Goal: Task Accomplishment & Management: Use online tool/utility

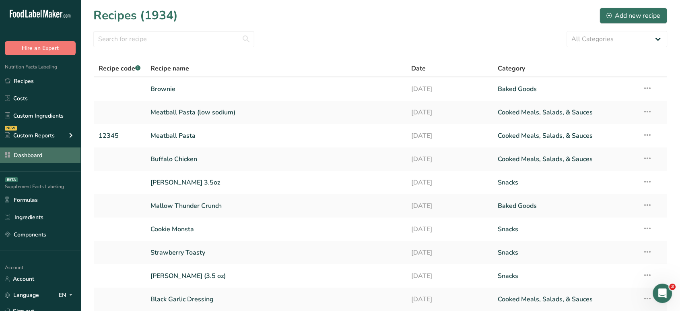
click at [32, 153] on link "Dashboard" at bounding box center [40, 154] width 81 height 15
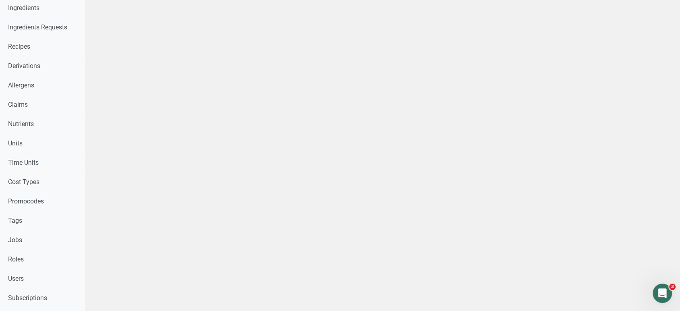
scroll to position [288, 0]
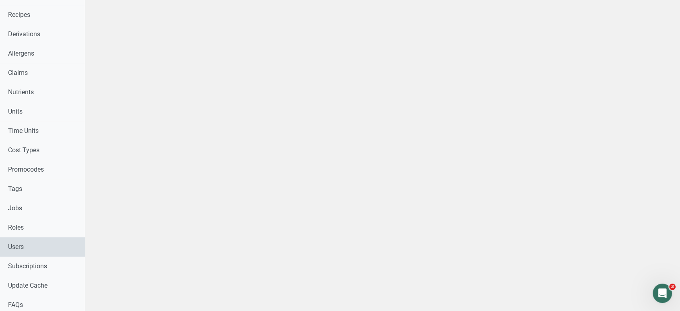
click at [24, 247] on link "Users" at bounding box center [42, 246] width 85 height 19
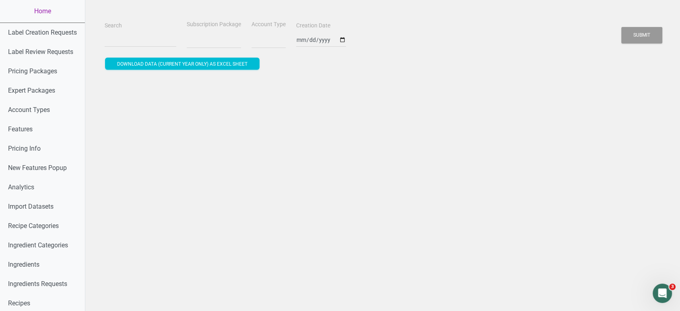
select select
click at [138, 46] on input "Search" at bounding box center [141, 40] width 72 height 14
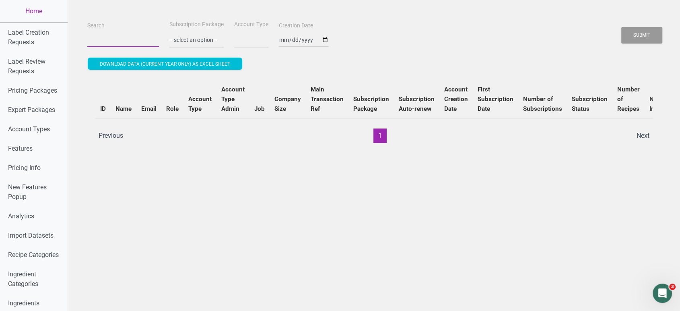
paste input "[EMAIL_ADDRESS][DOMAIN_NAME]"
type input "[EMAIL_ADDRESS][DOMAIN_NAME]"
select select
click at [621, 27] on button "Submit" at bounding box center [641, 35] width 41 height 17
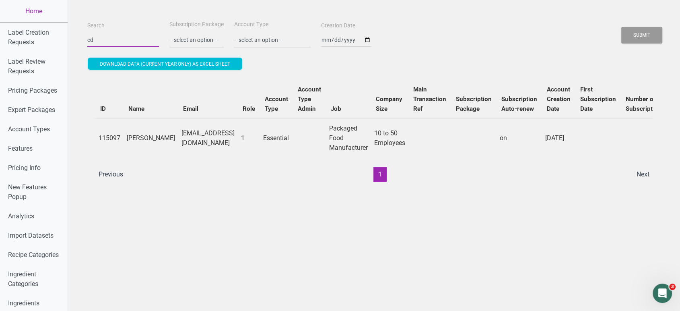
type input "e"
paste input "[PERSON_NAME][EMAIL_ADDRESS][DOMAIN_NAME]"
click at [621, 27] on button "Submit" at bounding box center [641, 35] width 41 height 17
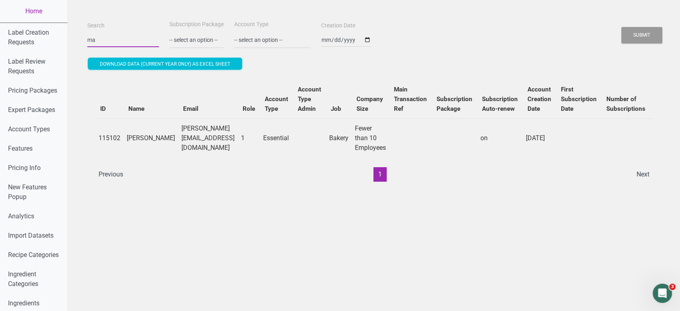
type input "m"
paste input "[PERSON_NAME][EMAIL_ADDRESS][DOMAIN_NAME]"
click at [621, 27] on button "Submit" at bounding box center [641, 35] width 41 height 17
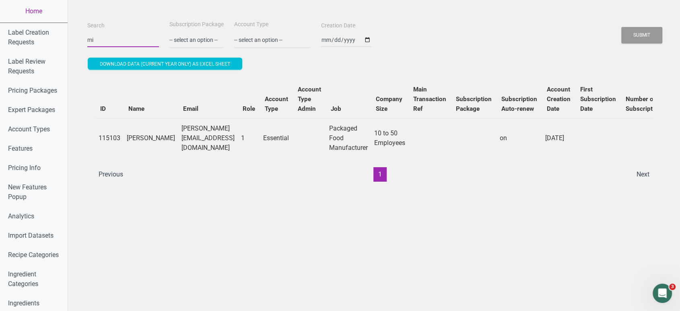
type input "m"
paste input "[PERSON_NAME][EMAIL_ADDRESS][DOMAIN_NAME]"
type input "[PERSON_NAME][EMAIL_ADDRESS][DOMAIN_NAME]"
click at [621, 27] on button "Submit" at bounding box center [641, 35] width 41 height 17
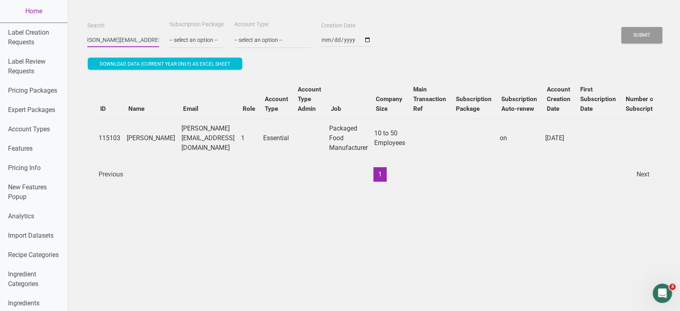
click at [621, 27] on button "Submit" at bounding box center [641, 35] width 41 height 17
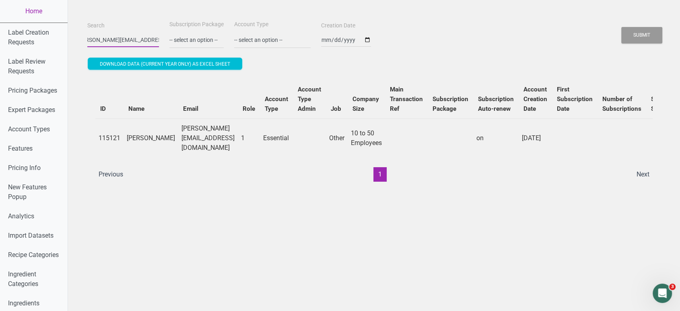
scroll to position [0, 0]
click at [47, 12] on link "Home" at bounding box center [34, 11] width 68 height 23
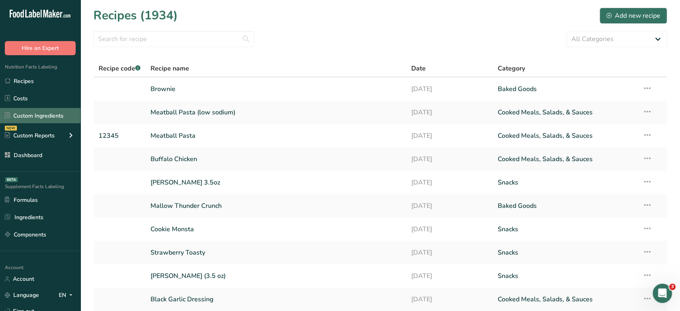
click at [52, 119] on link "Custom Ingredients" at bounding box center [40, 115] width 81 height 15
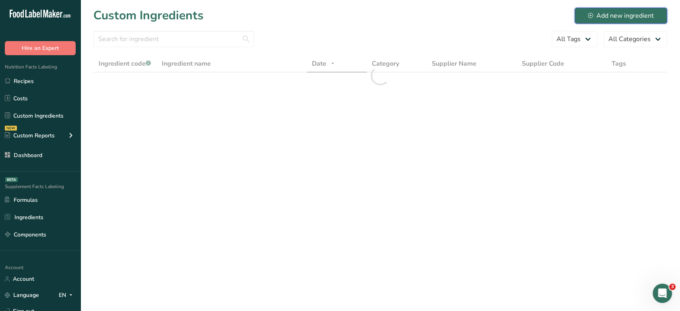
click at [605, 16] on div "Add new ingredient" at bounding box center [621, 16] width 66 height 10
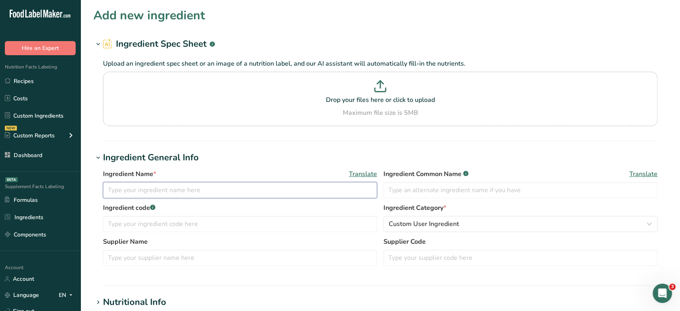
click at [193, 182] on input "text" at bounding box center [240, 190] width 274 height 16
paste input "CONCENTRATED CARAMEL CORN TREAT MIX"
type input "CONCENTRATED CARAMEL CORN TREAT MIX"
click at [417, 191] on input "text" at bounding box center [521, 190] width 274 height 16
type input "Caramel Corn Treat Mix"
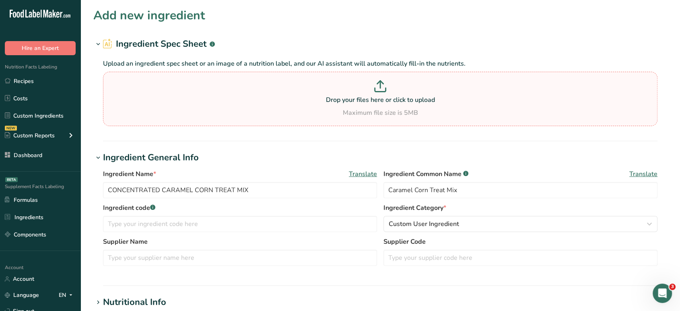
click at [357, 101] on p "Drop your files here or click to upload" at bounding box center [380, 100] width 551 height 10
click at [357, 101] on input "Drop your files here or click to upload Maximum file size is 5MB" at bounding box center [380, 99] width 555 height 54
type input "C:\fakepath\Nutrition Facts Labels Creation Request - [EMAIL_ADDRESS][DOMAIN_NA…"
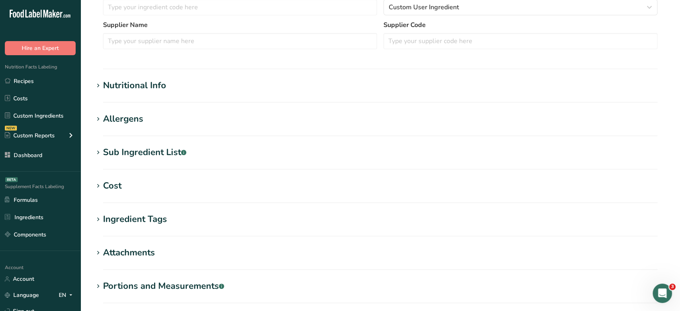
scroll to position [200, 0]
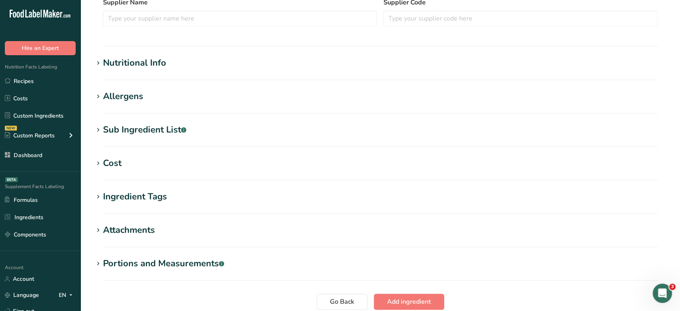
click at [126, 58] on div "Nutritional Info" at bounding box center [134, 62] width 63 height 13
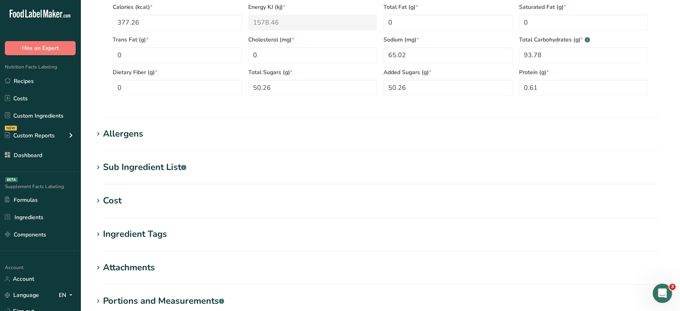
scroll to position [346, 0]
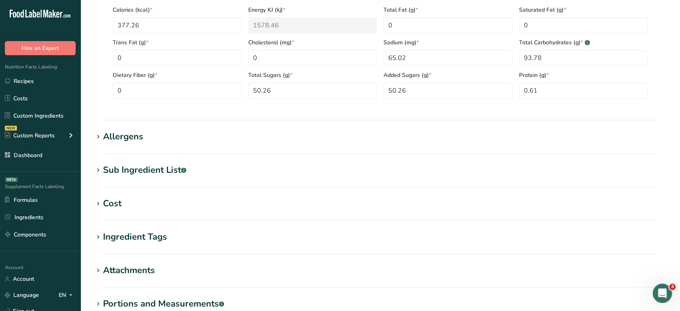
click at [147, 172] on div "Sub Ingredient List .a-a{fill:#347362;}.b-a{fill:#fff;}" at bounding box center [144, 169] width 83 height 13
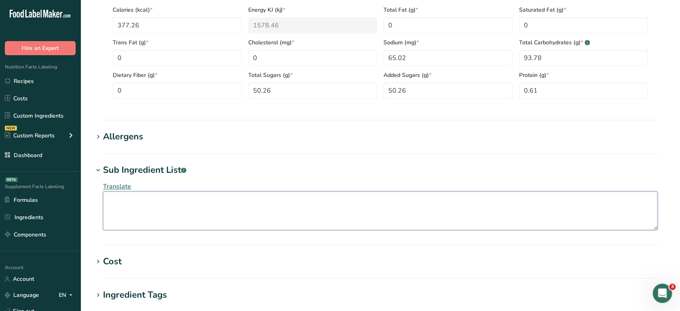
click at [145, 217] on textarea at bounding box center [380, 210] width 555 height 39
paste textarea "corn syrup solids, brown sugar, dark molasses granules (cane sugar, molasses, c…"
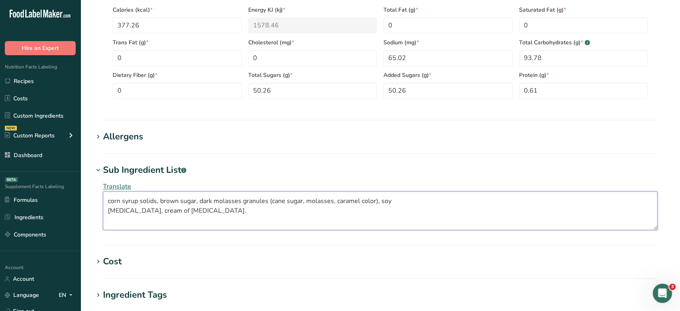
click at [111, 201] on textarea "corn syrup solids, brown sugar, dark molasses granules (cane sugar, molasses, c…" at bounding box center [380, 210] width 555 height 39
click at [109, 212] on textarea "Corn Syrup Solids, Brown Sugar, Dark Molasses Granules (cane sugar, molasses, c…" at bounding box center [380, 210] width 555 height 39
type textarea "Corn Syrup Solids, Brown Sugar, Dark Molasses Granules (cane sugar, molasses, c…"
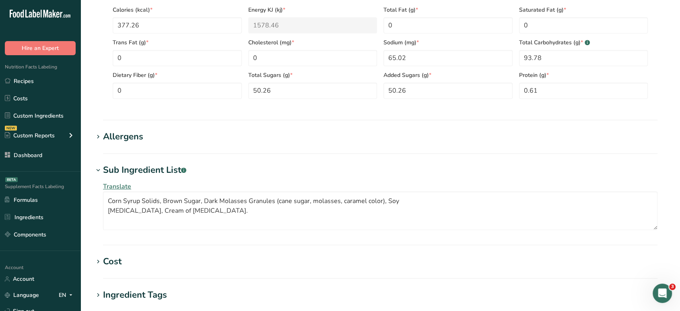
click at [116, 134] on div "Allergens" at bounding box center [123, 136] width 40 height 13
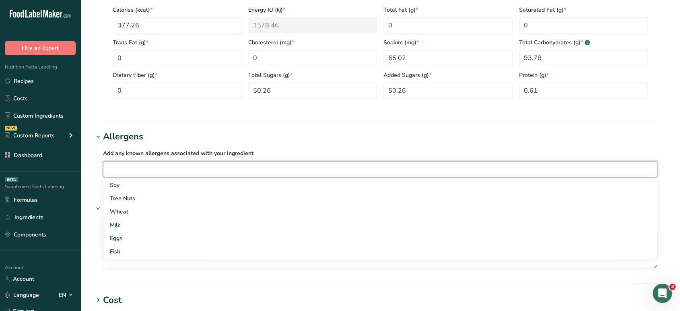
click at [134, 172] on input "text" at bounding box center [380, 169] width 554 height 12
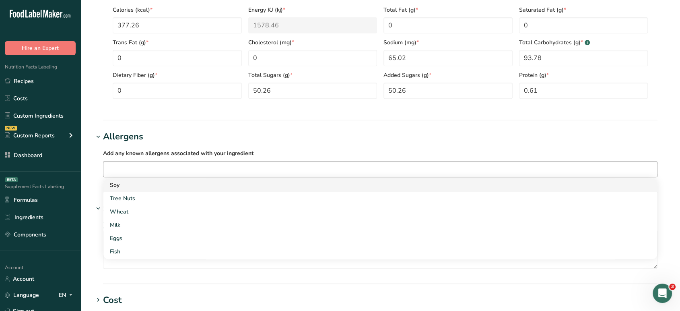
click at [138, 183] on div "Soy" at bounding box center [374, 185] width 528 height 8
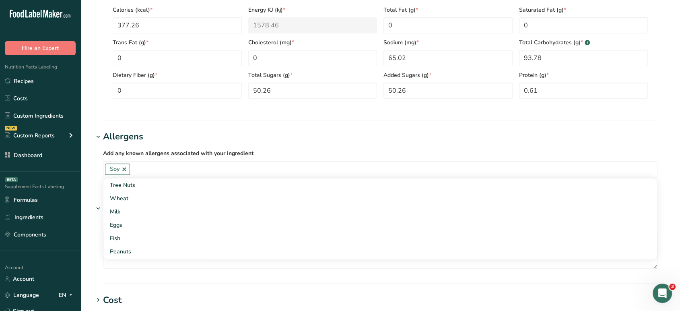
click at [336, 144] on div "Add any known allergens associated with your ingredient Soy Tree Nuts Wheat Mil…" at bounding box center [380, 162] width 574 height 39
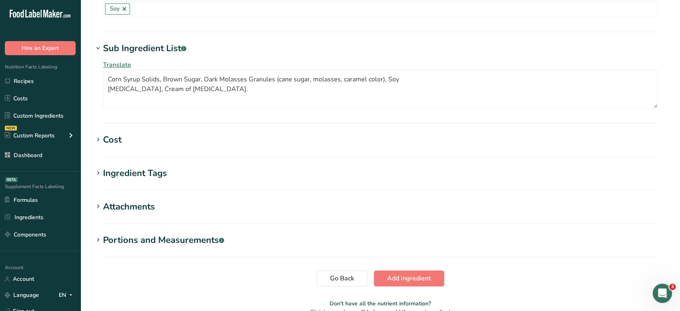
scroll to position [549, 0]
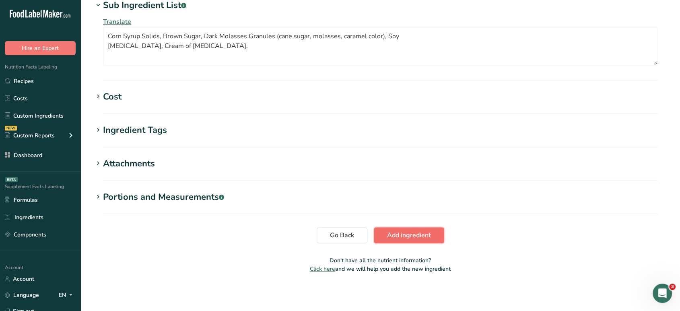
click at [432, 239] on button "Add ingredient" at bounding box center [409, 235] width 70 height 16
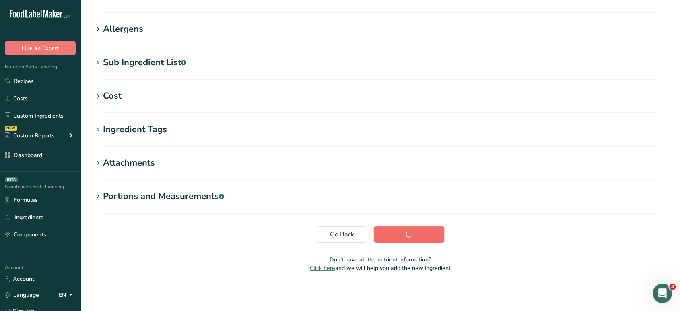
scroll to position [115, 0]
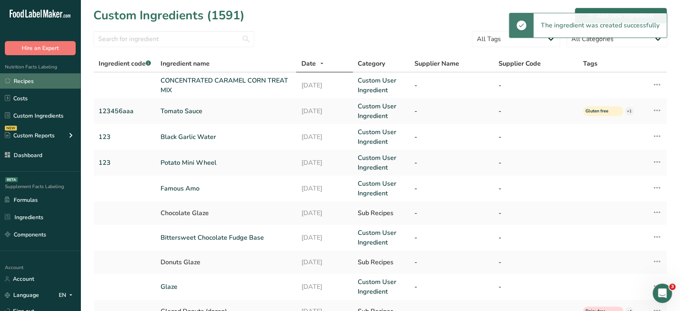
click at [60, 78] on link "Recipes" at bounding box center [40, 80] width 81 height 15
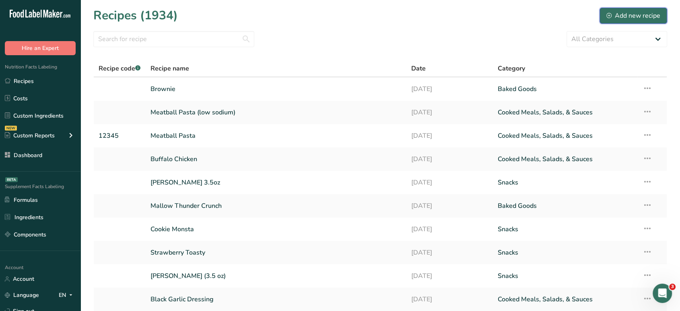
click at [612, 18] on div "Add new recipe" at bounding box center [634, 16] width 54 height 10
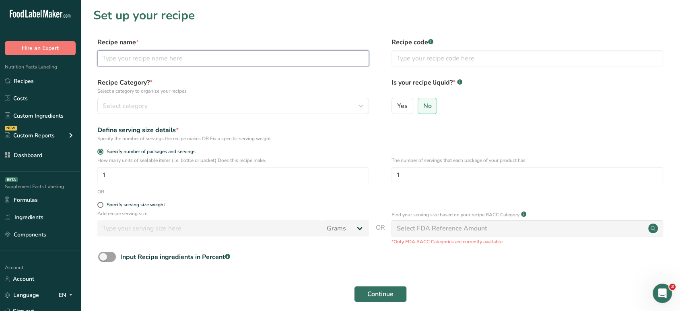
click at [239, 54] on input "text" at bounding box center [233, 58] width 272 height 16
paste input "FREE N EASY"
type input "F"
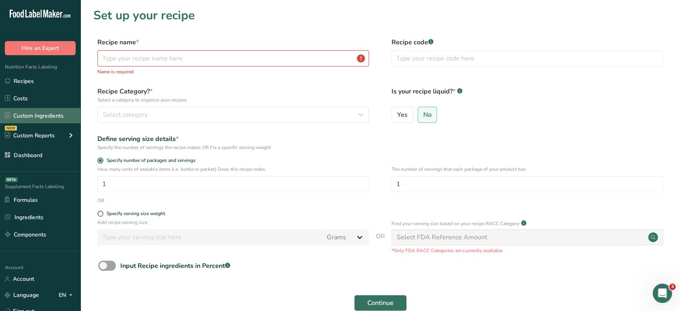
click at [44, 114] on link "Custom Ingredients" at bounding box center [40, 115] width 81 height 15
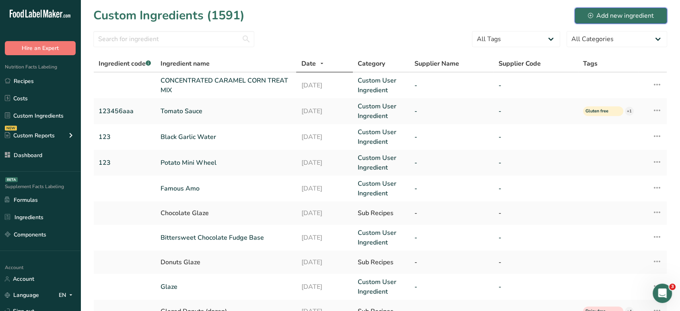
click at [623, 10] on button "Add new ingredient" at bounding box center [621, 16] width 93 height 16
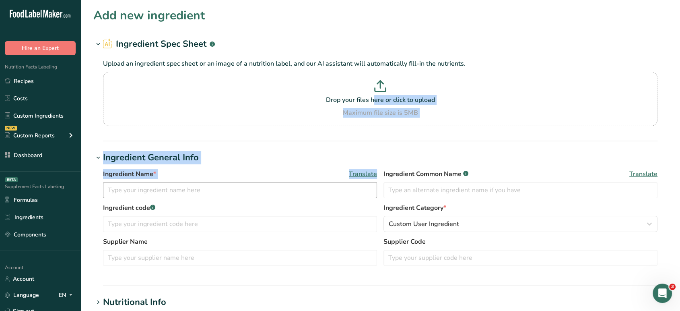
drag, startPoint x: 192, startPoint y: 93, endPoint x: 123, endPoint y: 183, distance: 113.1
click at [123, 183] on section "Add new ingredient Ingredient Spec Sheet .a-a{fill:#347362;}.b-a{fill:#fff;} Up…" at bounding box center [381, 295] width 600 height 591
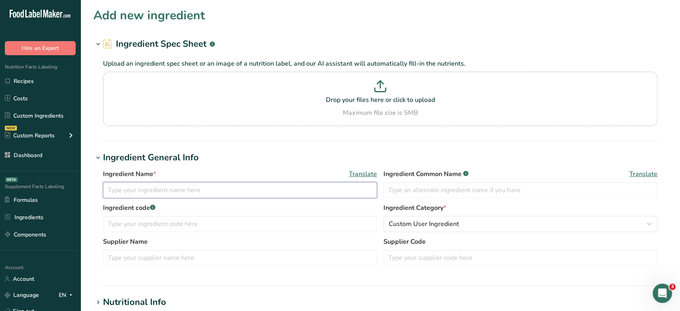
click at [129, 193] on input "text" at bounding box center [240, 190] width 274 height 16
paste input "FREE N EASY"
type input "FREE N EASY"
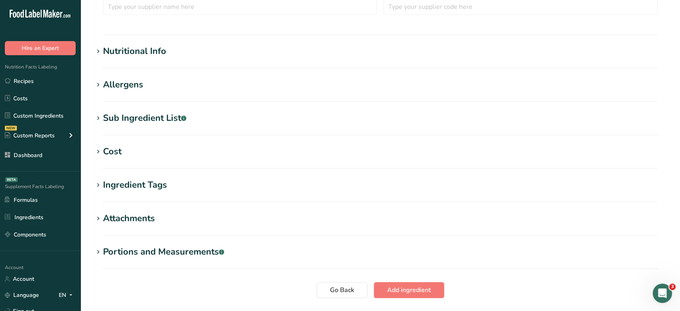
scroll to position [254, 0]
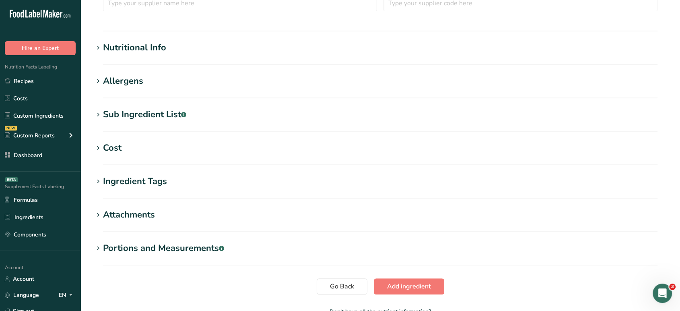
click at [151, 47] on div "Nutritional Info" at bounding box center [134, 47] width 63 height 13
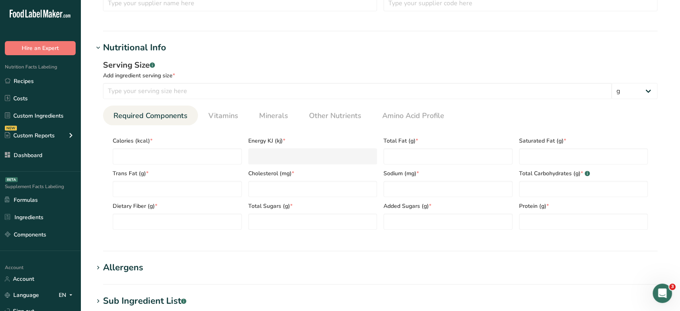
click at [167, 298] on div "Sub Ingredient List .a-a{fill:#347362;}.b-a{fill:#fff;}" at bounding box center [144, 300] width 83 height 13
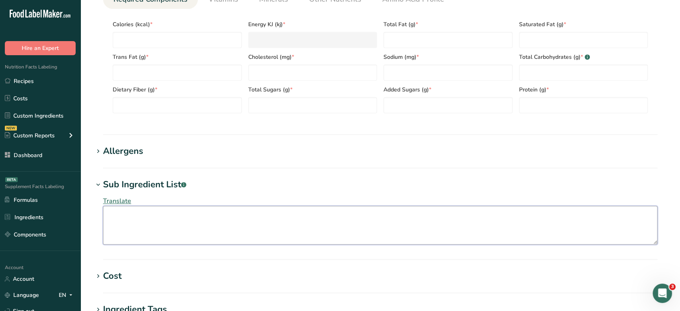
click at [164, 223] on textarea at bounding box center [380, 225] width 555 height 39
paste textarea "[MEDICAL_DATA] with TBHQ and [MEDICAL_DATA] for Freshness, Soy [MEDICAL_DATA]."
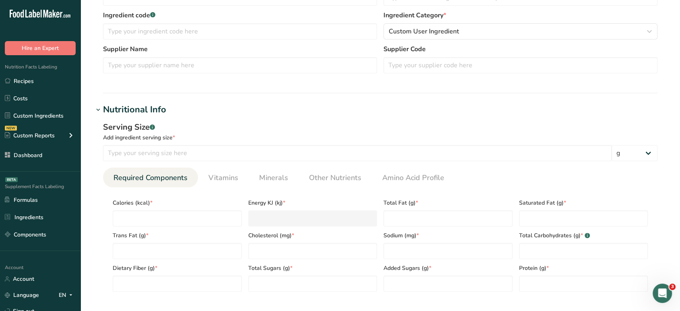
scroll to position [0, 0]
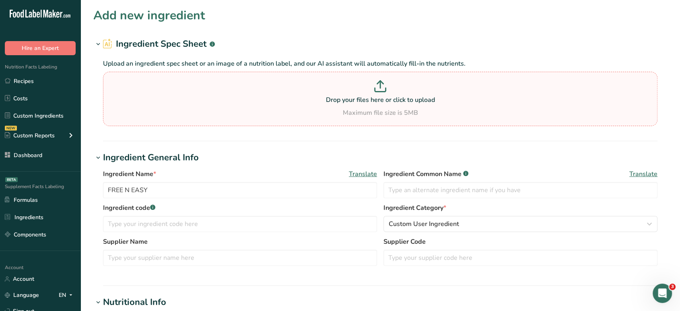
type textarea "[MEDICAL_DATA] with TBHQ and [MEDICAL_DATA] for Freshness, Soy [MEDICAL_DATA]."
click at [350, 93] on p at bounding box center [380, 87] width 551 height 15
click at [350, 93] on input "Drop your files here or click to upload Maximum file size is 5MB" at bounding box center [380, 99] width 555 height 54
type input "C:\fakepath\Nutrition Facts Labels Creation Request - [EMAIL_ADDRESS][DOMAIN_NA…"
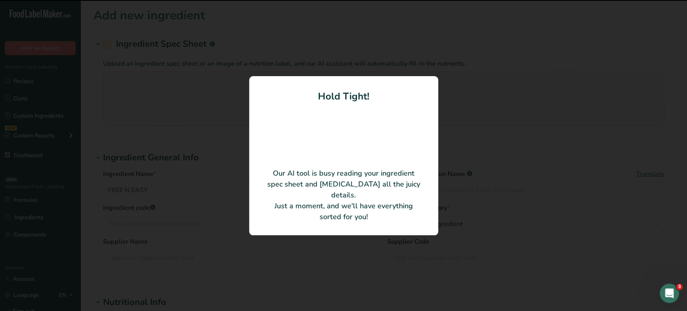
type input "100"
type input "874.52"
type KJ "3658.99"
type Fat "96.77"
type Fat "14.88"
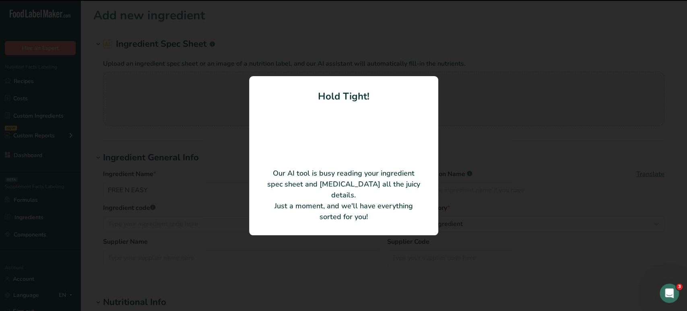
type Fat "0"
type input "0"
type input "2.16"
type Carbohydrates "0.54"
type Fiber "0"
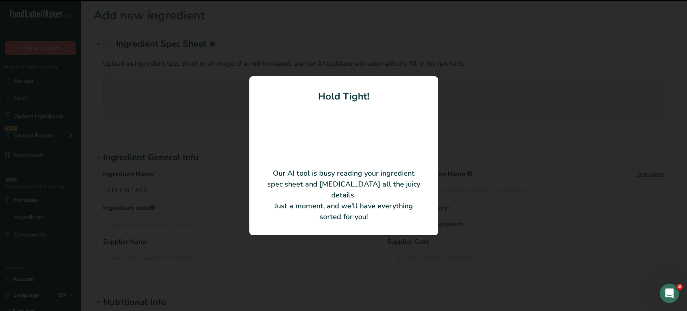
type Sugars "0.22"
type Sugars "0"
type input "133.94"
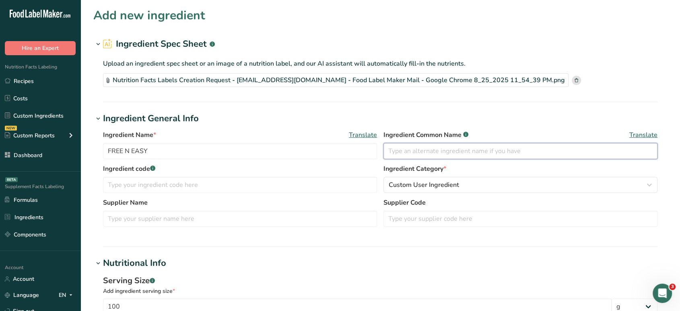
click at [431, 154] on input "text" at bounding box center [521, 151] width 274 height 16
type input "c"
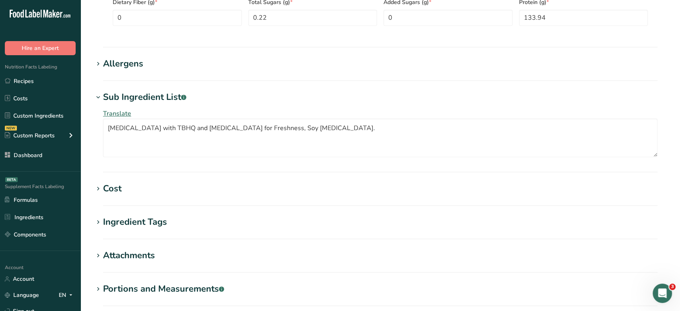
scroll to position [418, 0]
type input "Candied Popcorn Separation Aid"
click at [132, 66] on div "Allergens" at bounding box center [123, 64] width 40 height 13
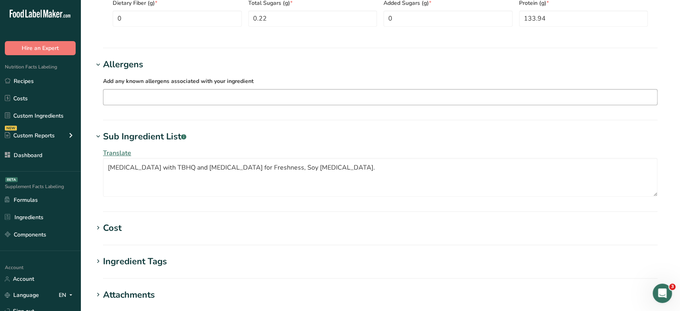
click at [137, 92] on input "text" at bounding box center [380, 97] width 554 height 12
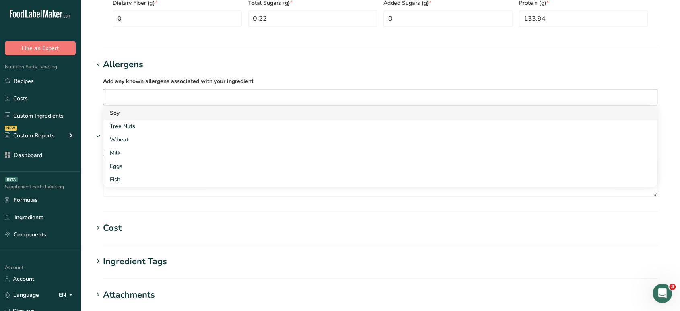
click at [132, 109] on div "Soy" at bounding box center [374, 113] width 528 height 8
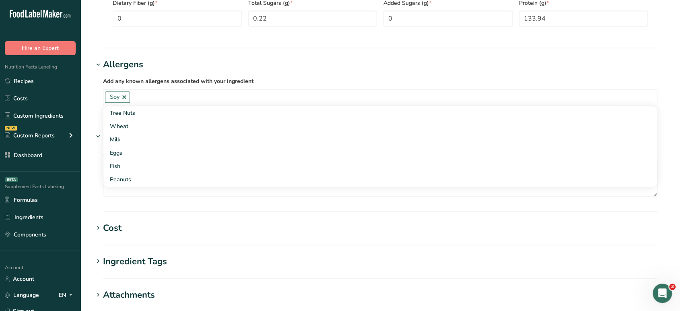
click at [348, 68] on h1 "Allergens" at bounding box center [380, 64] width 574 height 13
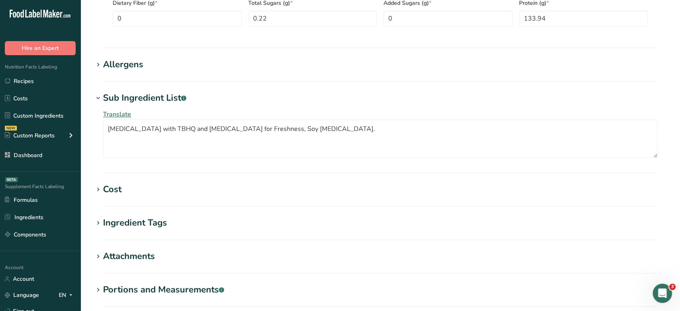
scroll to position [511, 0]
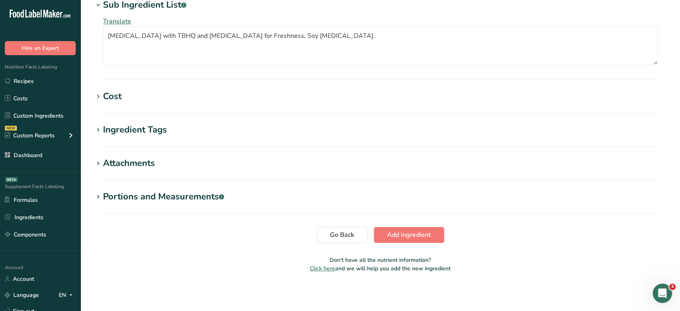
click at [414, 241] on button "Add ingredient" at bounding box center [409, 235] width 70 height 16
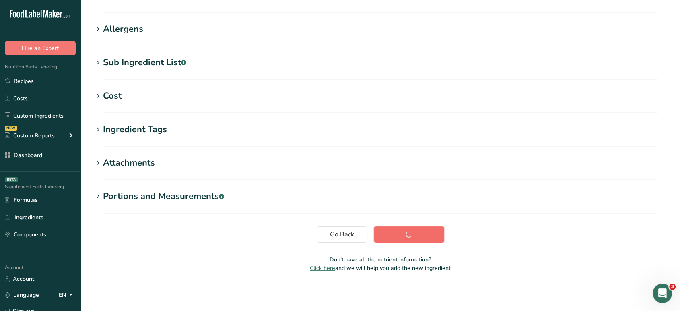
scroll to position [115, 0]
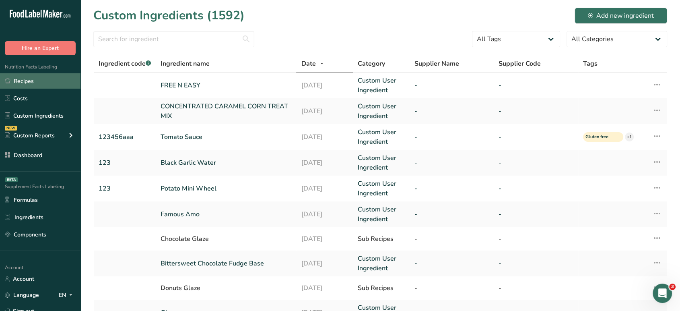
click at [43, 84] on link "Recipes" at bounding box center [40, 80] width 81 height 15
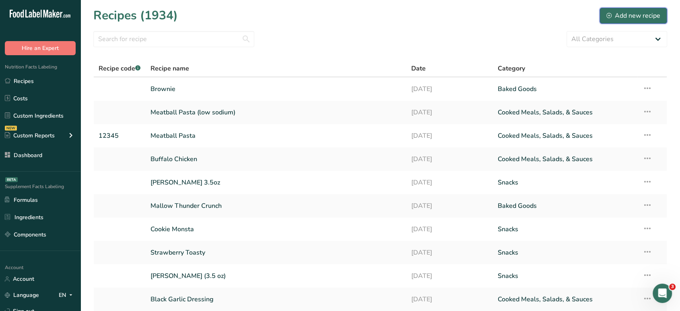
click at [618, 14] on div "Add new recipe" at bounding box center [634, 16] width 54 height 10
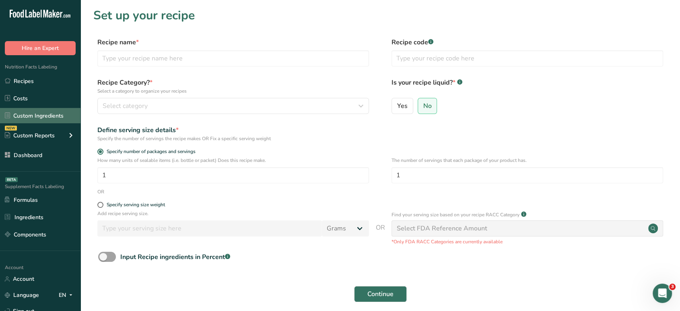
click at [52, 118] on link "Custom Ingredients" at bounding box center [40, 115] width 81 height 15
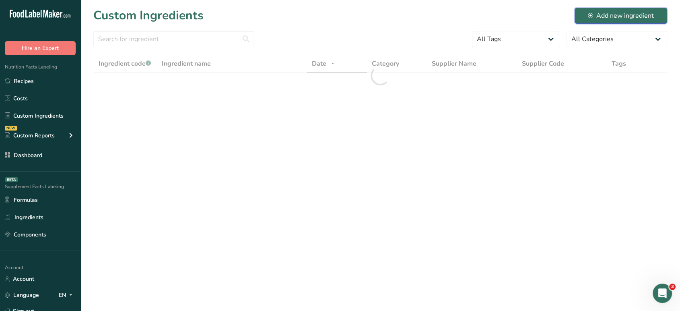
click at [634, 16] on div "Add new ingredient" at bounding box center [621, 16] width 66 height 10
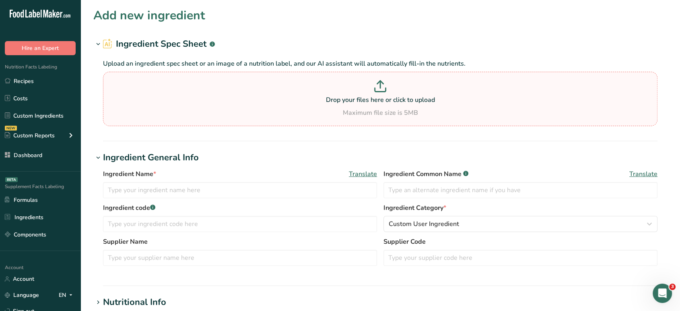
click at [365, 105] on div "Drop your files here or click to upload Maximum file size is 5MB" at bounding box center [380, 98] width 551 height 37
click at [365, 105] on input "Drop your files here or click to upload Maximum file size is 5MB" at bounding box center [380, 99] width 555 height 54
type input "C:\fakepath\Captures - File Explorer 8_25_2025 11_58_31 PM.png"
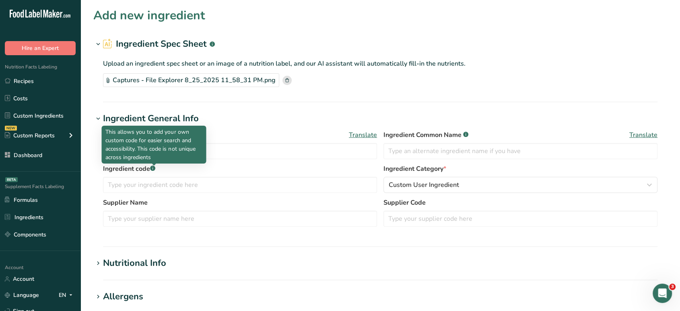
click at [175, 153] on p "This allows you to add your own custom code for easier search and accessibility…" at bounding box center [153, 145] width 97 height 34
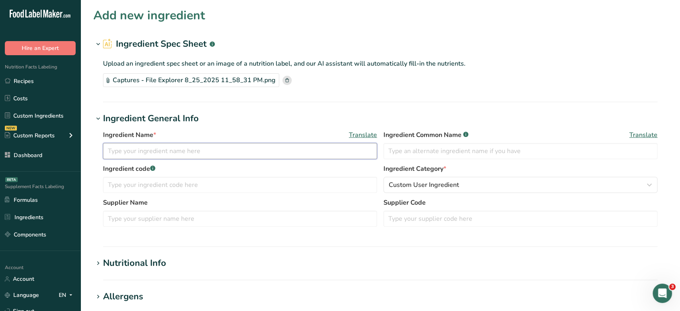
click at [246, 157] on input "text" at bounding box center [240, 151] width 274 height 16
type input "Gold Medal Cheddar Cheese"
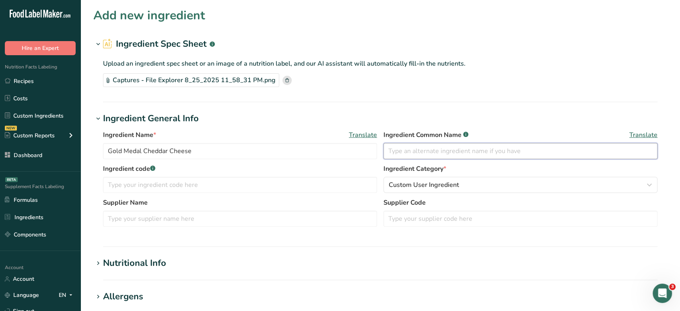
click at [432, 145] on input "text" at bounding box center [521, 151] width 274 height 16
type input "C"
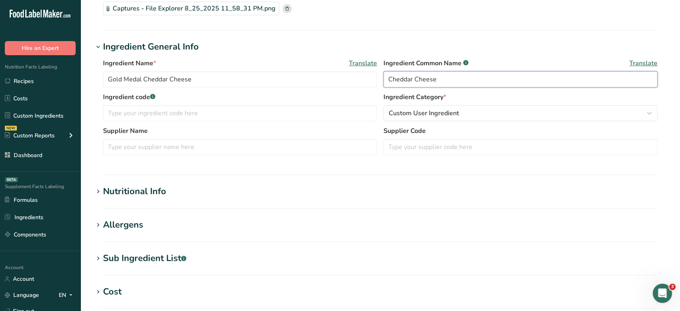
scroll to position [92, 0]
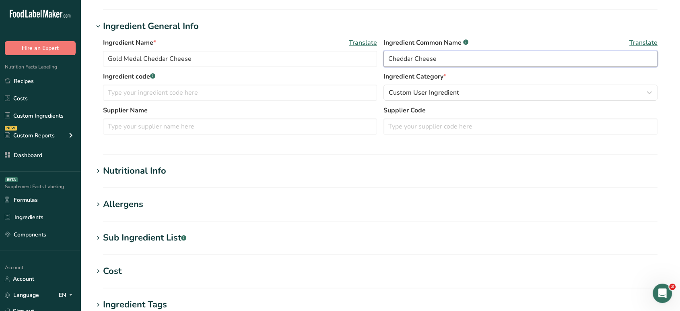
type input "Cheddar Cheese"
click at [174, 169] on h1 "Nutritional Info" at bounding box center [380, 170] width 574 height 13
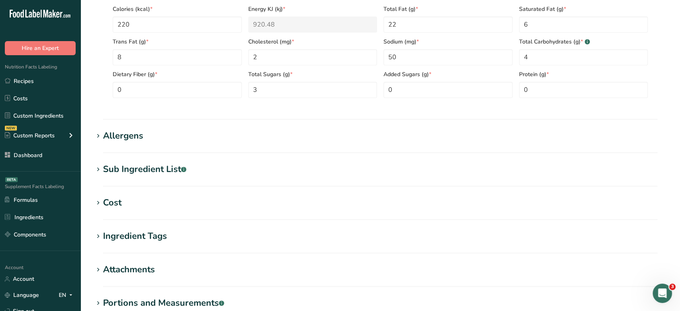
scroll to position [349, 0]
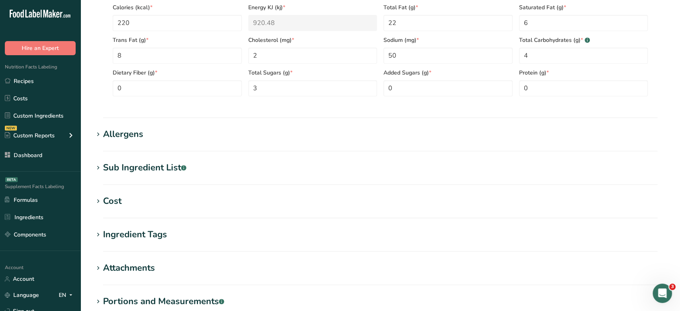
click at [138, 169] on div "Sub Ingredient List .a-a{fill:#347362;}.b-a{fill:#fff;}" at bounding box center [144, 167] width 83 height 13
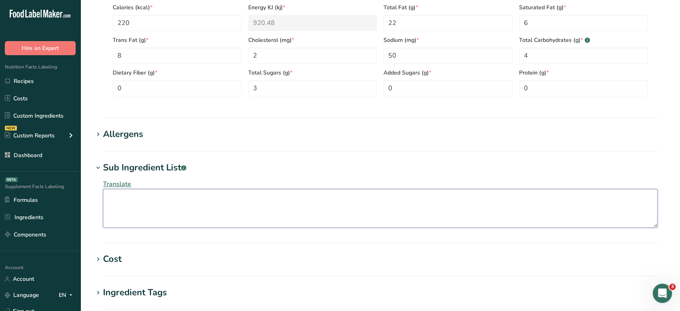
click at [163, 217] on textarea at bounding box center [380, 208] width 555 height 39
paste textarea "Partially hydrogenated [MEDICAL_DATA], dried cheddar cheese (pasturized milk, c…"
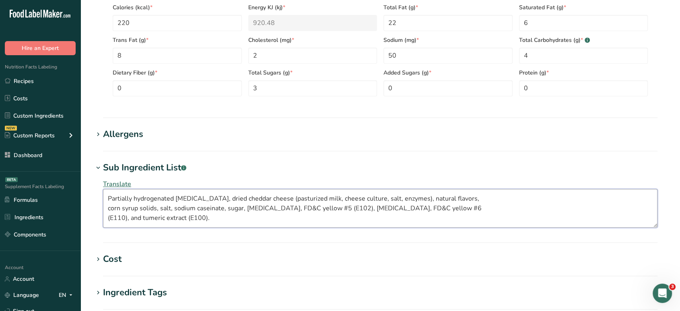
drag, startPoint x: 223, startPoint y: 219, endPoint x: 186, endPoint y: 220, distance: 37.0
click at [186, 220] on textarea "Partially hydrogenated [MEDICAL_DATA], dried cheddar cheese (pasturized milk, c…" at bounding box center [380, 208] width 555 height 39
click at [150, 222] on textarea "Partially hydrogenated [MEDICAL_DATA], dried cheddar cheese (pasturized milk, c…" at bounding box center [380, 208] width 555 height 39
click at [127, 219] on textarea "Partially hydrogenated [MEDICAL_DATA], dried cheddar cheese (pasturized milk, c…" at bounding box center [380, 208] width 555 height 39
click at [370, 211] on textarea "Partially hydrogenated [MEDICAL_DATA], dried cheddar cheese (pasturized milk, c…" at bounding box center [380, 208] width 555 height 39
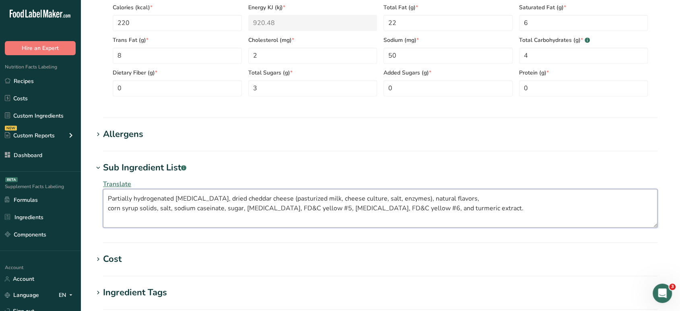
click at [281, 196] on textarea "Partially hydrogenated [MEDICAL_DATA], dried cheddar cheese (pasturized milk, c…" at bounding box center [380, 208] width 555 height 39
type textarea "Partially hydrogenated [MEDICAL_DATA], dried cheddar cheese (pasteurized milk, …"
click at [135, 138] on div "Allergens" at bounding box center [123, 134] width 40 height 13
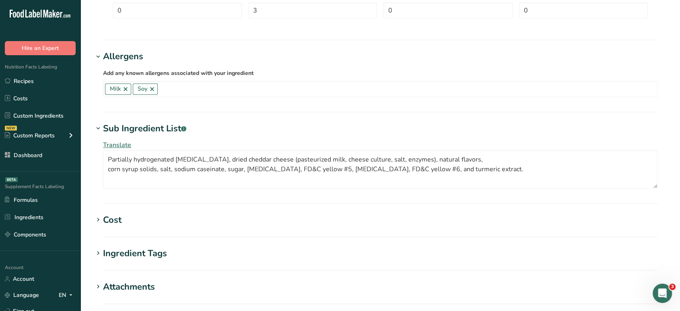
scroll to position [549, 0]
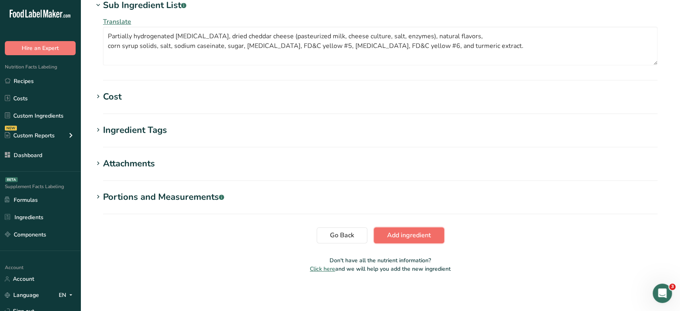
click at [440, 232] on button "Add ingredient" at bounding box center [409, 235] width 70 height 16
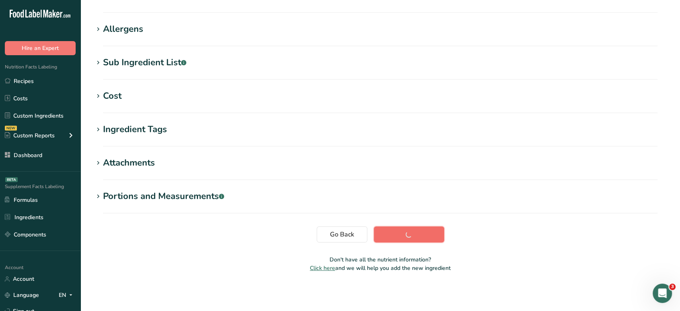
scroll to position [115, 0]
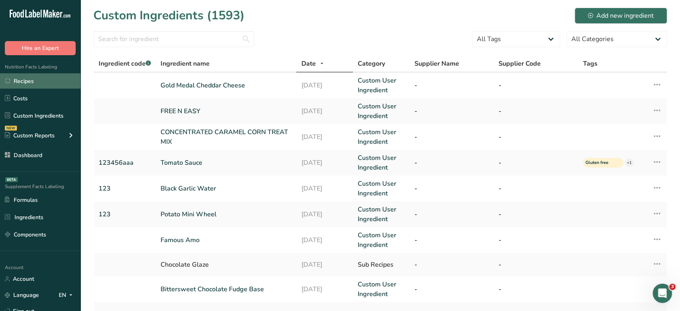
click at [52, 81] on link "Recipes" at bounding box center [40, 80] width 81 height 15
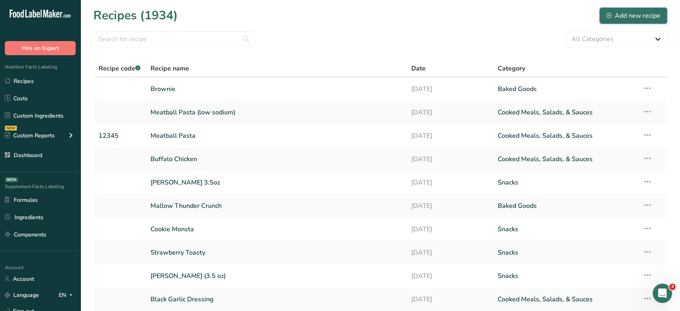
click at [634, 17] on div "Add new recipe" at bounding box center [634, 16] width 54 height 10
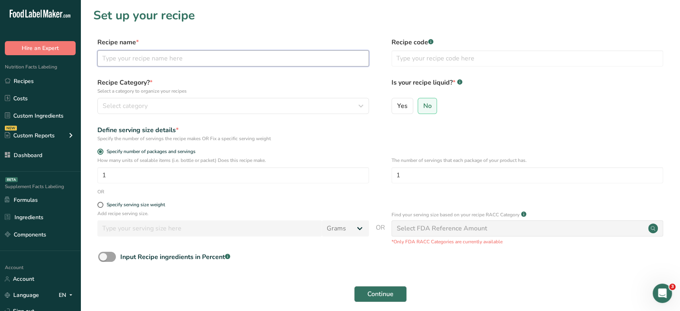
click at [274, 52] on input "text" at bounding box center [233, 58] width 272 height 16
type input "Butter Popcorn"
click at [211, 115] on div "Recipe Category? * Select a category to organize your recipes Select category S…" at bounding box center [380, 98] width 574 height 41
click at [206, 109] on div "Select category" at bounding box center [231, 106] width 256 height 10
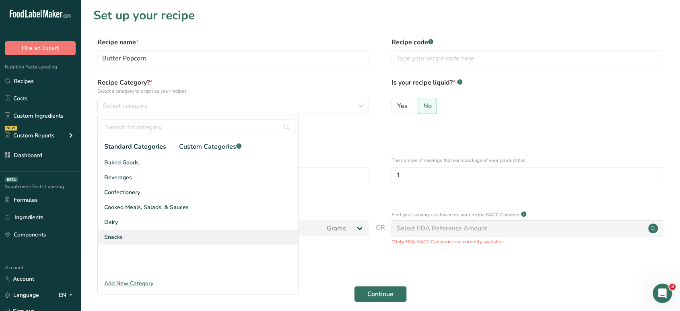
click at [163, 237] on div "Snacks" at bounding box center [198, 236] width 200 height 15
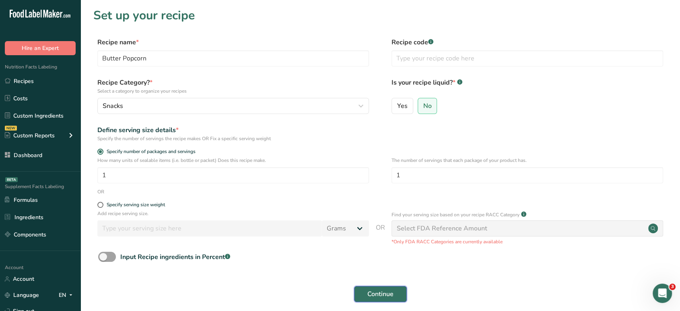
click at [394, 291] on button "Continue" at bounding box center [380, 294] width 53 height 16
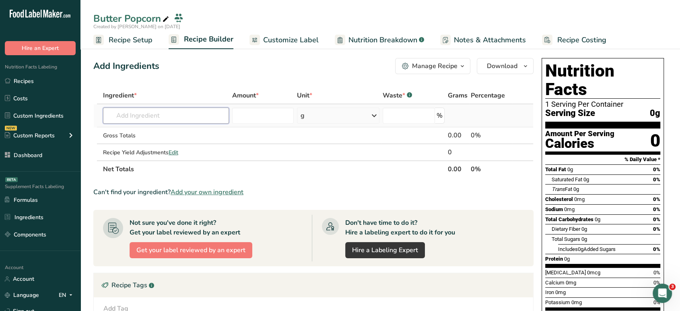
click at [171, 118] on input "text" at bounding box center [166, 115] width 126 height 16
type input "flavac"
click at [184, 134] on div "Flavocol Seasoning" at bounding box center [159, 132] width 100 height 8
type input "Flavocol Seasoning"
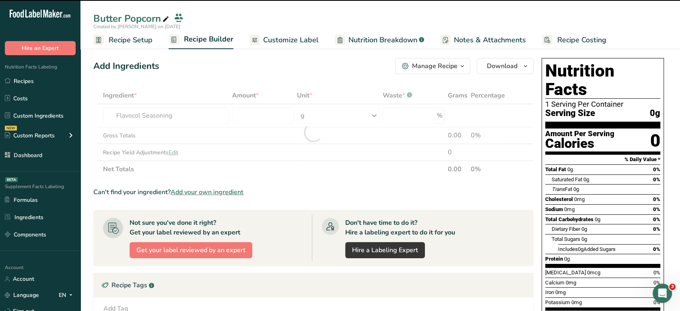
type input "0"
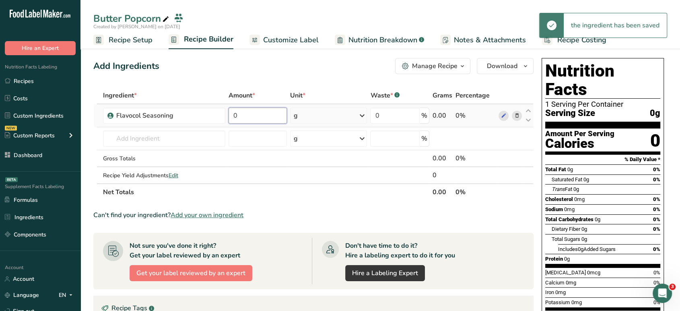
click at [259, 114] on input "0" at bounding box center [258, 115] width 58 height 16
type input "4"
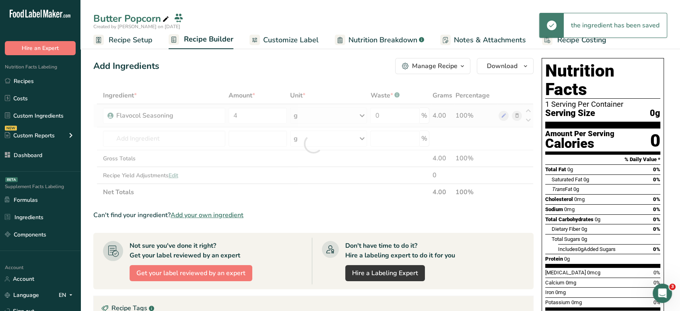
click at [331, 111] on div "Ingredient * Amount * Unit * Waste * .a-a{fill:#347362;}.b-a{fill:#fff;} Grams …" at bounding box center [313, 144] width 440 height 114
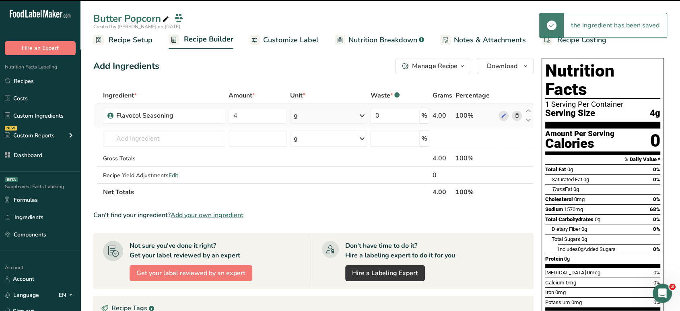
click at [332, 118] on div "g" at bounding box center [328, 115] width 77 height 16
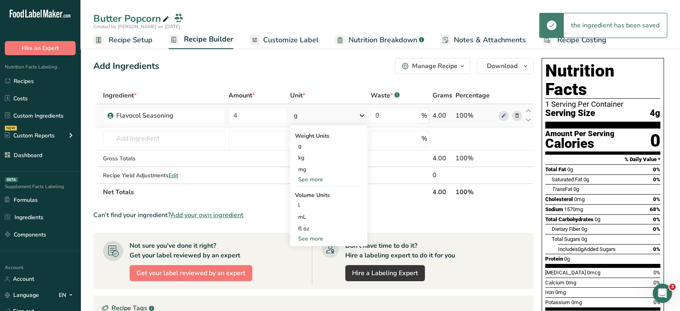
click at [311, 181] on div "See more" at bounding box center [329, 179] width 68 height 8
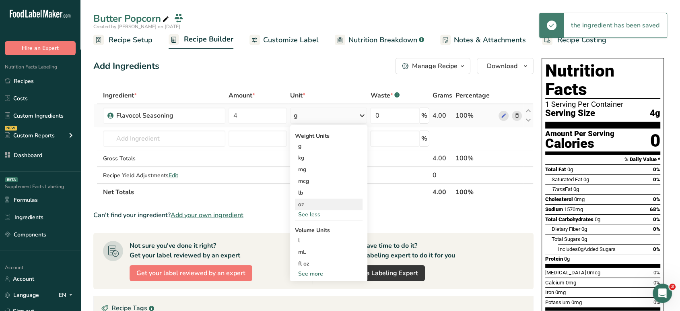
click at [311, 199] on div "oz" at bounding box center [329, 204] width 68 height 12
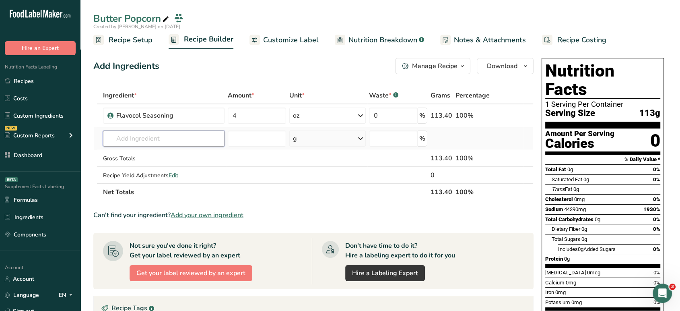
click at [188, 137] on input "text" at bounding box center [164, 138] width 122 height 16
type input "n"
type input "mushroom pop"
click at [193, 153] on p "Magic Mushroom Popping Corn" at bounding box center [152, 155] width 87 height 8
type input "Magic Mushroom Popping Corn"
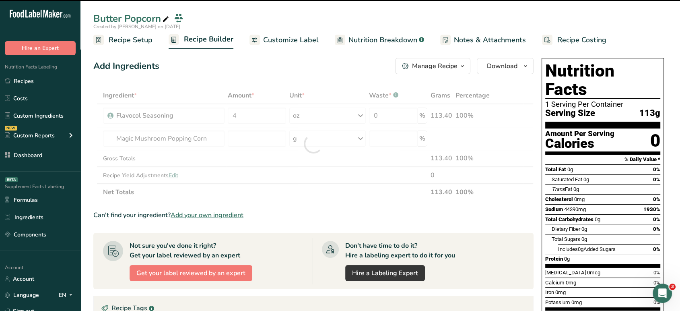
type input "0"
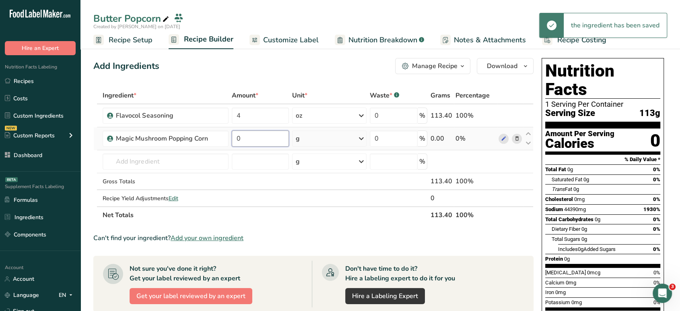
click at [263, 139] on input "0" at bounding box center [260, 138] width 57 height 16
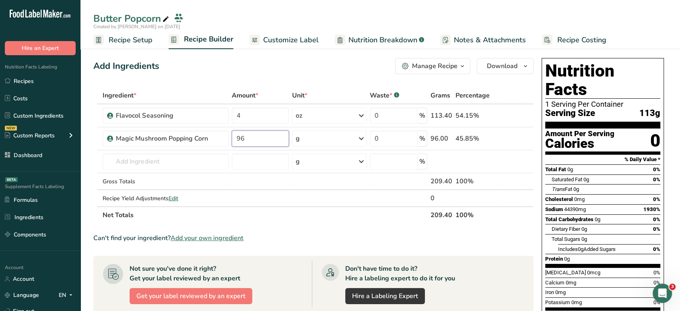
type input "96"
click at [274, 69] on div "Add Ingredients Manage Recipe Delete Recipe Duplicate Recipe Scale Recipe Save …" at bounding box center [313, 66] width 440 height 16
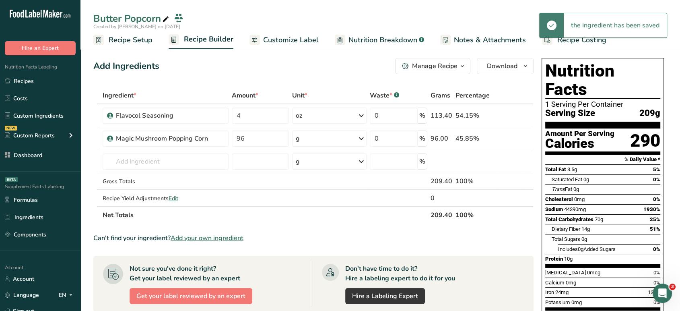
click at [321, 139] on div "g" at bounding box center [329, 138] width 75 height 16
click at [316, 253] on div "fl oz" at bounding box center [330, 251] width 61 height 8
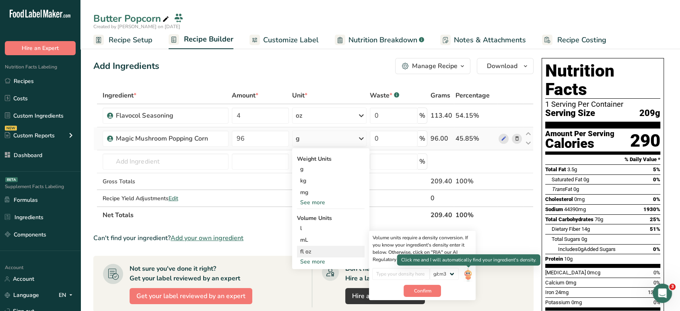
click at [464, 273] on img at bounding box center [468, 275] width 9 height 14
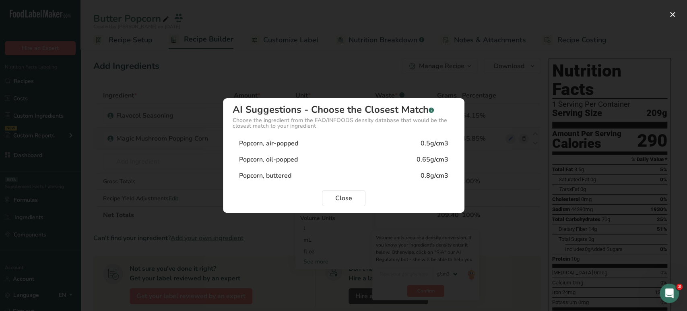
drag, startPoint x: 334, startPoint y: 146, endPoint x: 336, endPoint y: 142, distance: 5.0
click at [336, 142] on div "Popcorn, air-popped 0.5g/cm3" at bounding box center [344, 143] width 222 height 16
type input "0.5"
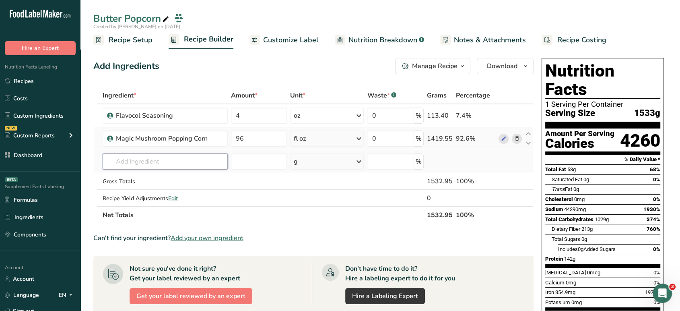
click at [224, 163] on input "text" at bounding box center [165, 161] width 125 height 16
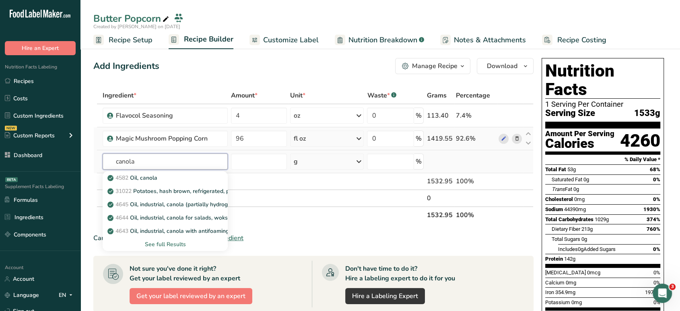
type input "canola"
click at [177, 244] on div "See full Results" at bounding box center [165, 244] width 112 height 8
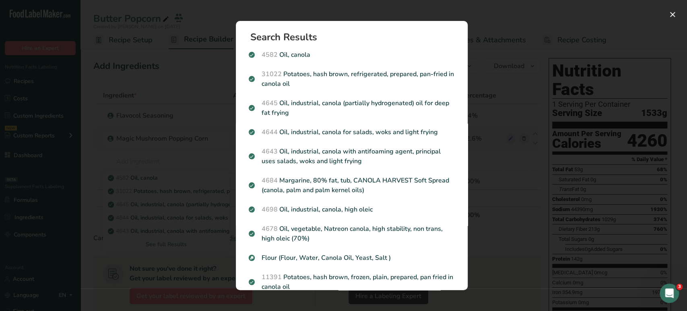
drag, startPoint x: 468, startPoint y: 60, endPoint x: 471, endPoint y: 149, distance: 88.2
click at [471, 149] on div "Search Results 4582 Oil, canola 31022 Potatoes, hash brown, refrigerated, prepa…" at bounding box center [352, 155] width 258 height 295
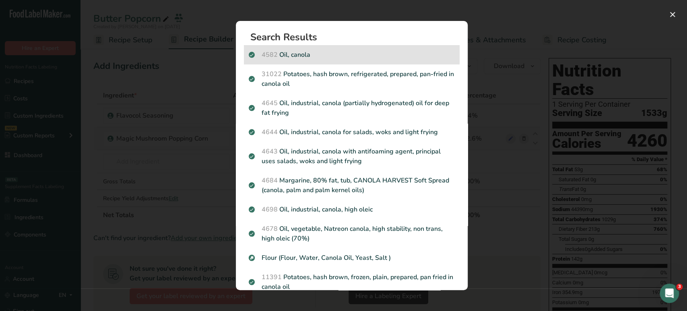
click at [352, 58] on p "4582 Oil, canola" at bounding box center [352, 55] width 206 height 10
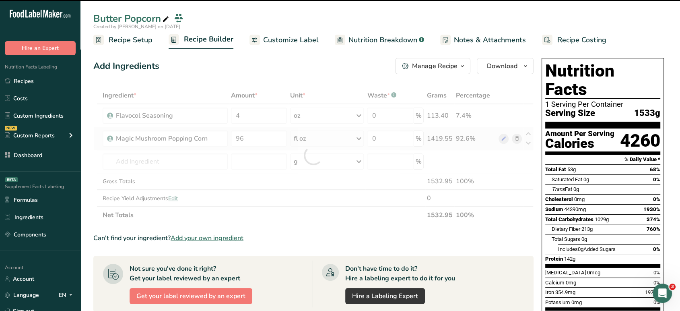
type input "0"
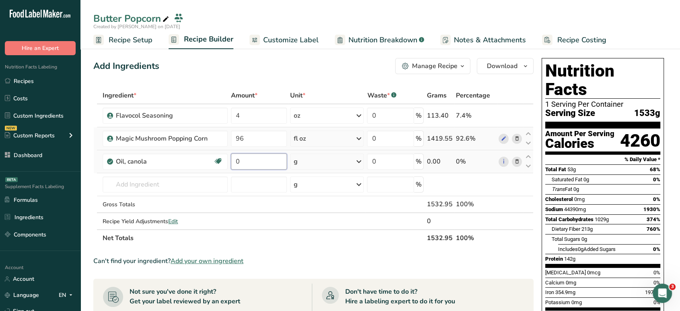
click at [258, 156] on input "0" at bounding box center [259, 161] width 56 height 16
type input "64"
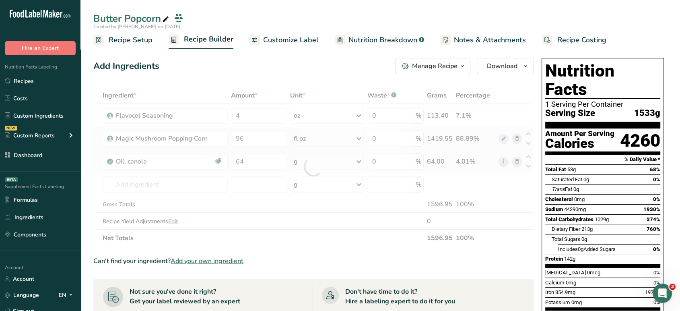
click at [336, 157] on div "Ingredient * Amount * Unit * Waste * .a-a{fill:#347362;}.b-a{fill:#fff;} Grams …" at bounding box center [313, 166] width 440 height 159
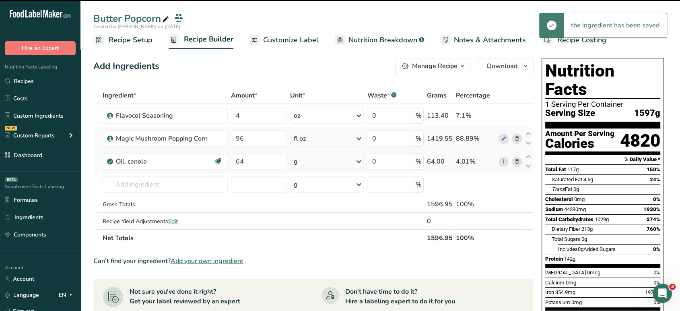
click at [334, 158] on div "g" at bounding box center [327, 161] width 74 height 16
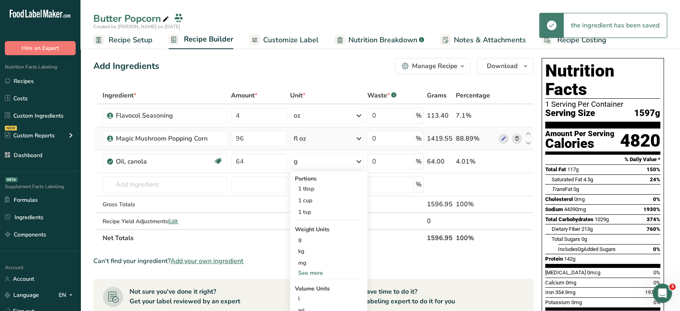
scroll to position [90, 0]
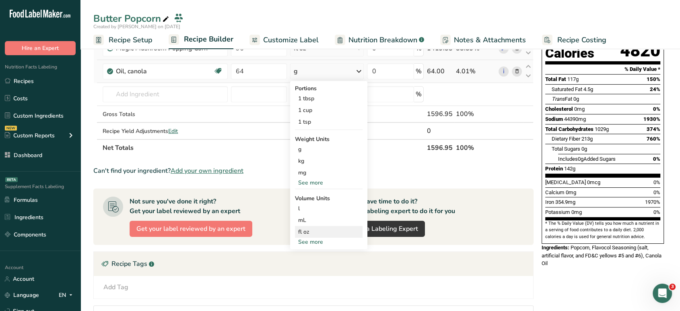
click at [309, 231] on div "fl oz" at bounding box center [328, 231] width 61 height 8
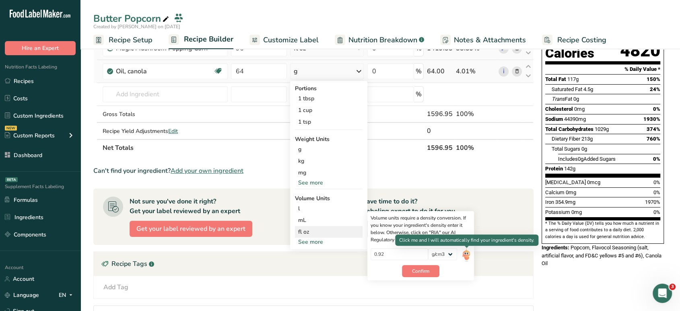
click at [469, 256] on img at bounding box center [466, 255] width 9 height 14
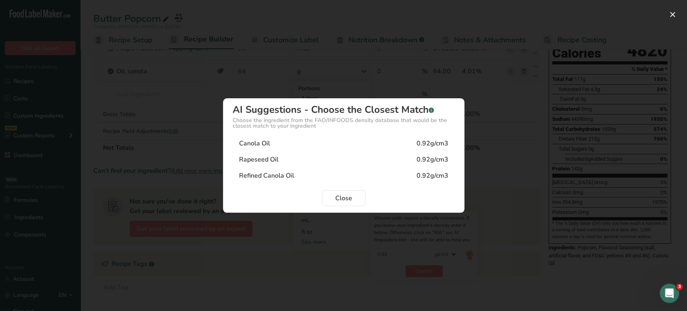
click at [353, 144] on div "Canola Oil 0.92g/cm3" at bounding box center [344, 143] width 222 height 16
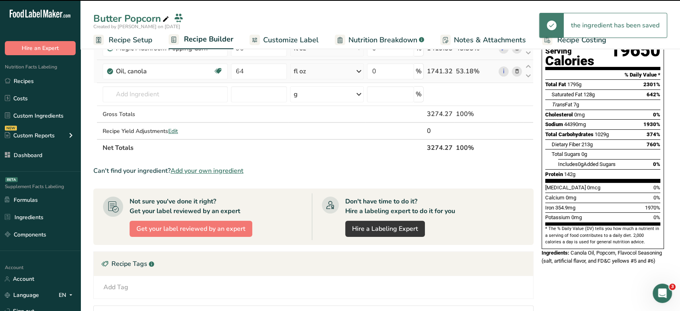
scroll to position [0, 0]
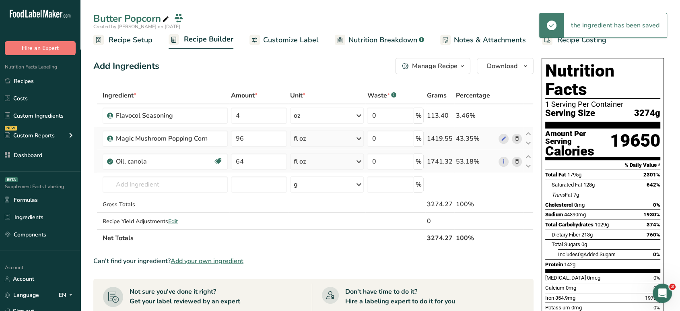
click at [150, 40] on span "Recipe Setup" at bounding box center [131, 40] width 44 height 11
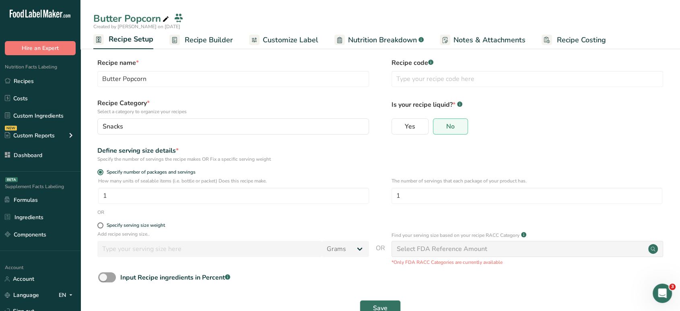
click at [197, 43] on span "Recipe Builder" at bounding box center [209, 40] width 48 height 11
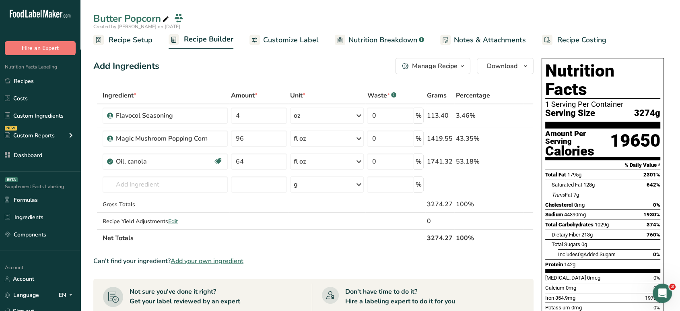
click at [132, 42] on span "Recipe Setup" at bounding box center [131, 40] width 44 height 11
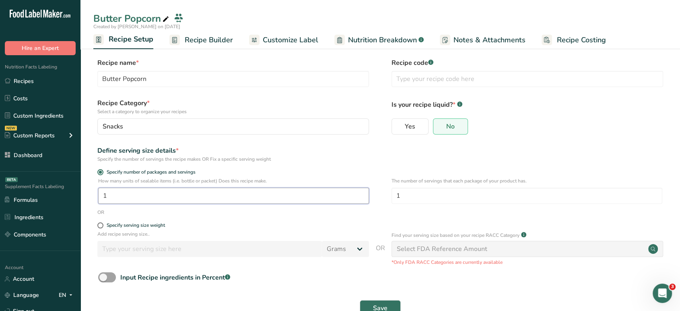
click at [128, 195] on input "1" at bounding box center [233, 196] width 271 height 16
type input "26"
click at [381, 303] on span "Save" at bounding box center [380, 308] width 14 height 10
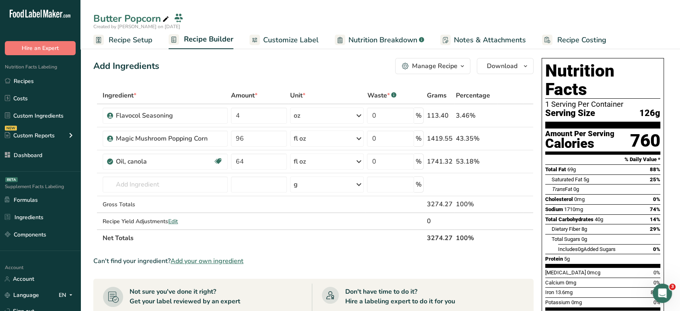
click at [130, 38] on span "Recipe Setup" at bounding box center [131, 40] width 44 height 11
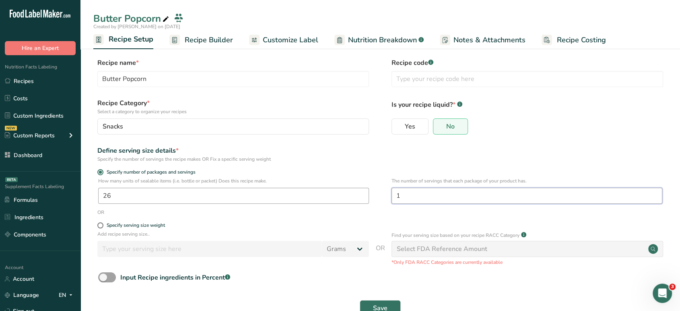
drag, startPoint x: 409, startPoint y: 196, endPoint x: 364, endPoint y: 196, distance: 44.3
click at [364, 196] on div "How many units of sealable items (i.e. bottle or packet) Does this recipe make.…" at bounding box center [380, 192] width 574 height 31
type input "4.2"
click at [360, 300] on button "Save" at bounding box center [380, 308] width 41 height 16
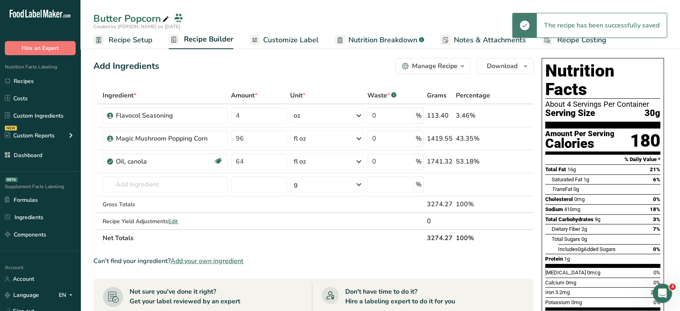
click at [295, 32] on link "Customize Label" at bounding box center [284, 40] width 69 height 18
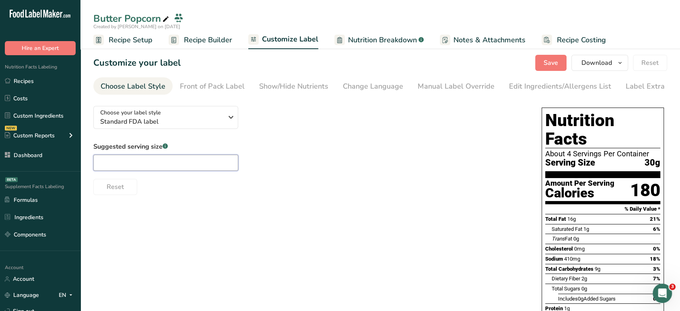
click at [193, 164] on input "text" at bounding box center [165, 163] width 145 height 16
type input "1 oz"
click at [580, 89] on div "Edit Ingredients/Allergens List" at bounding box center [560, 86] width 102 height 11
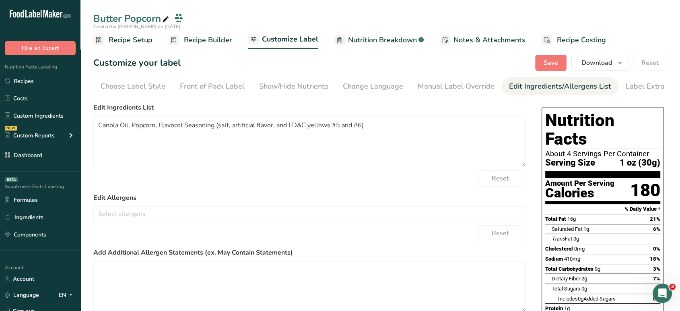
scroll to position [0, 11]
click at [100, 128] on textarea "Canola Oil, Popcorn, Flavocol Seasoning (salt, artificial flavor, and FD&C yell…" at bounding box center [309, 142] width 432 height 52
paste textarea "Partially hydrogenated [MEDICAL_DATA], dried cheddar cheese (pasturized milk, c…"
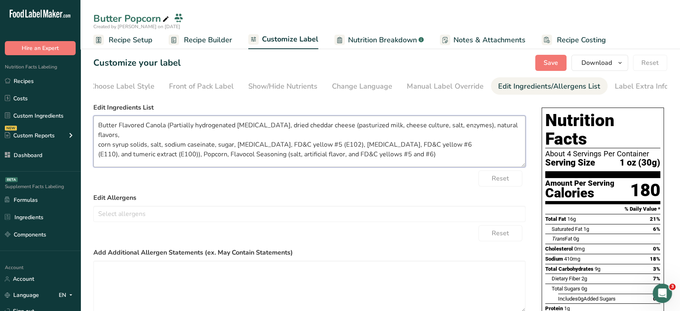
drag, startPoint x: 197, startPoint y: 148, endPoint x: 170, endPoint y: 128, distance: 33.6
click at [170, 128] on textarea "Butter Flavored Canola (Partially hydrogenated [MEDICAL_DATA], dried cheddar ch…" at bounding box center [309, 142] width 432 height 52
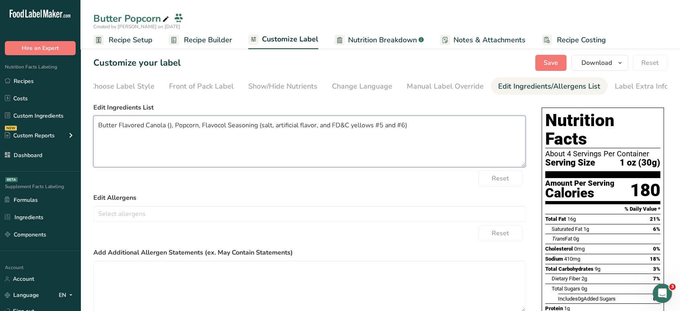
paste textarea "Canola Oil and [MEDICAL_DATA] (added for color), and Artificial Butter Flavor"
click at [442, 128] on textarea "Butter Flavored Canola (Canola Oil and [MEDICAL_DATA] (added for color), and Ar…" at bounding box center [309, 142] width 432 height 52
click at [200, 144] on textarea "Butter Flavored Canola (Canola Oil and [MEDICAL_DATA] (added for color), and Ar…" at bounding box center [309, 142] width 432 height 52
click at [551, 61] on span "Save" at bounding box center [551, 63] width 14 height 10
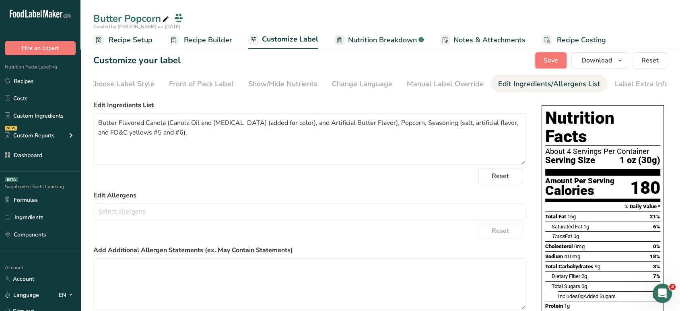
scroll to position [0, 0]
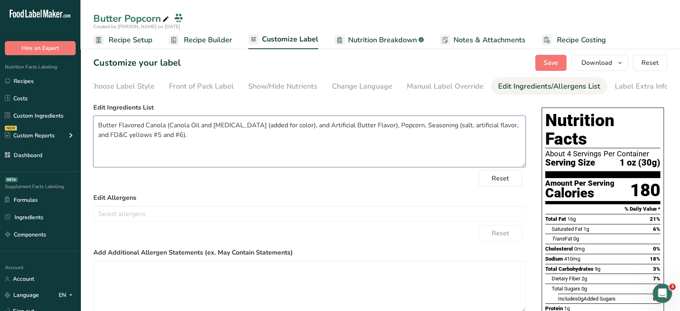
click at [451, 128] on textarea "Butter Flavored Canola (Canola Oil and [MEDICAL_DATA] (added for color), and Ar…" at bounding box center [309, 142] width 432 height 52
click at [130, 138] on textarea "Butter Flavored Canola (Canola Oil and [MEDICAL_DATA] (added for color), and Ar…" at bounding box center [309, 142] width 432 height 52
click at [132, 138] on textarea "Butter Flavored Canola (Canola Oil and [MEDICAL_DATA] (added for color), and Ar…" at bounding box center [309, 142] width 432 height 52
type textarea "Butter Flavored Canola (Canola Oil and [MEDICAL_DATA] (added for color), and Ar…"
click at [560, 59] on button "Save" at bounding box center [550, 63] width 31 height 16
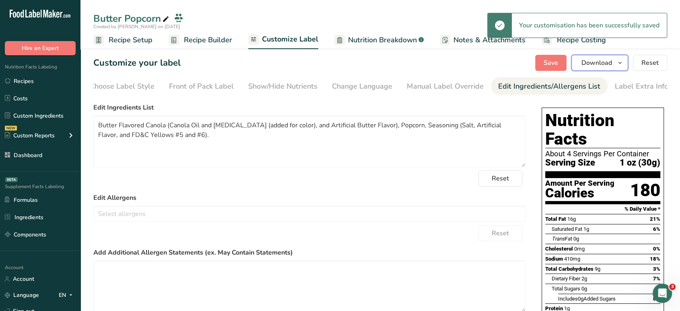
click at [607, 58] on span "Download" at bounding box center [597, 63] width 31 height 10
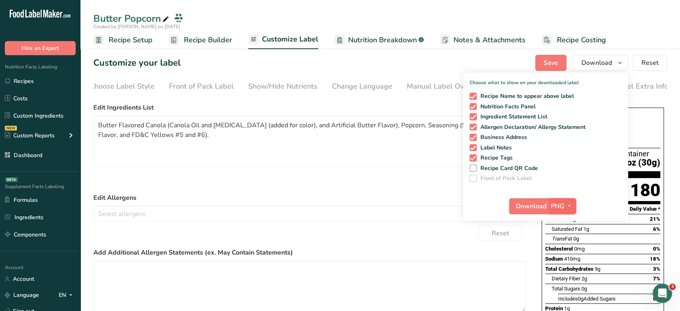
click at [562, 213] on button "PNG" at bounding box center [563, 206] width 28 height 16
click at [477, 159] on span "Recipe Tags" at bounding box center [495, 157] width 36 height 7
click at [475, 159] on input "Recipe Tags" at bounding box center [472, 157] width 5 height 5
checkbox input "false"
click at [567, 206] on icon "button" at bounding box center [569, 206] width 6 height 10
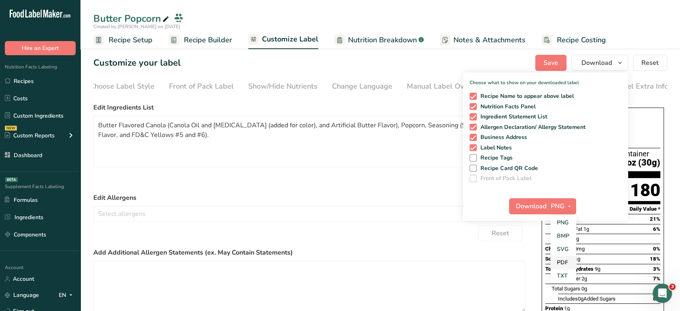
click at [568, 265] on link "PDF" at bounding box center [564, 262] width 26 height 13
click at [530, 208] on span "Download" at bounding box center [531, 206] width 31 height 10
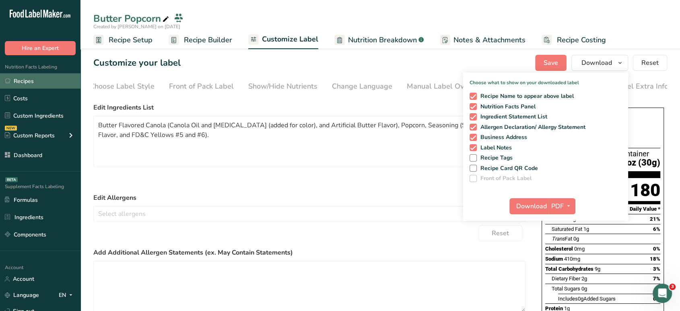
click at [47, 82] on link "Recipes" at bounding box center [40, 80] width 81 height 15
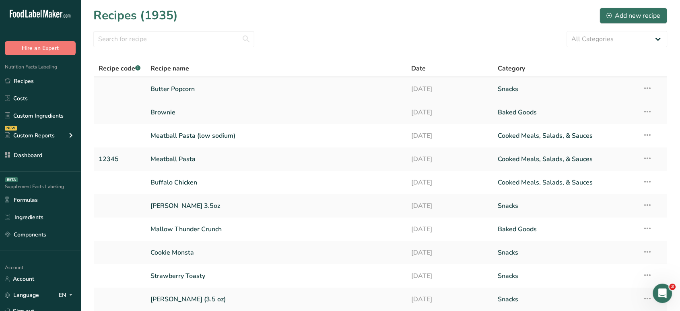
click at [646, 90] on icon at bounding box center [648, 88] width 10 height 14
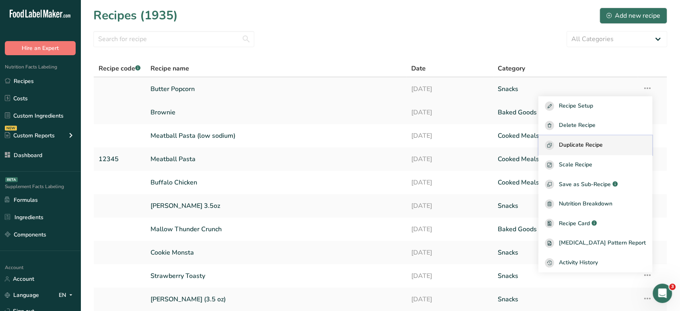
click at [596, 147] on span "Duplicate Recipe" at bounding box center [581, 144] width 44 height 9
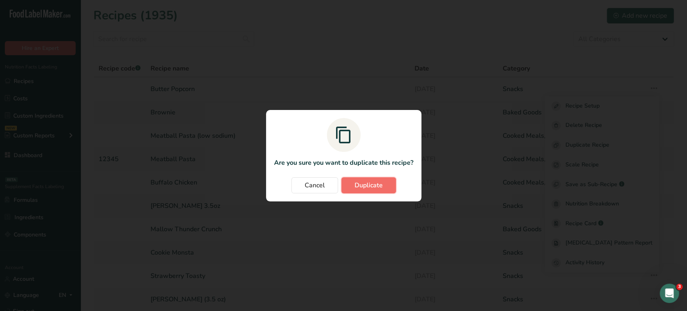
click at [382, 185] on span "Duplicate" at bounding box center [369, 185] width 28 height 10
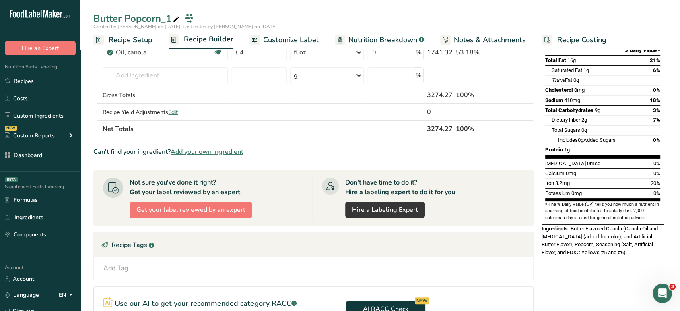
scroll to position [120, 0]
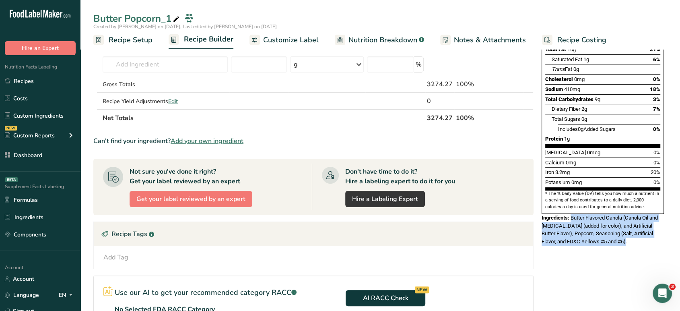
drag, startPoint x: 572, startPoint y: 199, endPoint x: 622, endPoint y: 225, distance: 56.9
click at [622, 225] on div "Ingredients: Butter Flavored Canola (Canola Oil and [MEDICAL_DATA] (added for c…" at bounding box center [603, 230] width 122 height 32
copy span "Butter Flavored Canola (Canola Oil and [MEDICAL_DATA] (added for color), and Ar…"
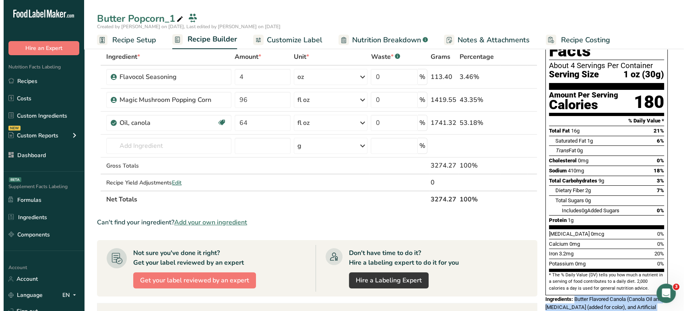
scroll to position [0, 0]
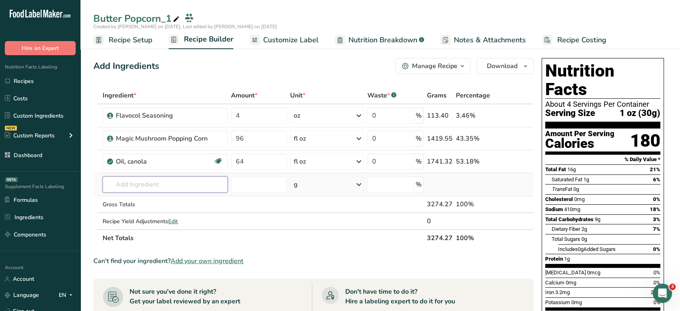
click at [187, 186] on input "text" at bounding box center [165, 184] width 125 height 16
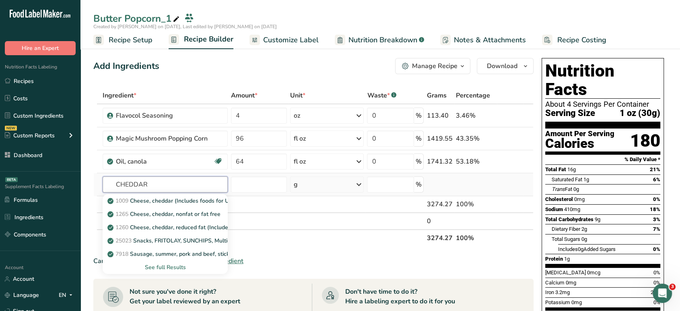
type input "CHEDDAR"
click at [180, 270] on div "See full Results" at bounding box center [165, 267] width 112 height 8
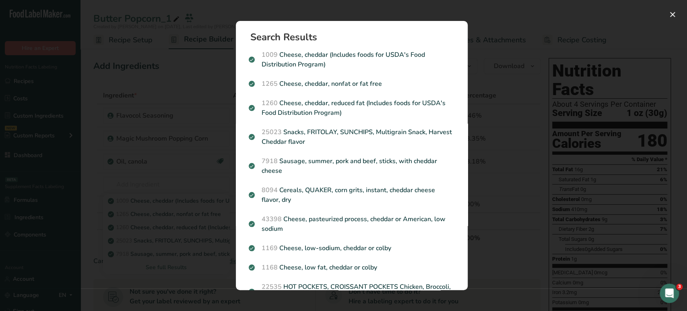
drag, startPoint x: 467, startPoint y: 76, endPoint x: 470, endPoint y: 131, distance: 54.4
click at [470, 131] on div "Search Results 1009 Cheese, cheddar (Includes foods for USDA's Food Distributio…" at bounding box center [352, 155] width 258 height 295
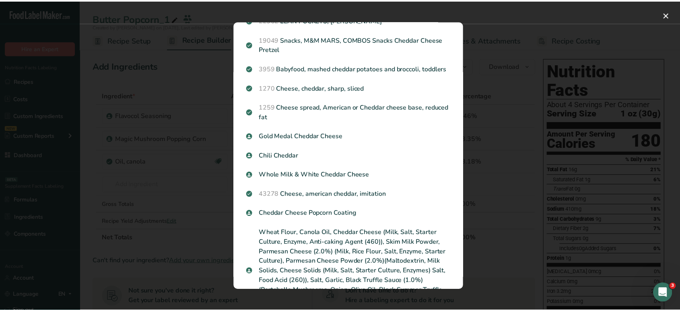
scroll to position [360, 0]
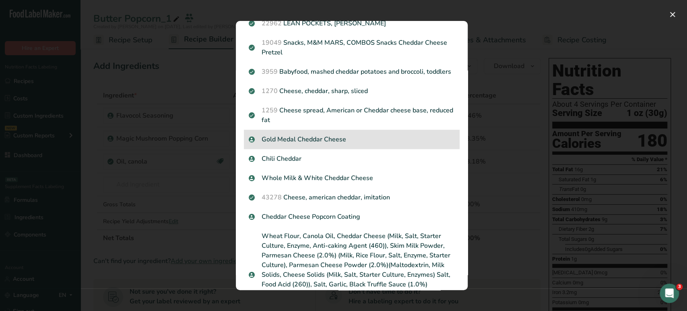
click at [389, 144] on p "Gold Medal Cheddar Cheese" at bounding box center [352, 139] width 206 height 10
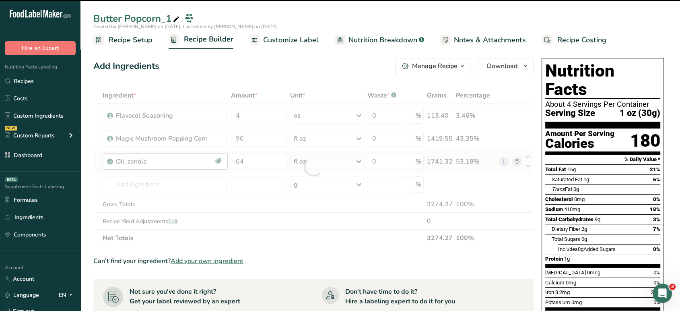
type input "0"
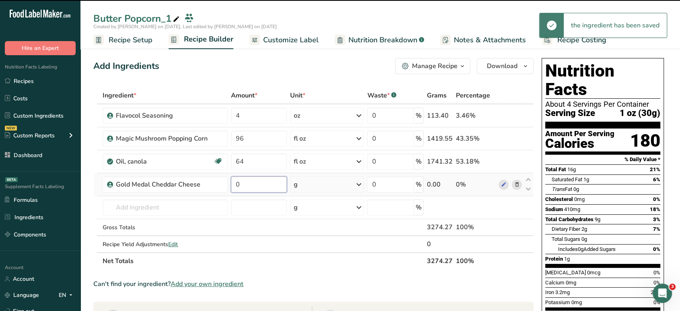
click at [251, 187] on input "0" at bounding box center [259, 184] width 56 height 16
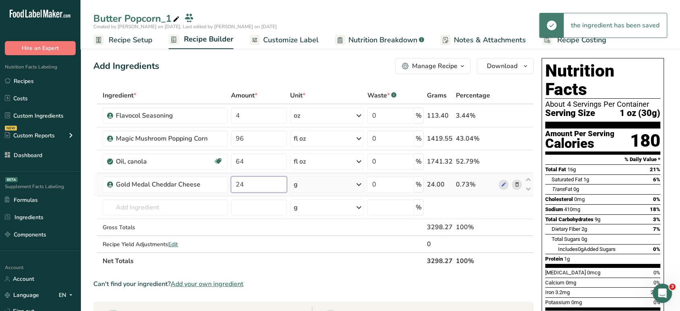
type input "24"
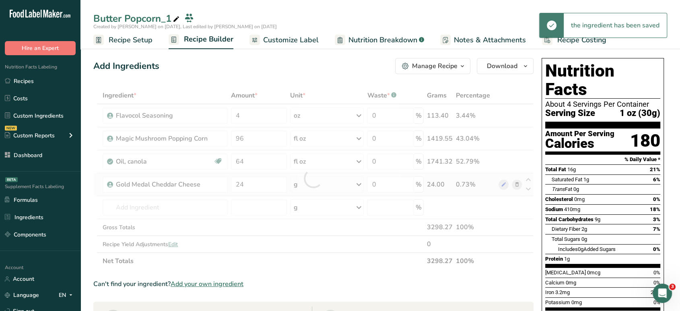
click at [335, 186] on div "Ingredient * Amount * Unit * Waste * .a-a{fill:#347362;}.b-a{fill:#fff;} Grams …" at bounding box center [313, 178] width 440 height 182
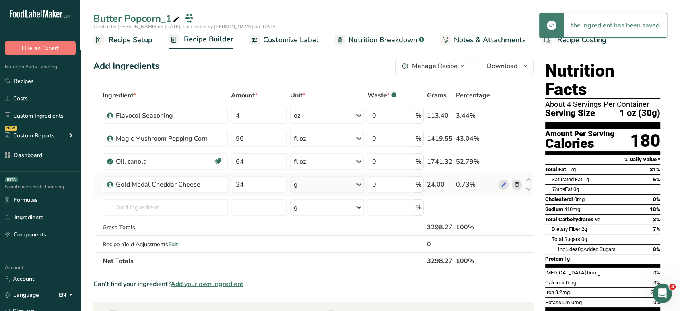
click at [310, 186] on div "g" at bounding box center [327, 184] width 74 height 16
click at [320, 254] on hr at bounding box center [329, 254] width 68 height 1
click at [321, 248] on div "See more" at bounding box center [329, 248] width 68 height 8
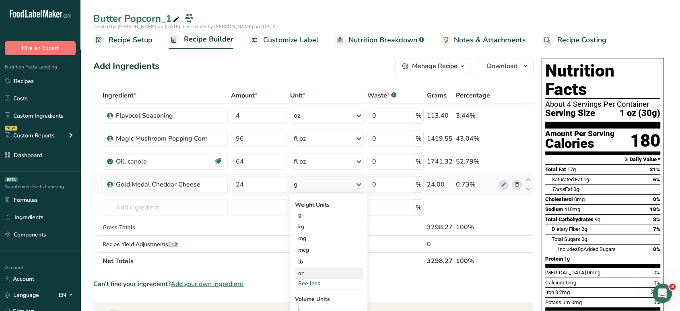
click at [310, 274] on div "oz" at bounding box center [329, 273] width 68 height 12
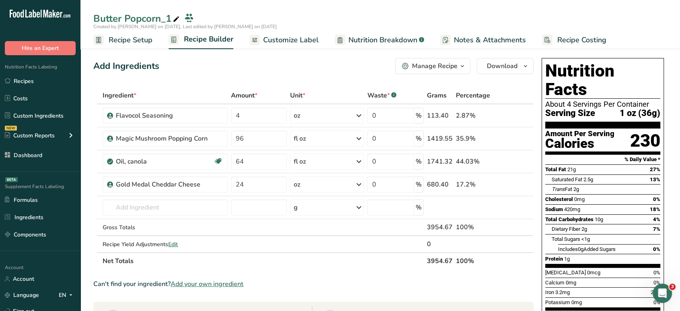
click at [136, 35] on span "Recipe Setup" at bounding box center [131, 40] width 44 height 11
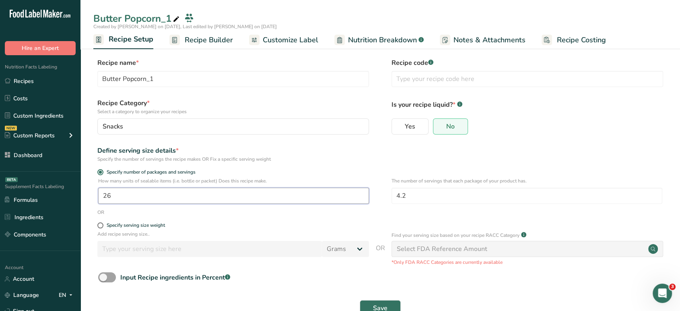
click at [244, 200] on input "26" at bounding box center [233, 196] width 271 height 16
type input "1"
type input "31.88"
click at [360, 300] on button "Save" at bounding box center [380, 308] width 41 height 16
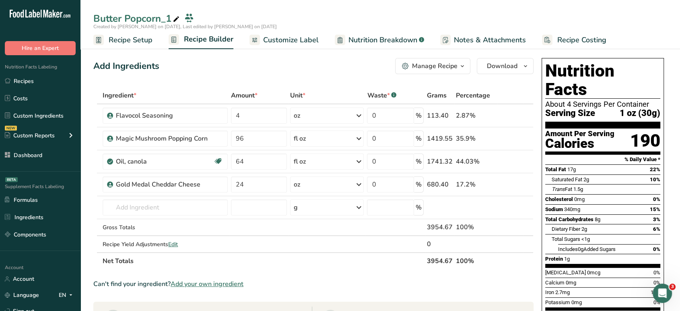
click at [297, 45] on link "Customize Label" at bounding box center [284, 40] width 69 height 18
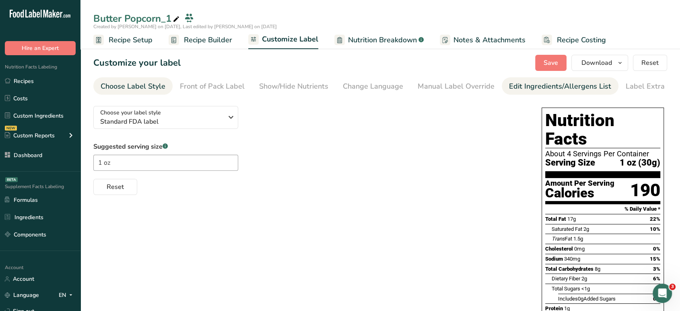
click at [524, 84] on div "Edit Ingredients/Allergens List" at bounding box center [560, 86] width 102 height 11
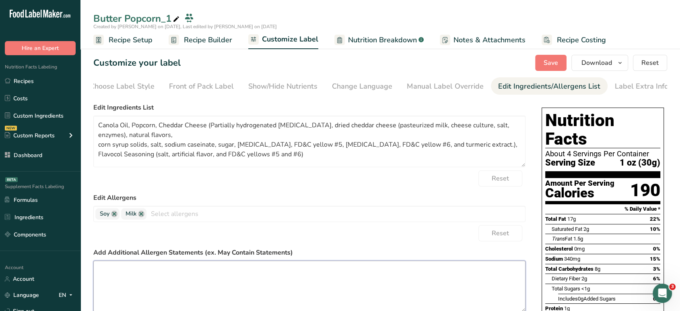
click at [170, 270] on textarea at bounding box center [309, 286] width 432 height 52
paste textarea "Butter Flavored Canola (Canola Oil and [MEDICAL_DATA] (added for color), and Ar…"
type textarea "Canola Oil, Popcorn, Cheddar Cheese (Partially hydrogenated [MEDICAL_DATA], dri…"
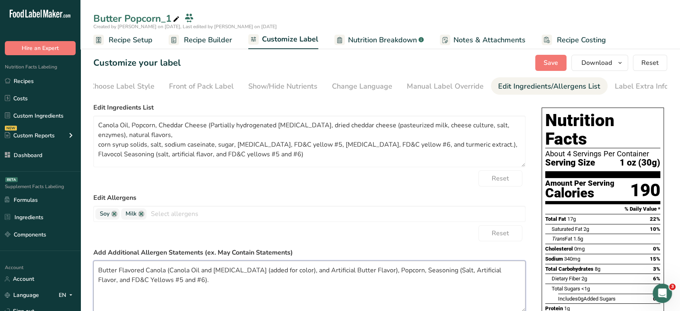
drag, startPoint x: 384, startPoint y: 271, endPoint x: 89, endPoint y: 271, distance: 295.8
click at [89, 271] on section "Customize your label Save Download Choose what to show on your downloaded label…" at bounding box center [381, 258] width 600 height 433
click at [121, 273] on textarea "Butter Flavored Canola (Canola Oil and [MEDICAL_DATA] (added for color), and Ar…" at bounding box center [309, 286] width 432 height 52
drag, startPoint x: 99, startPoint y: 273, endPoint x: 386, endPoint y: 273, distance: 286.6
click at [386, 273] on textarea "Butter Flavored Canola (Canola Oil and [MEDICAL_DATA] (added for color), and Ar…" at bounding box center [309, 286] width 432 height 52
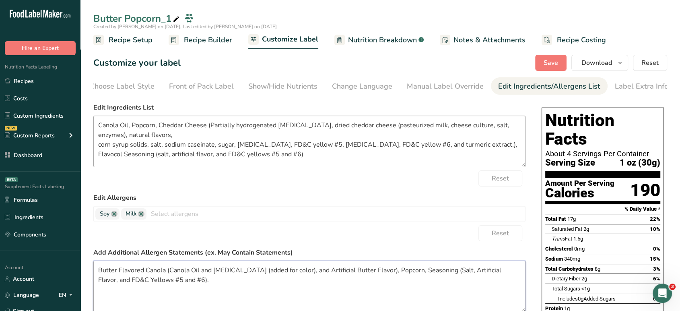
type textarea "Butter Flavored Canola (Canola Oil and [MEDICAL_DATA] (added for color), and Ar…"
drag, startPoint x: 128, startPoint y: 126, endPoint x: 74, endPoint y: 129, distance: 54.0
click at [74, 129] on div ".a-20{fill:#fff;} Hire an Expert Nutrition Facts Labeling Recipes Costs Custom …" at bounding box center [340, 237] width 680 height 475
paste textarea "Butter Flavored Canola (Canola Oil and [MEDICAL_DATA] (added for color), and Ar…"
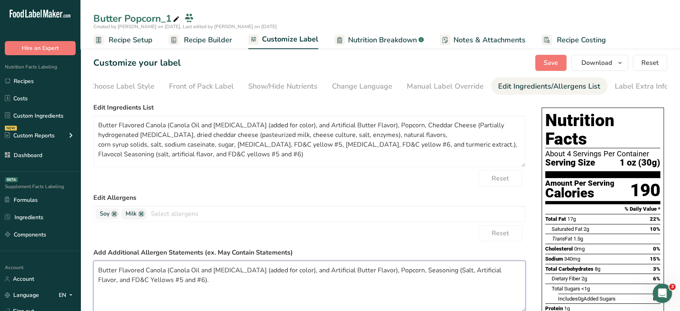
drag, startPoint x: 415, startPoint y: 271, endPoint x: 433, endPoint y: 289, distance: 25.6
click at [433, 289] on textarea "Butter Flavored Canola (Canola Oil and [MEDICAL_DATA] (added for color), and Ar…" at bounding box center [309, 286] width 432 height 52
drag, startPoint x: 291, startPoint y: 152, endPoint x: 491, endPoint y: 145, distance: 199.8
click at [491, 145] on textarea "Butter Flavored Canola (Canola Oil and [MEDICAL_DATA] (added for color), and Ar…" at bounding box center [309, 142] width 432 height 52
paste textarea "Seasoning (Salt, Artificial Flavor, and FD&C Yellows #5 and #6)."
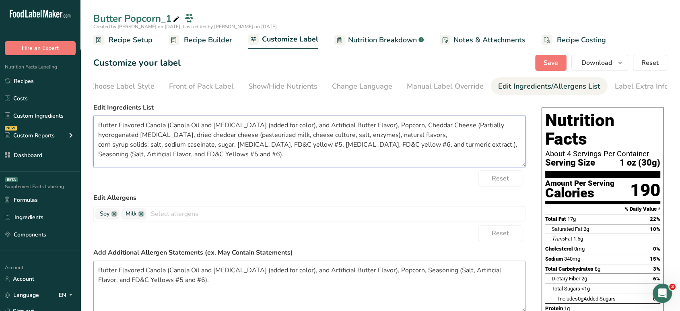
type textarea "Butter Flavored Canola (Canola Oil and [MEDICAL_DATA] (added for color), and Ar…"
drag, startPoint x: 197, startPoint y: 285, endPoint x: 93, endPoint y: 264, distance: 105.9
click at [93, 264] on textarea "Butter Flavored Canola (Canola Oil and [MEDICAL_DATA] (added for color), and Ar…" at bounding box center [309, 286] width 432 height 52
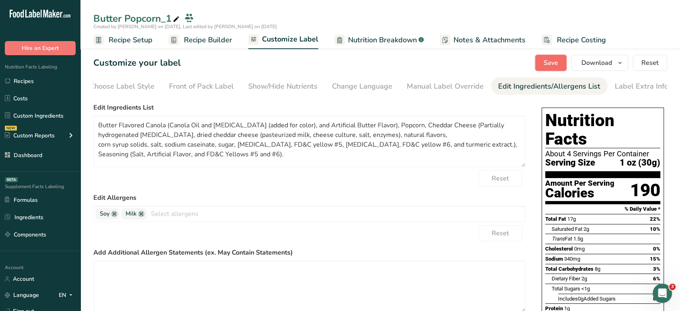
click at [547, 68] on button "Save" at bounding box center [550, 63] width 31 height 16
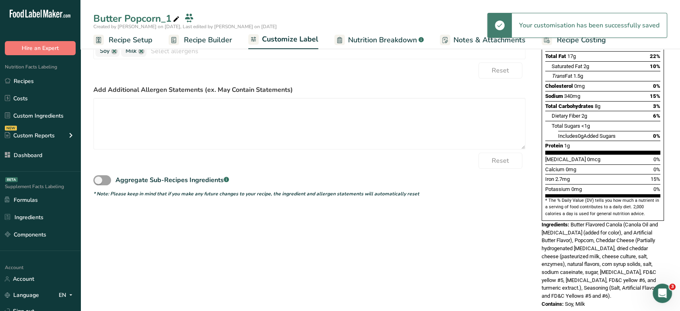
scroll to position [0, 0]
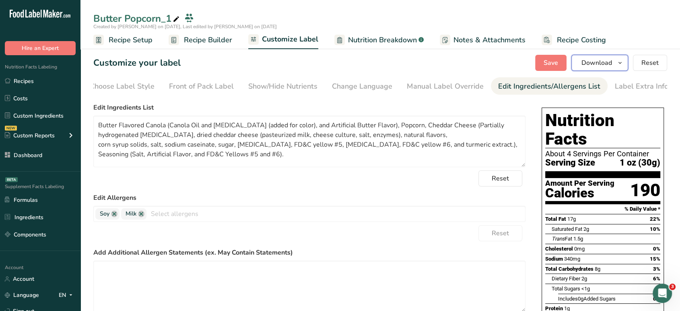
click at [611, 58] on span "Download" at bounding box center [597, 63] width 31 height 10
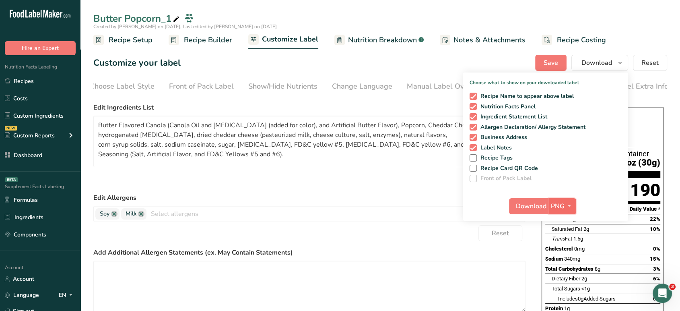
click at [560, 205] on span "PNG" at bounding box center [558, 206] width 14 height 10
click at [563, 257] on link "PDF" at bounding box center [564, 262] width 26 height 13
click at [527, 196] on div "Download PDF PNG BMP SVG PDF TXT" at bounding box center [545, 208] width 165 height 26
click at [532, 204] on span "Download" at bounding box center [531, 206] width 31 height 10
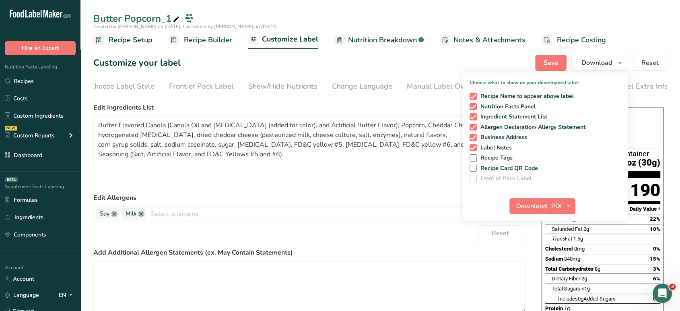
click at [172, 20] on span at bounding box center [176, 19] width 10 height 10
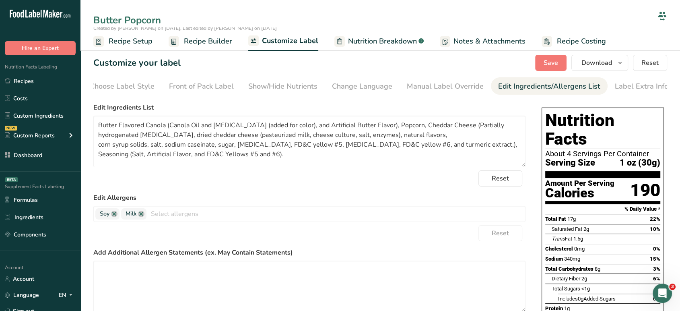
drag, startPoint x: 121, startPoint y: 20, endPoint x: 80, endPoint y: 20, distance: 41.5
click at [80, 20] on div ".a-20{fill:#fff;} Hire an Expert Nutrition Facts Labeling Recipes Costs Custom …" at bounding box center [340, 245] width 680 height 491
type input "Cheddar Popcorn"
click at [267, 58] on div "Customize your label Save Download Choose what to show on your downloaded label…" at bounding box center [380, 63] width 574 height 16
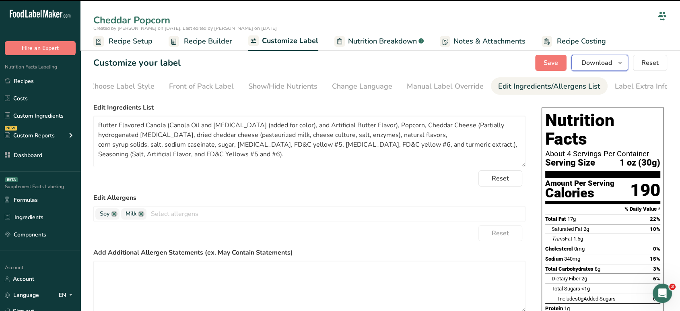
click at [602, 68] on button "Download" at bounding box center [600, 63] width 57 height 16
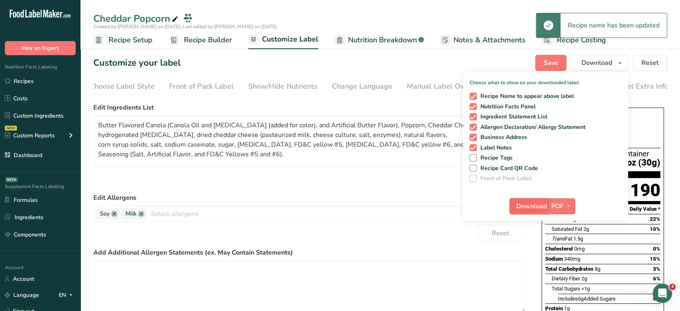
click at [532, 207] on span "Download" at bounding box center [531, 206] width 31 height 10
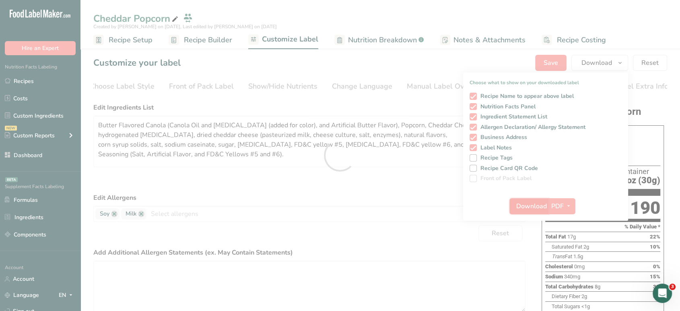
scroll to position [0, 0]
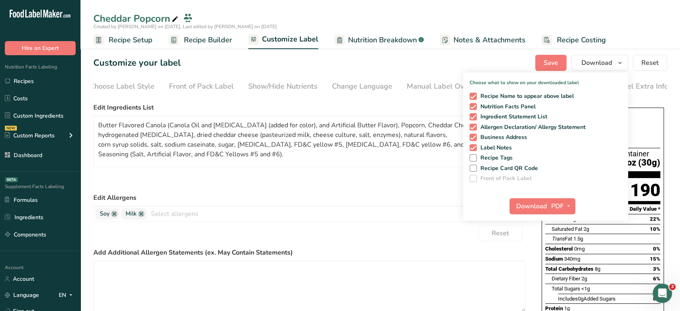
click at [136, 35] on span "Recipe Setup" at bounding box center [131, 40] width 44 height 11
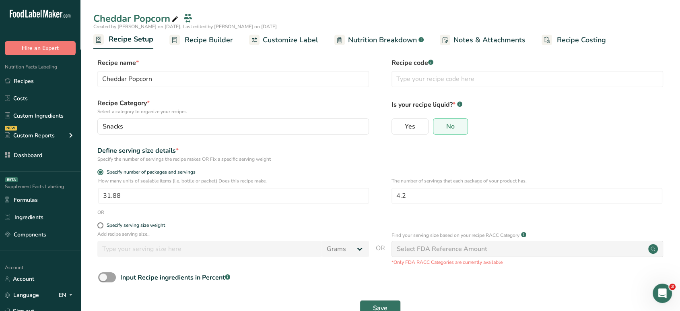
click at [214, 38] on span "Recipe Builder" at bounding box center [209, 40] width 48 height 11
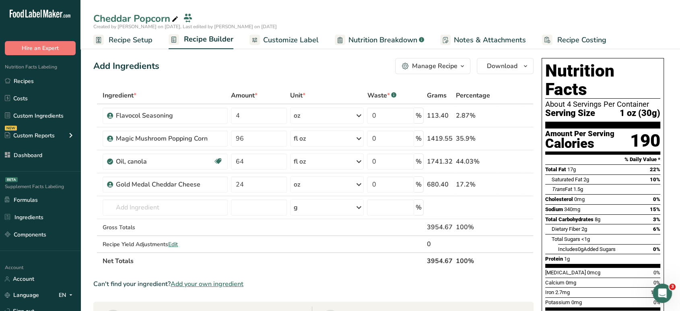
click at [138, 41] on span "Recipe Setup" at bounding box center [131, 40] width 44 height 11
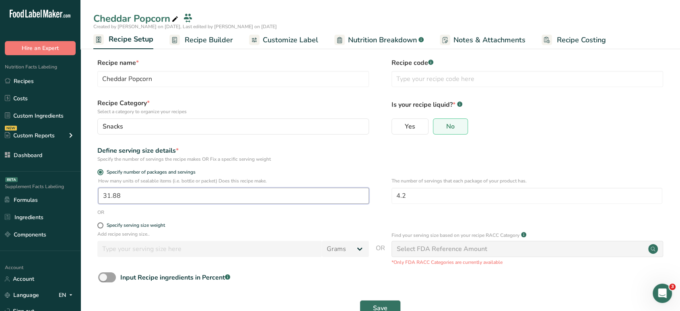
click at [147, 196] on input "31.88" at bounding box center [233, 196] width 271 height 16
type input "1"
type input "22.59"
click at [411, 197] on input "4.2" at bounding box center [527, 196] width 271 height 16
type input "4"
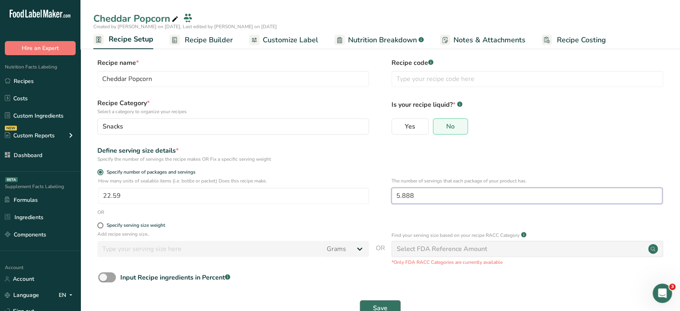
type input "5.888"
click at [390, 305] on button "Save" at bounding box center [380, 308] width 41 height 16
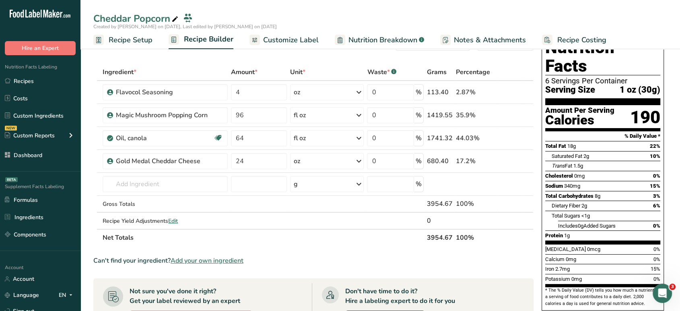
scroll to position [15, 0]
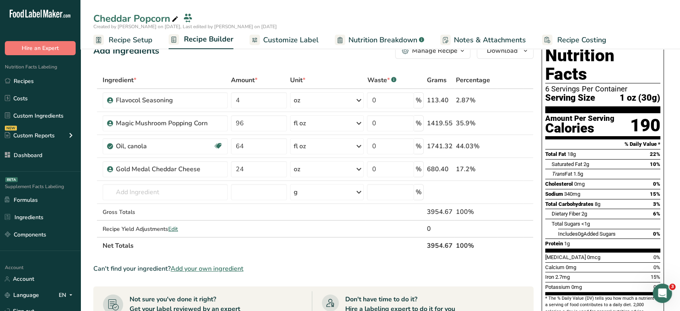
drag, startPoint x: 435, startPoint y: 45, endPoint x: 439, endPoint y: 57, distance: 13.1
click at [439, 57] on div "Cheddar Popcorn Created by Aya Jamal on 2025-08-26, Last edited by Aya Jamal on…" at bounding box center [381, 289] width 600 height 525
click at [439, 57] on button "Manage Recipe" at bounding box center [432, 51] width 75 height 16
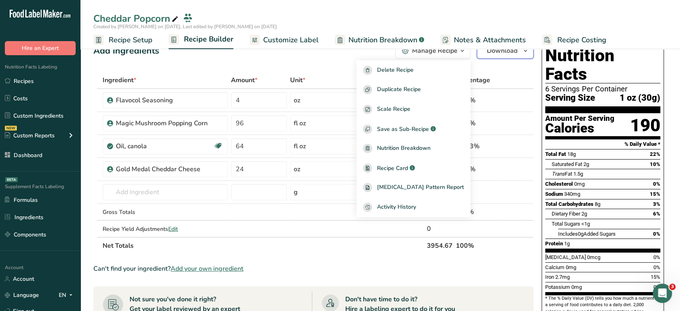
click at [506, 56] on button "Download" at bounding box center [505, 51] width 57 height 16
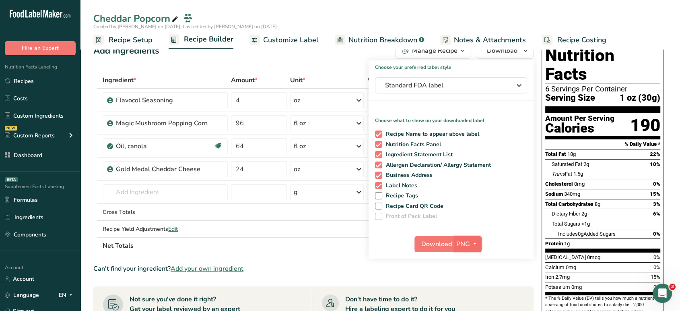
click at [464, 240] on span "PNG" at bounding box center [463, 244] width 14 height 10
click at [474, 295] on link "PDF" at bounding box center [469, 299] width 26 height 13
click at [442, 241] on span "Download" at bounding box center [437, 244] width 31 height 10
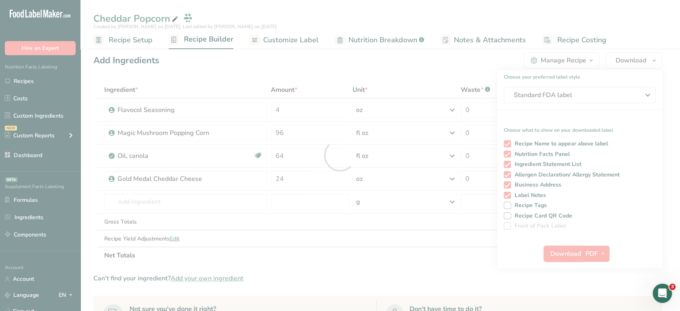
scroll to position [0, 0]
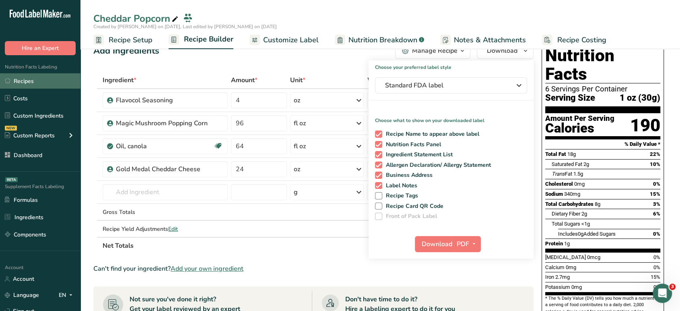
click at [43, 76] on link "Recipes" at bounding box center [40, 80] width 81 height 15
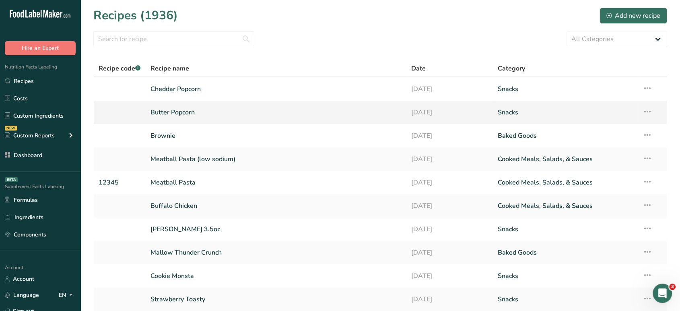
click at [643, 109] on icon at bounding box center [648, 111] width 10 height 14
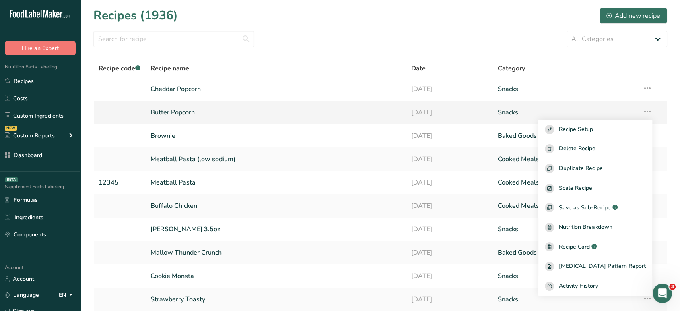
click at [432, 111] on link "[DATE]" at bounding box center [449, 112] width 77 height 17
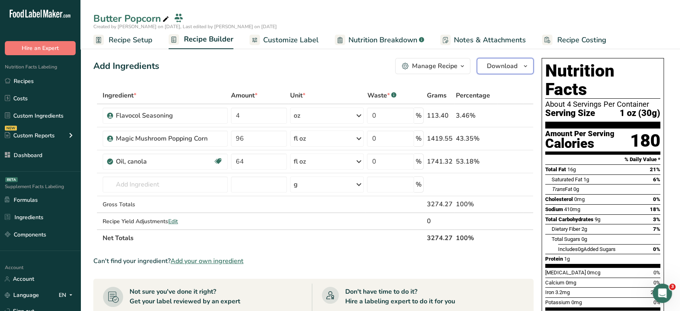
click at [509, 67] on span "Download" at bounding box center [502, 66] width 31 height 10
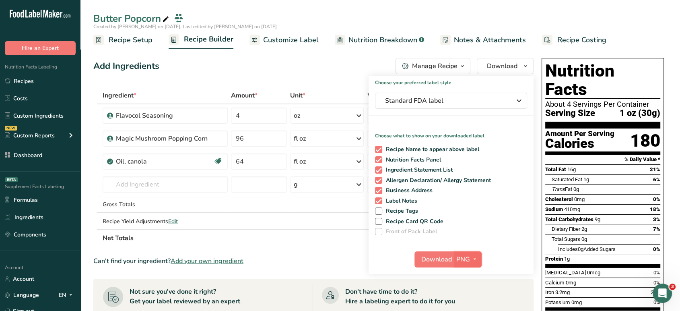
click at [464, 254] on span "PNG" at bounding box center [463, 259] width 14 height 10
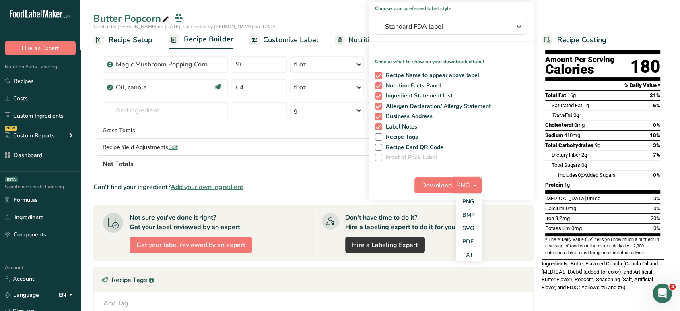
scroll to position [83, 0]
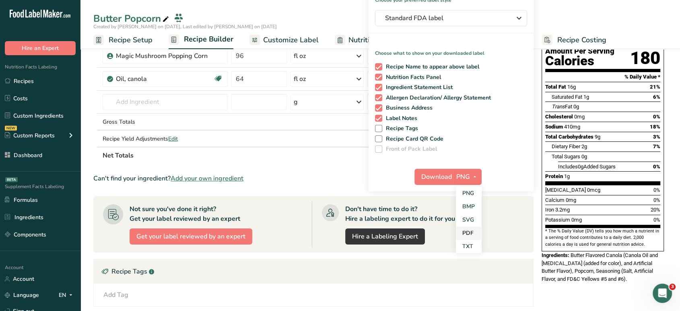
click at [470, 231] on link "PDF" at bounding box center [469, 232] width 26 height 13
click at [444, 175] on span "Download" at bounding box center [437, 177] width 31 height 10
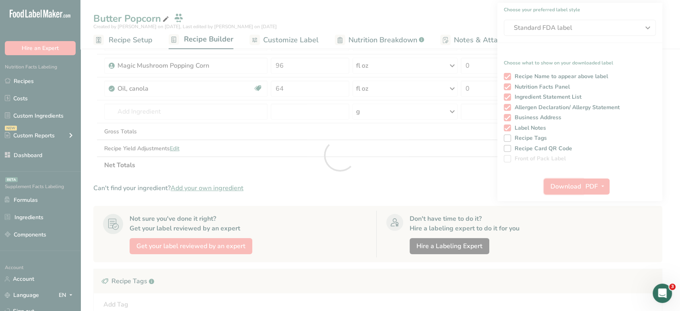
scroll to position [0, 0]
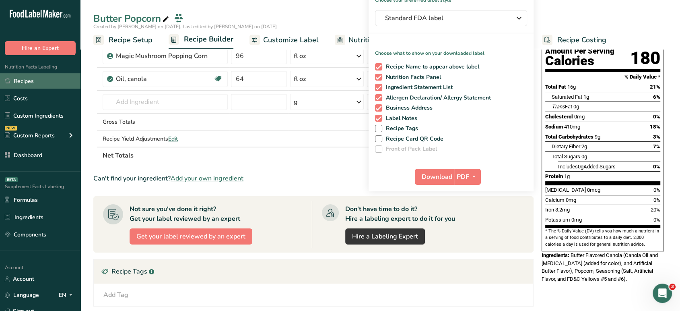
click at [32, 80] on link "Recipes" at bounding box center [40, 80] width 81 height 15
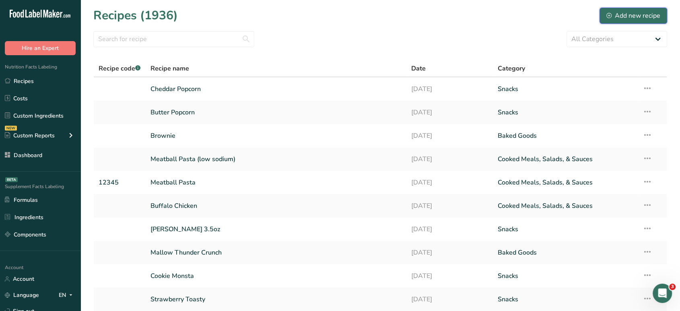
click at [625, 21] on button "Add new recipe" at bounding box center [634, 16] width 68 height 16
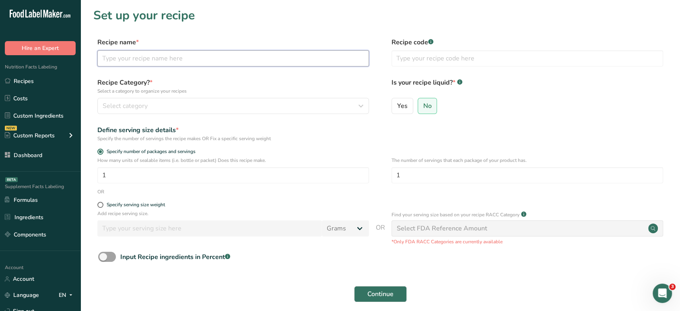
click at [267, 58] on input "text" at bounding box center [233, 58] width 272 height 16
type input "Caramel Popcorn"
click at [303, 101] on div "Select category" at bounding box center [231, 106] width 256 height 10
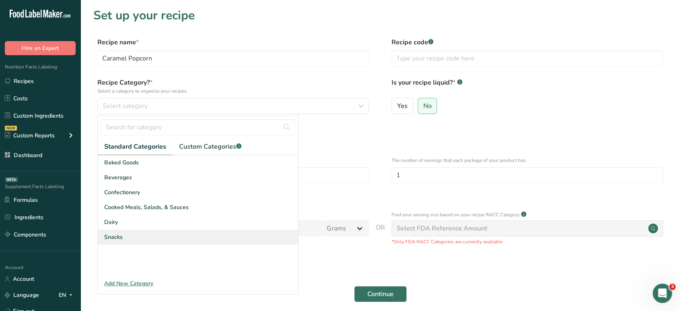
click at [183, 231] on div "Snacks" at bounding box center [198, 236] width 200 height 15
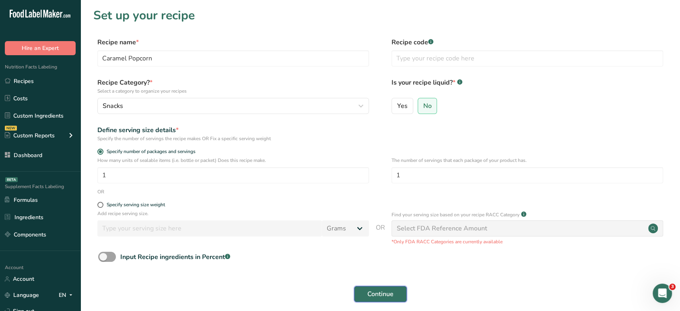
click at [380, 292] on span "Continue" at bounding box center [380, 294] width 26 height 10
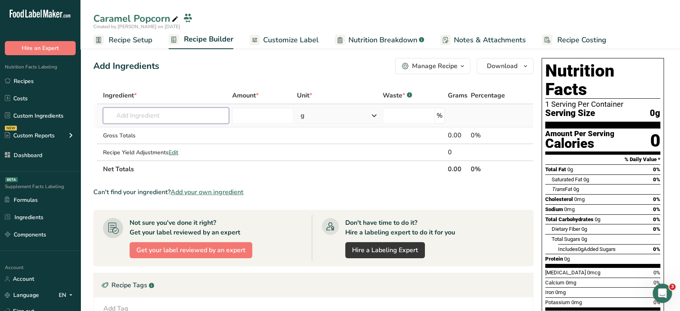
click at [193, 119] on input "text" at bounding box center [166, 115] width 126 height 16
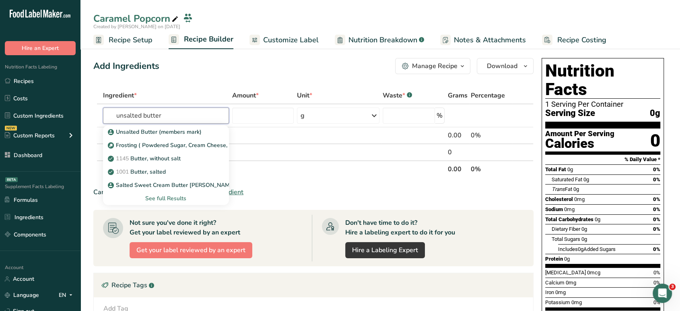
type input "unsalted butter"
click at [175, 159] on p "1145 Butter, without salt" at bounding box center [144, 158] width 71 height 8
type input "Butter, without salt"
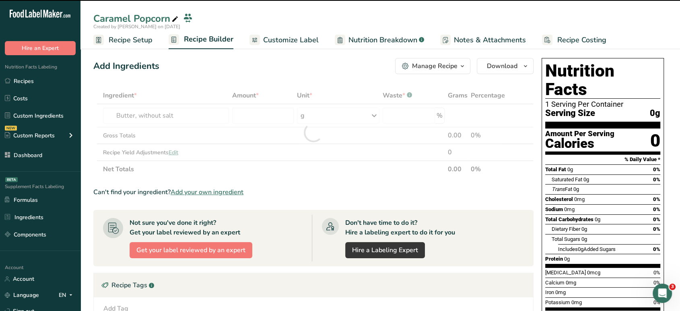
type input "0"
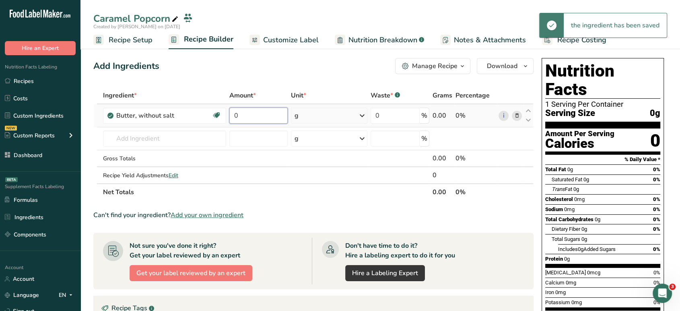
click at [263, 107] on input "0" at bounding box center [258, 115] width 58 height 16
type input "2"
click at [309, 110] on div "Ingredient * Amount * Unit * Waste * .a-a{fill:#347362;}.b-a{fill:#fff;} Grams …" at bounding box center [313, 144] width 440 height 114
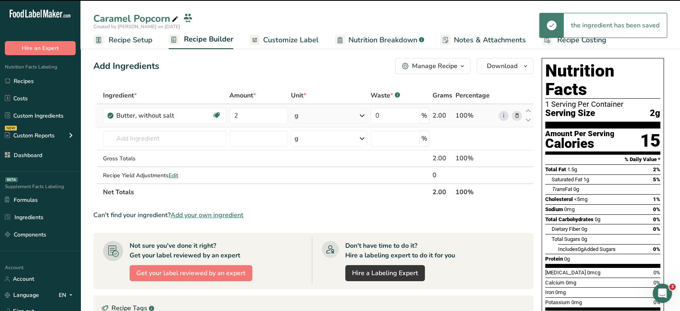
click at [313, 114] on div "g" at bounding box center [329, 115] width 76 height 16
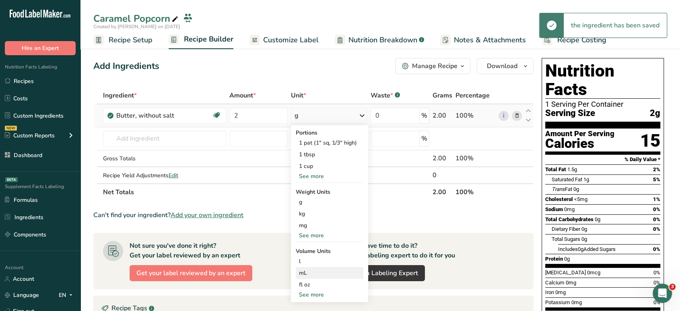
drag, startPoint x: 319, startPoint y: 170, endPoint x: 315, endPoint y: 272, distance: 102.3
click at [315, 272] on div "Portions 1 pat (1" sq, 1/3" high) 1 tbsp 1 cup See more Weight Units g kg mg Se…" at bounding box center [329, 213] width 77 height 177
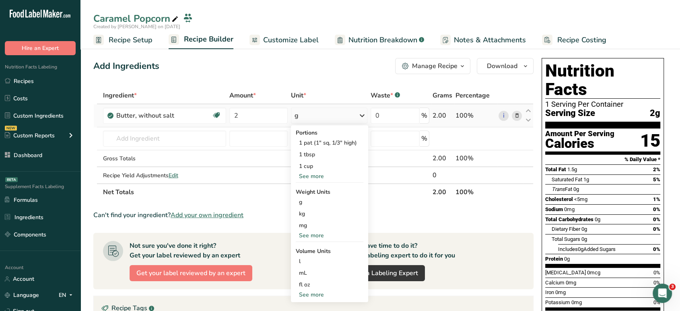
click at [318, 236] on div "See more" at bounding box center [330, 235] width 68 height 8
click at [310, 249] on div "lb" at bounding box center [330, 249] width 68 height 12
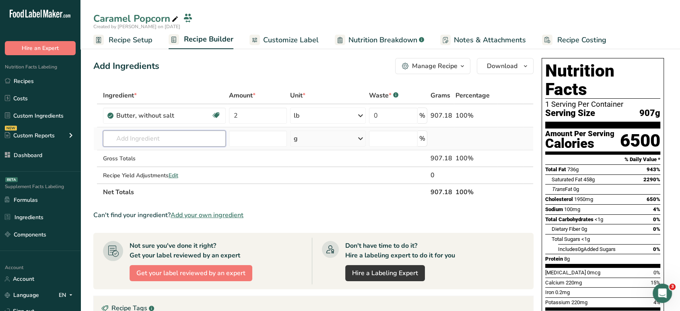
click at [164, 138] on input "text" at bounding box center [164, 138] width 123 height 16
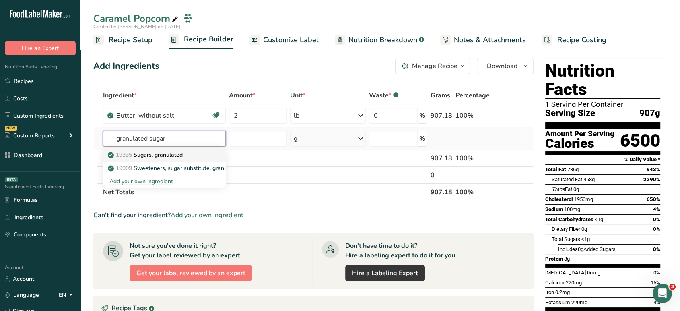
type input "granulated sugar"
click at [183, 157] on p "19335 Sugars, granulated" at bounding box center [145, 155] width 73 height 8
type input "Sugars, granulated"
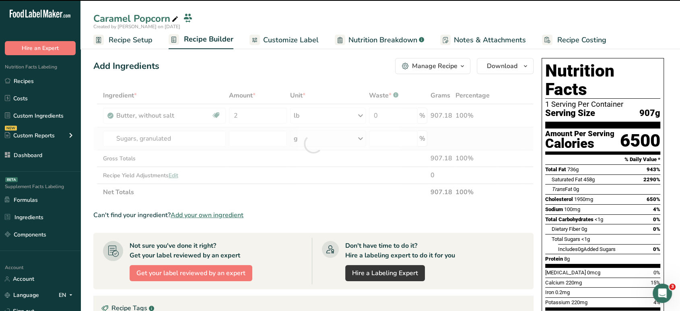
type input "0"
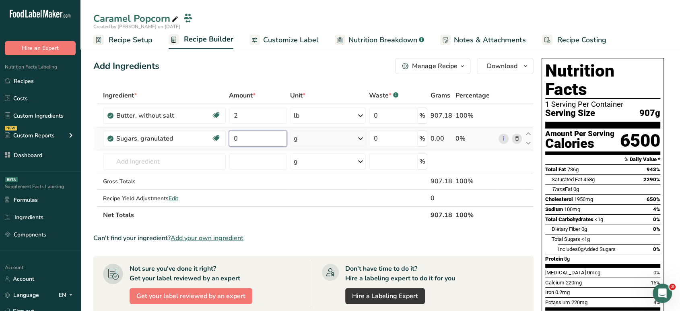
click at [259, 132] on input "0" at bounding box center [258, 138] width 58 height 16
type input "8"
click at [336, 136] on div "Ingredient * Amount * Unit * Waste * .a-a{fill:#347362;}.b-a{fill:#fff;} Grams …" at bounding box center [313, 155] width 440 height 136
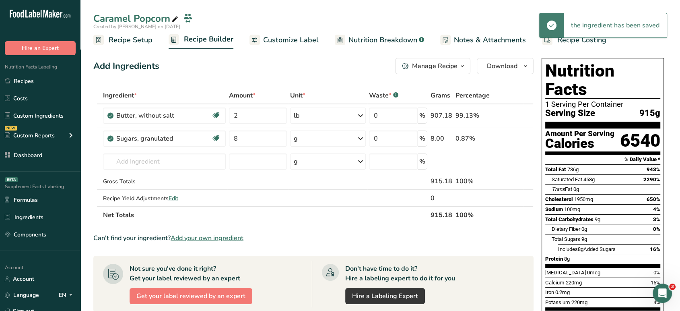
click at [330, 138] on div "g" at bounding box center [328, 138] width 76 height 16
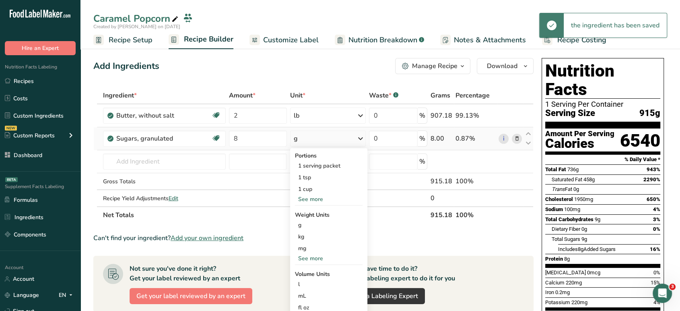
click at [313, 254] on div "See more" at bounding box center [329, 258] width 68 height 8
click at [312, 273] on div "lb" at bounding box center [329, 272] width 68 height 12
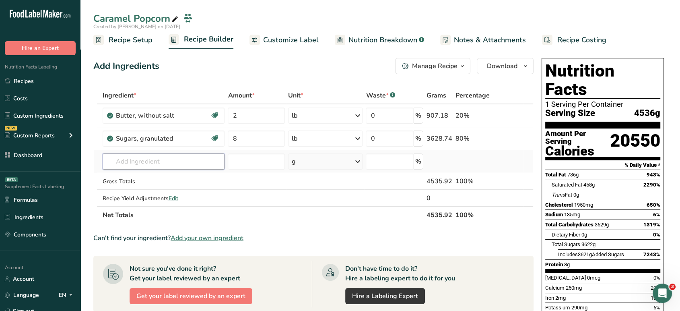
click at [166, 160] on input "text" at bounding box center [164, 161] width 122 height 16
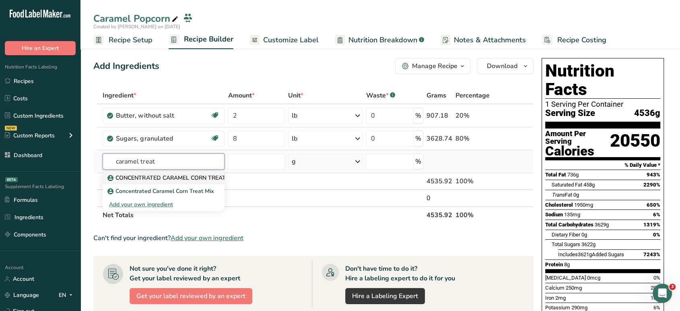
type input "caramel treat"
click at [195, 175] on p "CONCENTRATED CARAMEL CORN TREAT MIX" at bounding box center [173, 177] width 128 height 8
type input "CONCENTRATED CARAMEL CORN TREAT MIX"
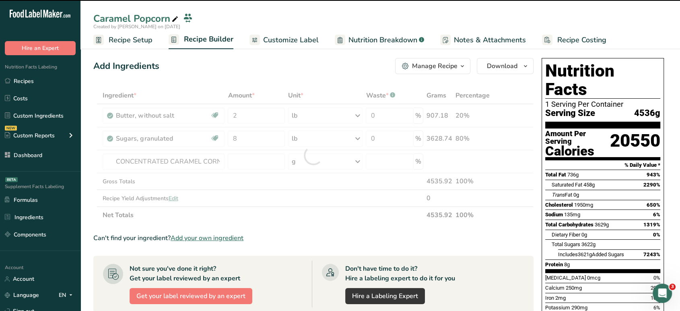
type input "0"
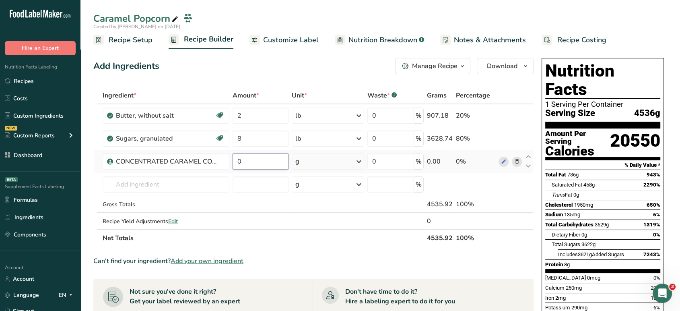
click at [256, 162] on input "0" at bounding box center [261, 161] width 56 height 16
type input "17.6"
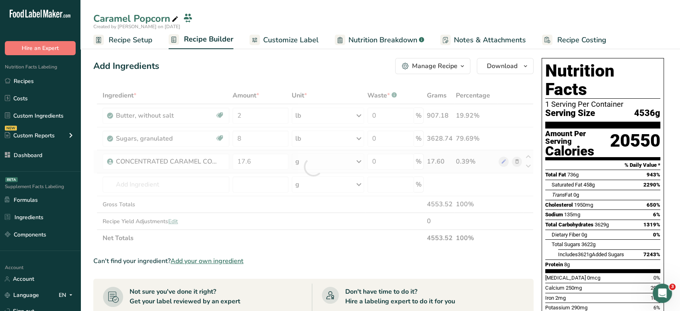
click at [334, 163] on div "Ingredient * Amount * Unit * Waste * .a-a{fill:#347362;}.b-a{fill:#fff;} Grams …" at bounding box center [313, 166] width 440 height 159
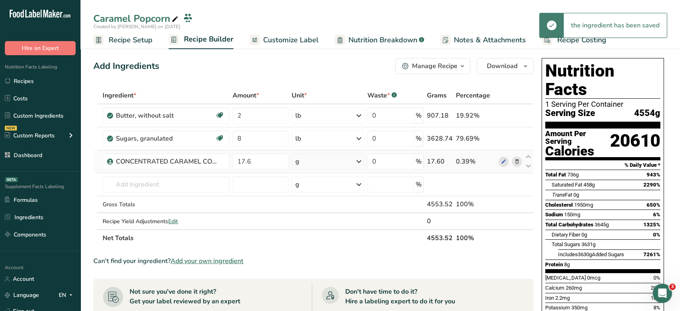
click at [334, 163] on div "g" at bounding box center [328, 161] width 72 height 16
click at [312, 223] on div "See more" at bounding box center [331, 225] width 68 height 8
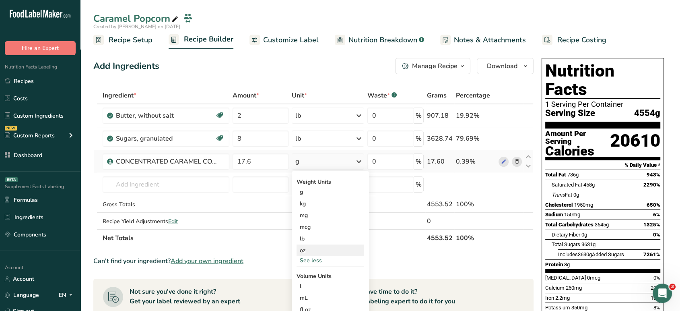
click at [312, 248] on div "oz" at bounding box center [331, 250] width 68 height 12
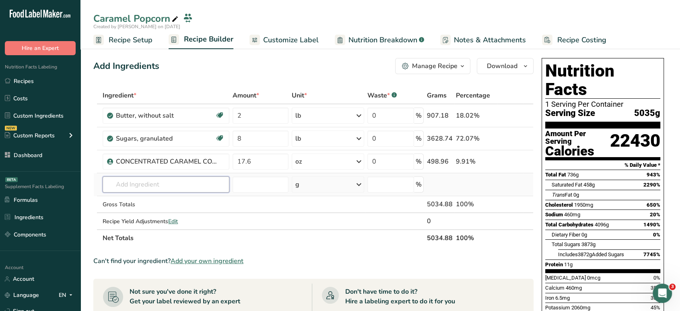
click at [178, 184] on input "text" at bounding box center [166, 184] width 127 height 16
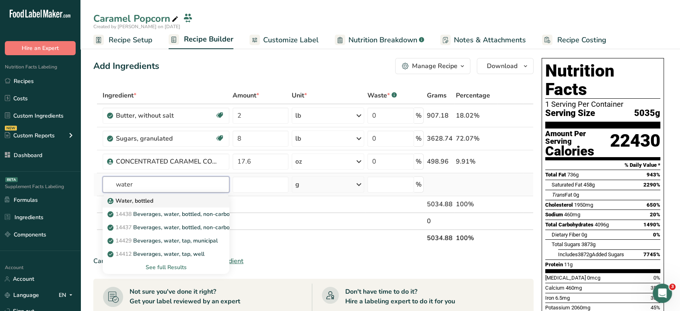
type input "water"
click at [164, 201] on div "Water, bottled" at bounding box center [159, 200] width 101 height 8
type input "Water, bottled"
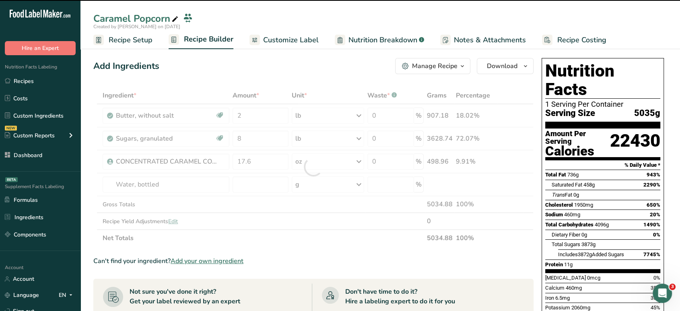
type input "0"
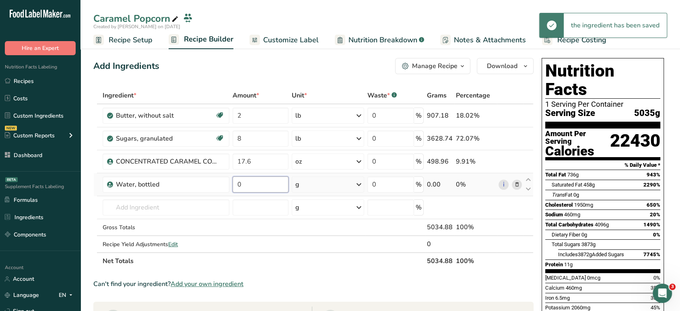
click at [258, 185] on input "0" at bounding box center [261, 184] width 56 height 16
type input "128"
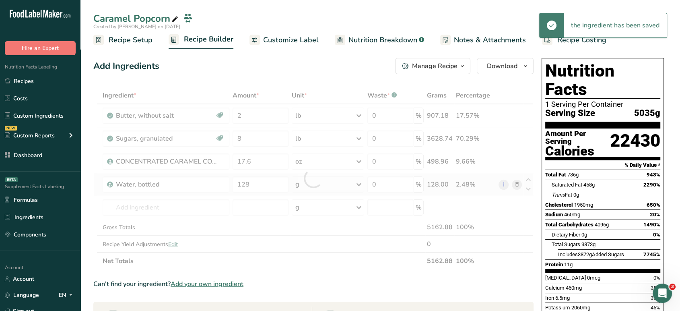
click at [319, 186] on div "Ingredient * Amount * Unit * Waste * .a-a{fill:#347362;}.b-a{fill:#fff;} Grams …" at bounding box center [313, 178] width 440 height 182
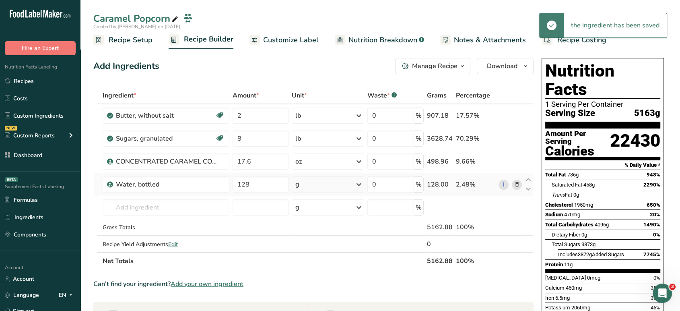
click at [319, 186] on div "g" at bounding box center [328, 184] width 72 height 16
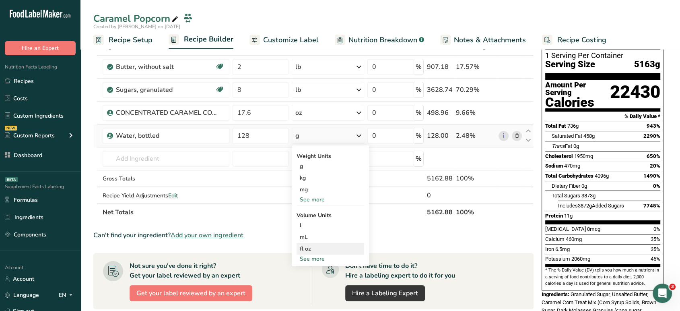
click at [314, 250] on div "fl oz" at bounding box center [330, 248] width 61 height 8
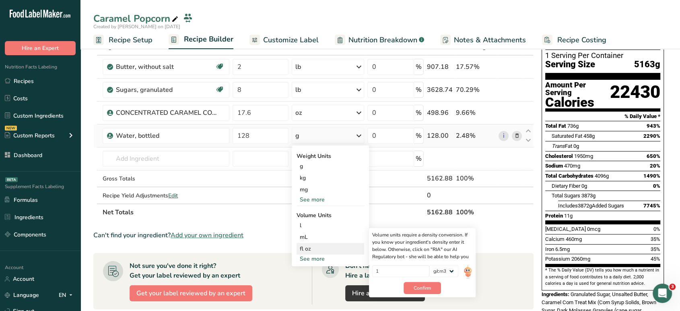
click at [406, 295] on div "Volume units require a density conversion. If you know your ingredient's densit…" at bounding box center [422, 262] width 107 height 69
click at [415, 288] on span "Confirm" at bounding box center [422, 287] width 17 height 7
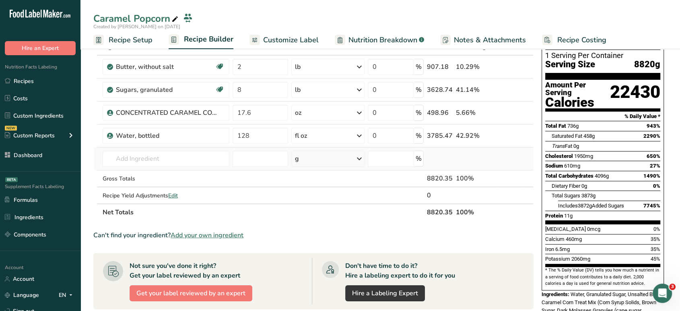
click at [198, 149] on td "Water, bottled 14438 Beverages, water, bottled, non-carbonated, CRYSTAL GEYSER …" at bounding box center [166, 158] width 130 height 23
click at [200, 157] on input "text" at bounding box center [166, 159] width 127 height 16
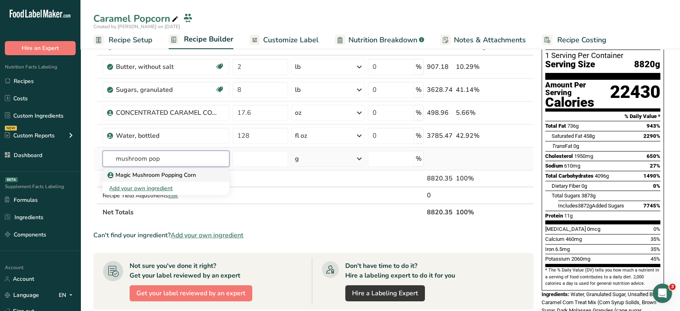
type input "mushroom pop"
click at [219, 176] on link "Magic Mushroom Popping Corn" at bounding box center [166, 174] width 127 height 13
type input "Magic Mushroom Popping Corn"
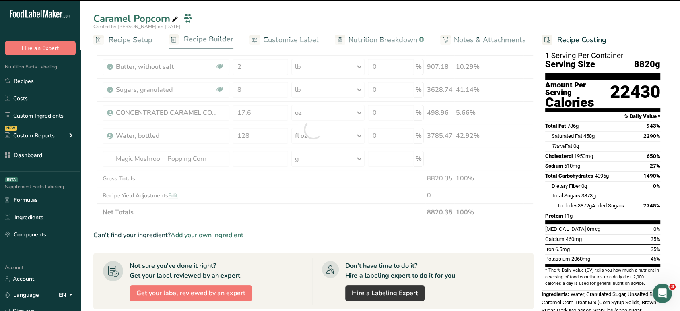
type input "0"
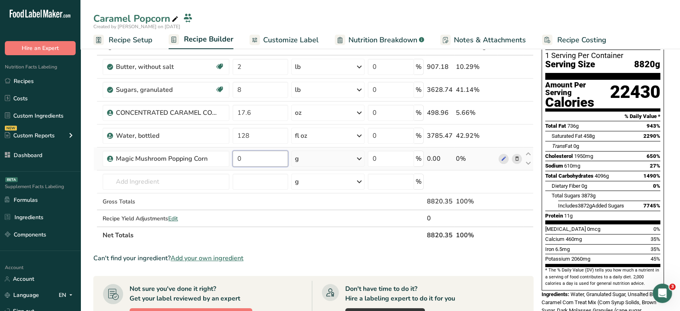
click at [263, 157] on input "0" at bounding box center [261, 159] width 56 height 16
type input "128"
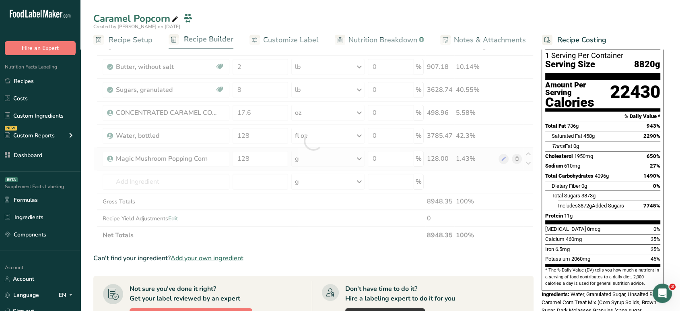
click at [325, 160] on div "Ingredient * Amount * Unit * Waste * .a-a{fill:#347362;}.b-a{fill:#fff;} Grams …" at bounding box center [313, 140] width 440 height 205
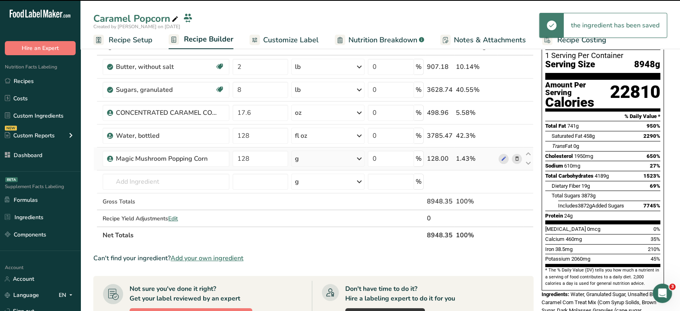
click at [325, 160] on div "g" at bounding box center [327, 159] width 73 height 16
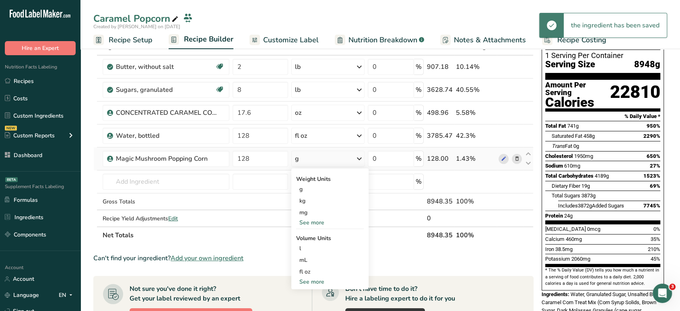
click at [323, 220] on div "See more" at bounding box center [330, 222] width 68 height 8
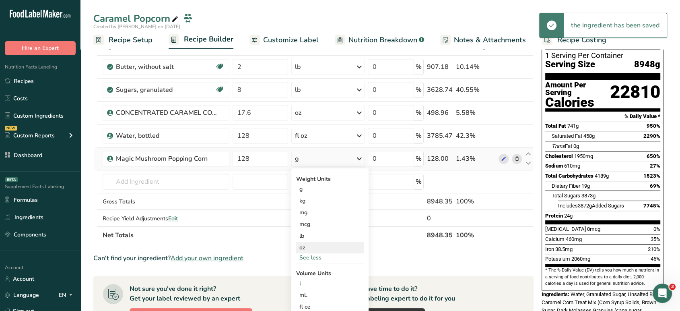
click at [314, 243] on div "oz" at bounding box center [330, 248] width 68 height 12
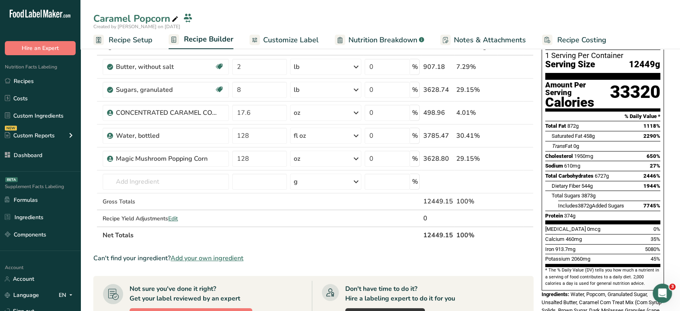
click at [138, 29] on span "Created by [PERSON_NAME] on [DATE]" at bounding box center [136, 26] width 87 height 6
click at [142, 40] on span "Recipe Setup" at bounding box center [131, 40] width 44 height 11
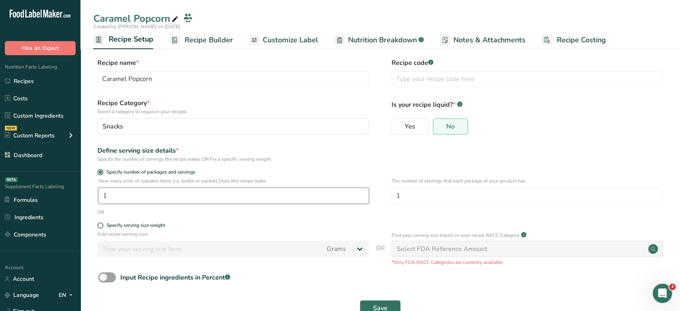
click at [122, 196] on input "1" at bounding box center [233, 196] width 271 height 16
type input "30.28"
click at [436, 200] on input "1" at bounding box center [527, 196] width 271 height 16
type input "13.7"
click at [378, 304] on span "Save" at bounding box center [380, 308] width 14 height 10
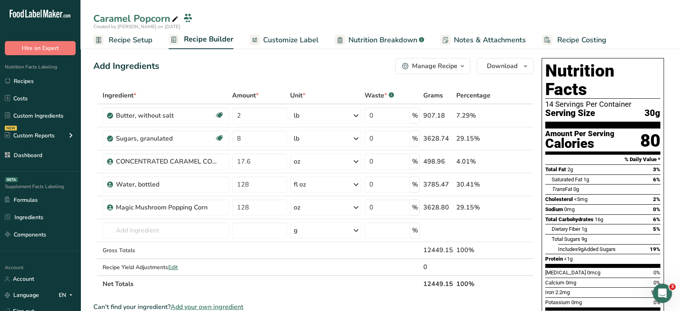
click at [301, 40] on span "Customize Label" at bounding box center [291, 40] width 56 height 11
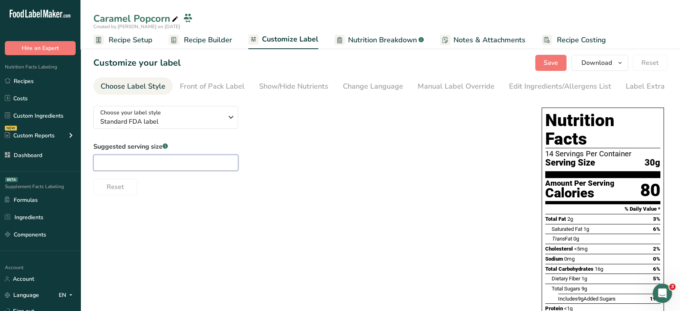
click at [175, 165] on input "text" at bounding box center [165, 163] width 145 height 16
type input "1 oz"
click at [589, 84] on div "Edit Ingredients/Allergens List" at bounding box center [560, 86] width 102 height 11
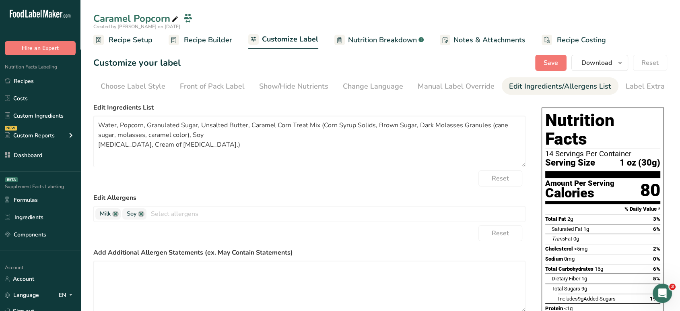
scroll to position [0, 11]
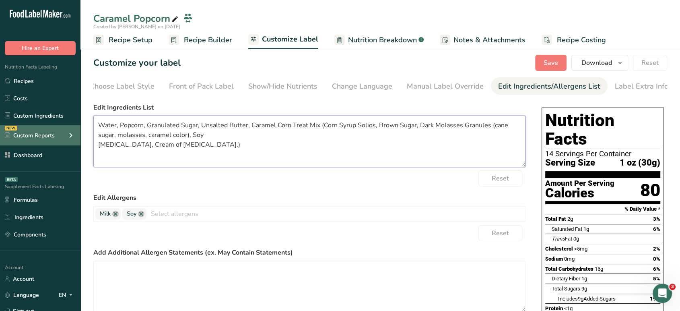
drag, startPoint x: 120, startPoint y: 127, endPoint x: 80, endPoint y: 125, distance: 40.3
click at [80, 125] on div ".a-20{fill:#fff;} Hire an Expert Nutrition Facts Labeling Recipes Costs Custom …" at bounding box center [340, 226] width 680 height 452
click at [98, 148] on textarea "Popcorn, Granulated Sugar, Unsalted Butter, Caramel Corn Treat Mix (Corn Syrup …" at bounding box center [309, 142] width 432 height 52
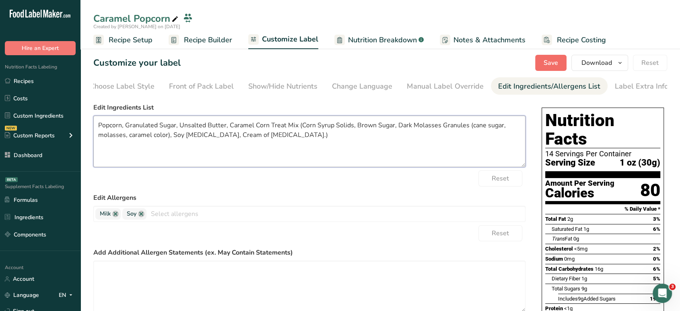
type textarea "Popcorn, Granulated Sugar, Unsalted Butter, Caramel Corn Treat Mix (Corn Syrup …"
click at [554, 60] on span "Save" at bounding box center [551, 63] width 14 height 10
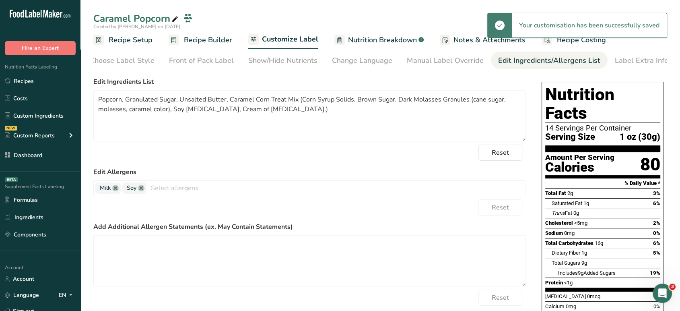
scroll to position [0, 0]
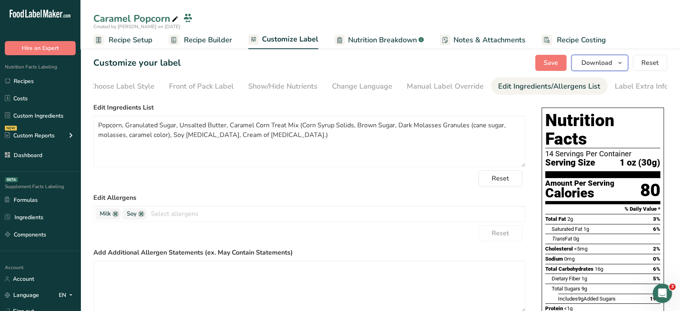
click at [610, 61] on span "Download" at bounding box center [597, 63] width 31 height 10
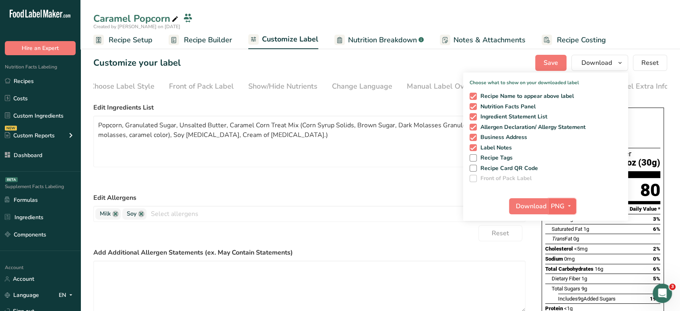
click at [565, 204] on span "button" at bounding box center [570, 206] width 10 height 10
click at [564, 263] on link "PDF" at bounding box center [564, 262] width 26 height 13
click at [526, 208] on span "Download" at bounding box center [531, 206] width 31 height 10
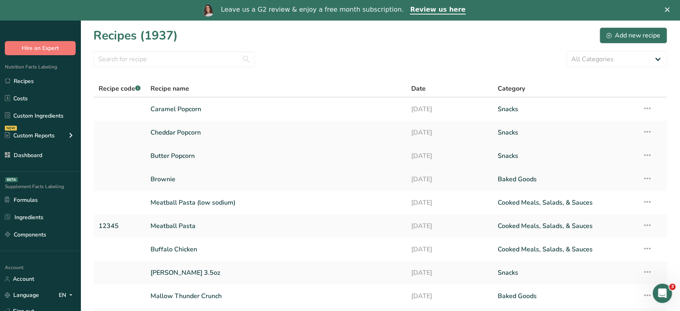
click at [647, 156] on icon at bounding box center [648, 155] width 10 height 14
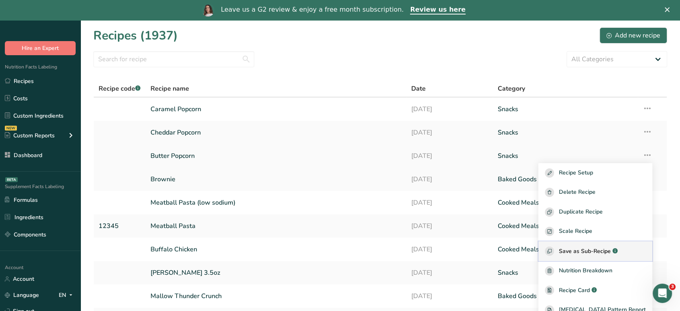
click at [608, 250] on span "Save as Sub-Recipe" at bounding box center [585, 251] width 52 height 8
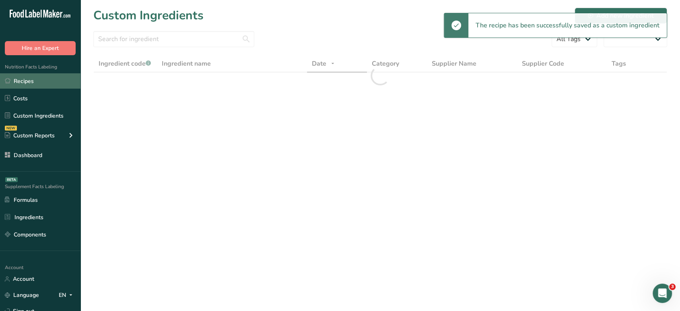
select select "30"
click at [58, 83] on link "Recipes" at bounding box center [40, 80] width 81 height 15
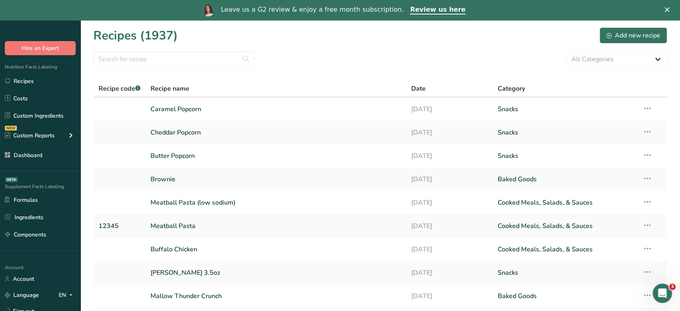
click at [187, 107] on link "Caramel Popcorn" at bounding box center [276, 109] width 251 height 17
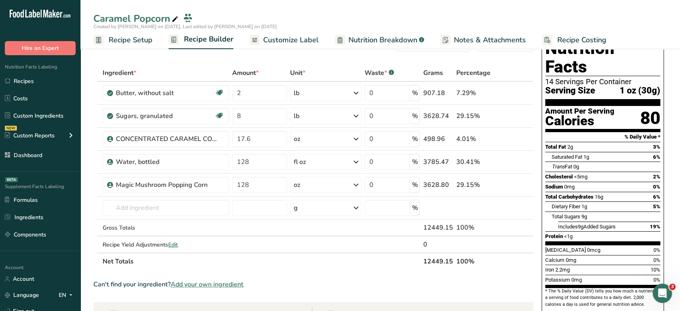
scroll to position [11, 0]
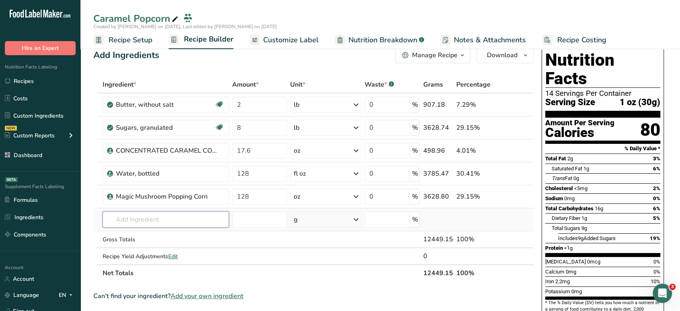
click at [200, 219] on input "text" at bounding box center [166, 219] width 126 height 16
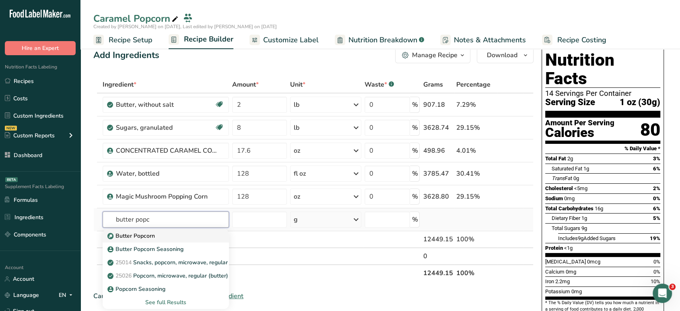
type input "butter popc"
click at [204, 233] on div "Butter Popcorn" at bounding box center [159, 235] width 101 height 8
type input "Butter Popcorn"
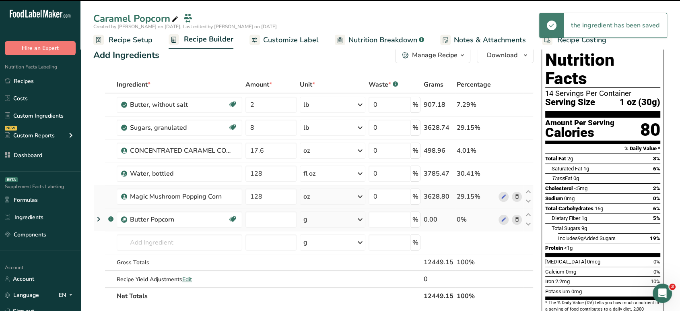
type input "0"
click at [518, 199] on icon at bounding box center [517, 196] width 6 height 8
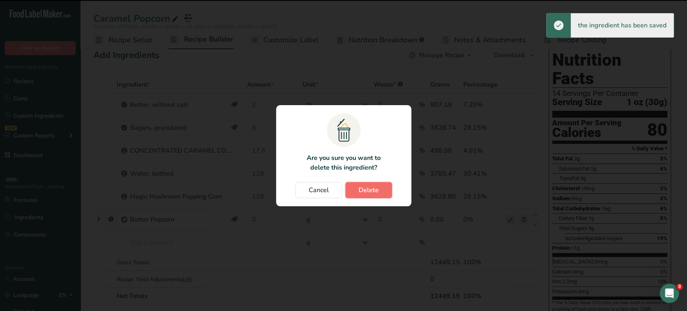
click at [363, 192] on span "Delete" at bounding box center [369, 190] width 20 height 10
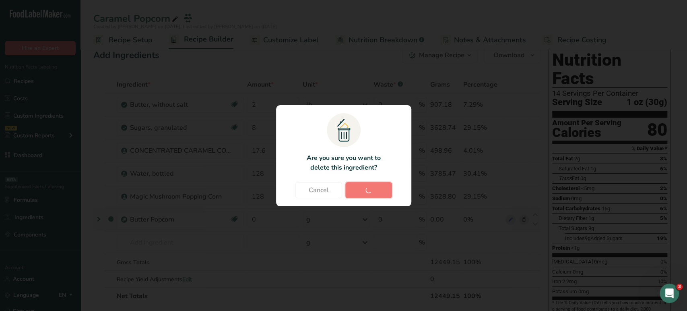
type input "0"
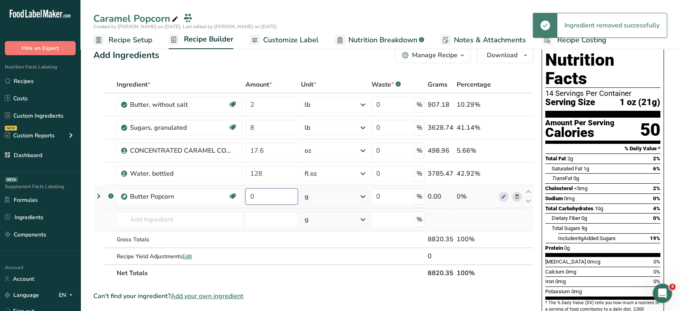
click at [267, 197] on input "0" at bounding box center [272, 196] width 52 height 16
type input "128"
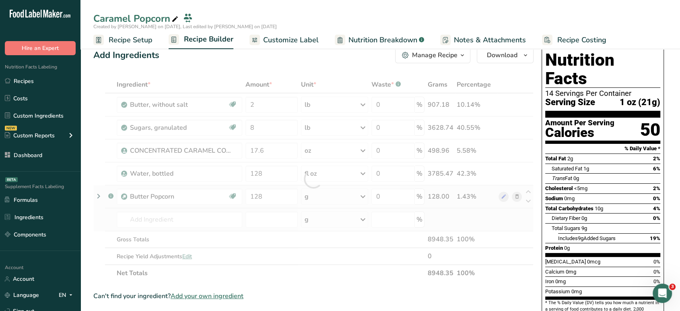
click at [325, 198] on div "Ingredient * Amount * Unit * Waste * .a-a{fill:#347362;}.b-a{fill:#fff;} Grams …" at bounding box center [313, 178] width 440 height 205
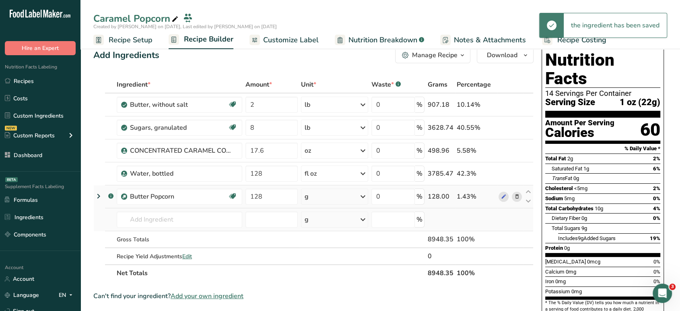
click at [325, 198] on div "g" at bounding box center [334, 196] width 67 height 16
click at [325, 258] on div "See more" at bounding box center [340, 260] width 68 height 8
click at [322, 286] on div "oz" at bounding box center [340, 285] width 68 height 12
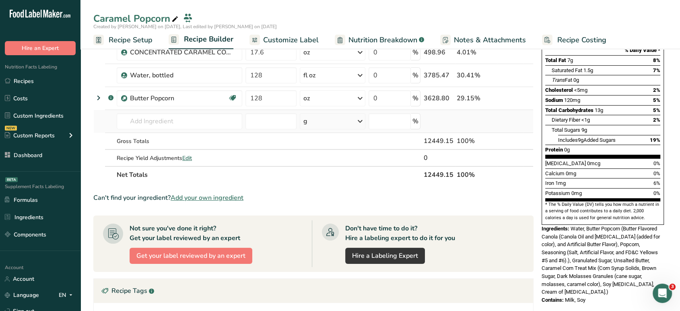
scroll to position [0, 0]
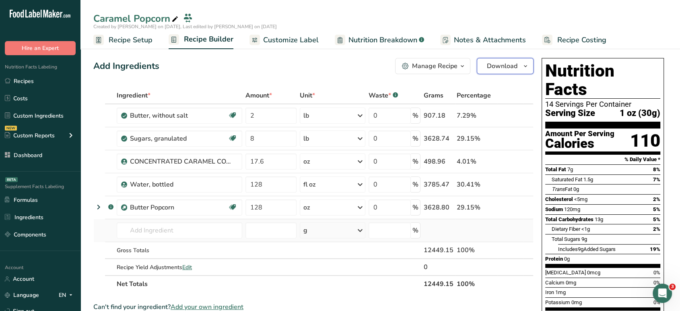
click at [509, 67] on span "Download" at bounding box center [502, 66] width 31 height 10
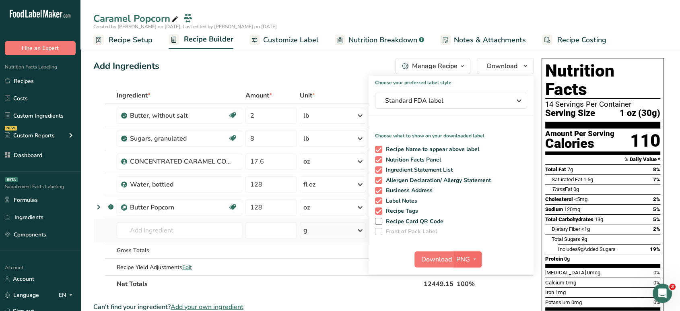
click at [477, 260] on icon "button" at bounding box center [475, 259] width 6 height 10
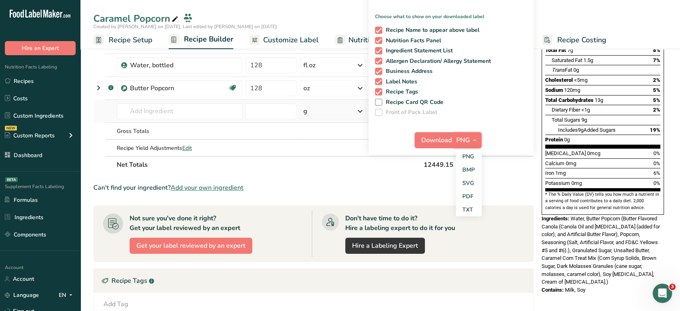
scroll to position [97, 0]
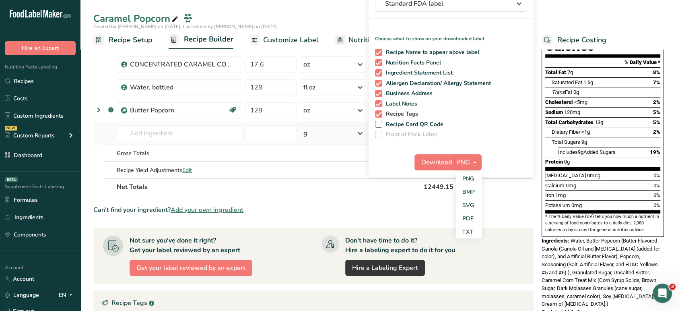
click at [380, 112] on span at bounding box center [378, 113] width 7 height 7
click at [380, 112] on input "Recipe Tags" at bounding box center [377, 113] width 5 height 5
checkbox input "false"
click at [470, 159] on span "button" at bounding box center [475, 162] width 10 height 10
click at [472, 216] on link "PDF" at bounding box center [469, 218] width 26 height 13
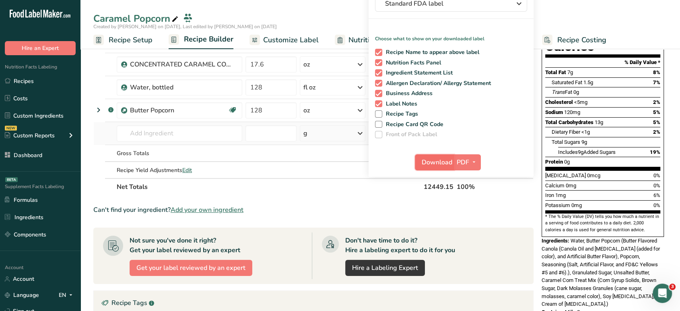
click at [436, 168] on button "Download" at bounding box center [434, 162] width 39 height 16
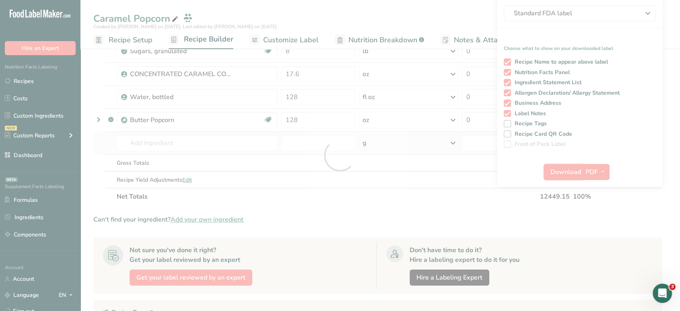
scroll to position [0, 0]
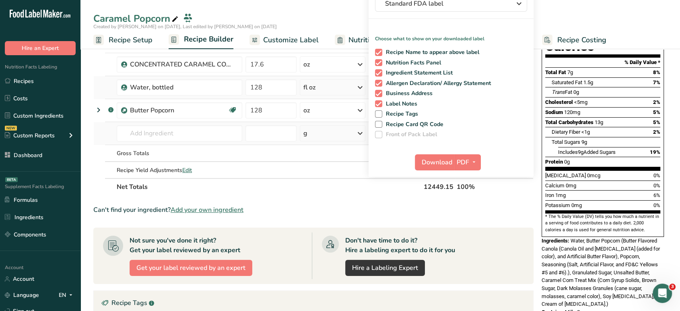
click at [96, 81] on td at bounding box center [99, 87] width 11 height 23
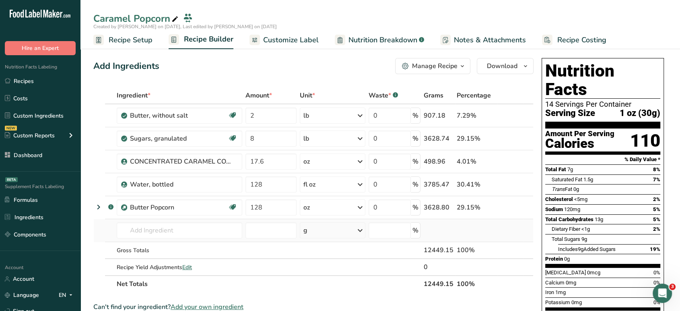
click at [448, 72] on button "Manage Recipe" at bounding box center [432, 66] width 75 height 16
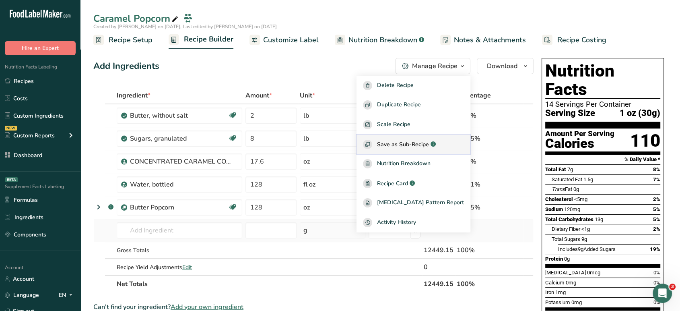
click at [423, 147] on span "Save as Sub-Recipe" at bounding box center [403, 144] width 52 height 8
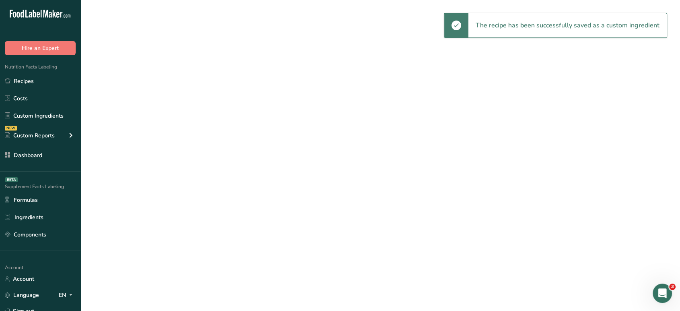
select select "30"
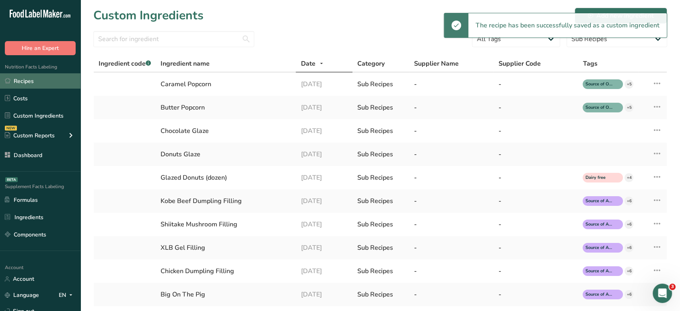
click at [54, 81] on link "Recipes" at bounding box center [40, 80] width 81 height 15
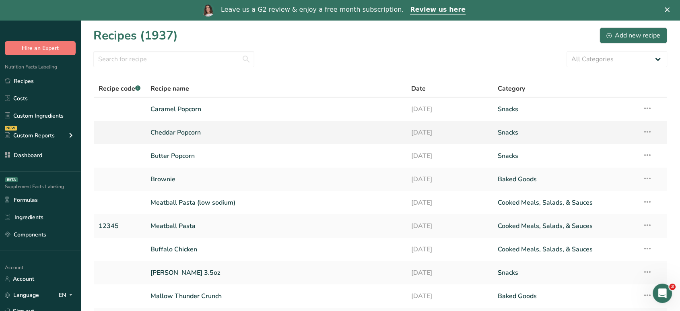
click at [647, 130] on icon at bounding box center [648, 131] width 10 height 14
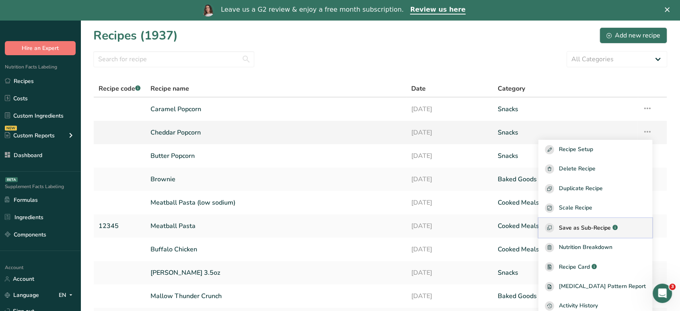
click at [594, 227] on span "Save as Sub-Recipe" at bounding box center [585, 227] width 52 height 8
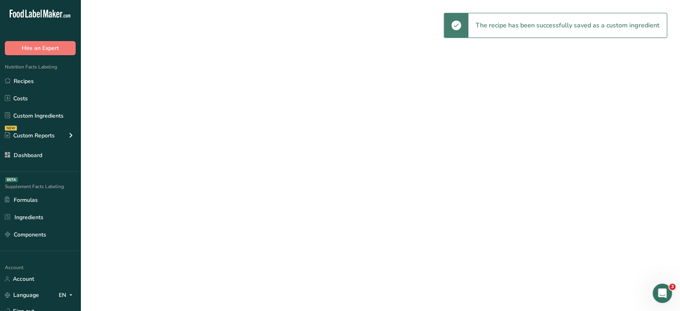
select select "30"
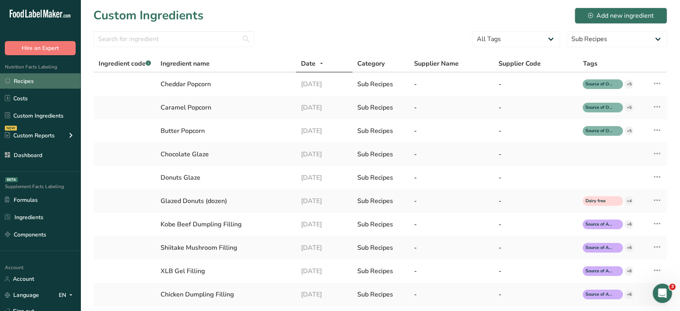
click at [31, 75] on link "Recipes" at bounding box center [40, 80] width 81 height 15
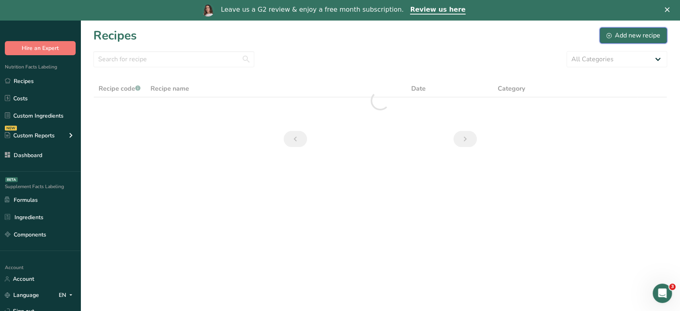
click at [633, 35] on div "Add new recipe" at bounding box center [634, 36] width 54 height 10
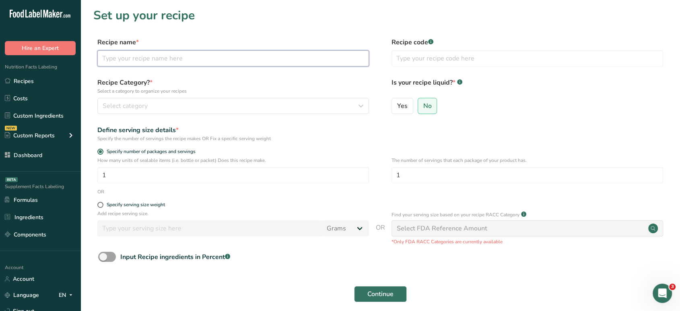
click at [314, 60] on input "text" at bounding box center [233, 58] width 272 height 16
type input "Uncommon Popcorn"
click at [309, 100] on button "Select category" at bounding box center [233, 106] width 272 height 16
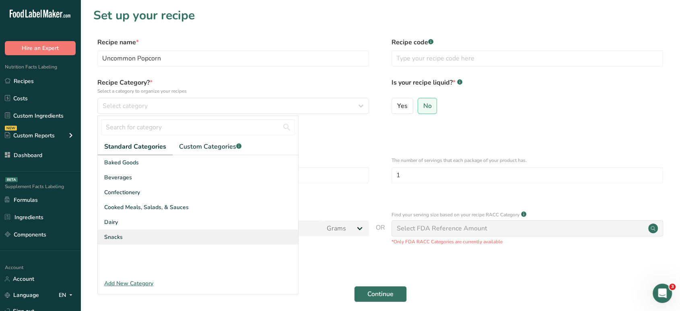
click at [159, 235] on div "Snacks" at bounding box center [198, 236] width 200 height 15
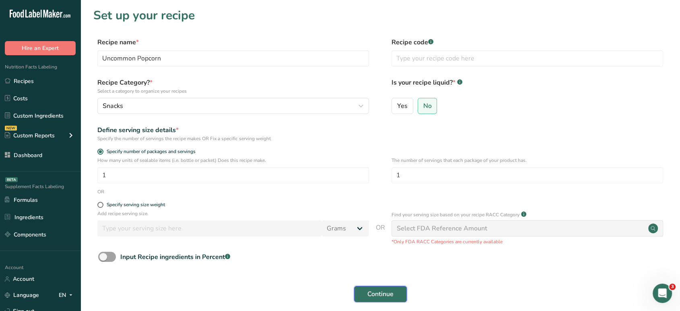
click at [380, 298] on span "Continue" at bounding box center [380, 294] width 26 height 10
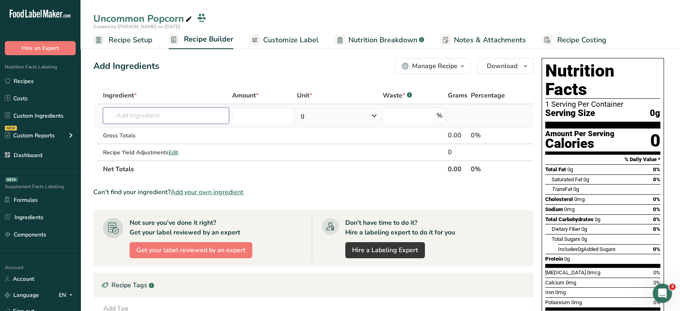
click at [200, 118] on input "text" at bounding box center [166, 115] width 126 height 16
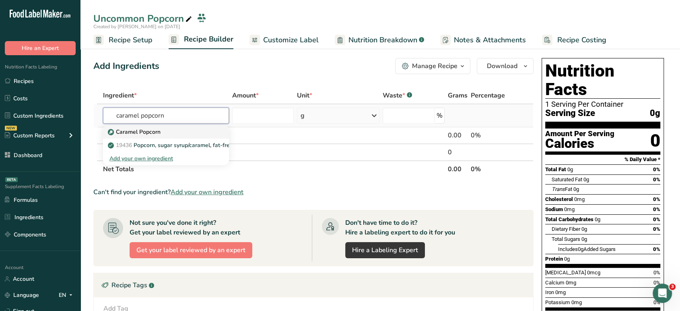
type input "caramel popcorn"
click at [196, 128] on div "Caramel Popcorn" at bounding box center [159, 132] width 100 height 8
type input "Caramel Popcorn"
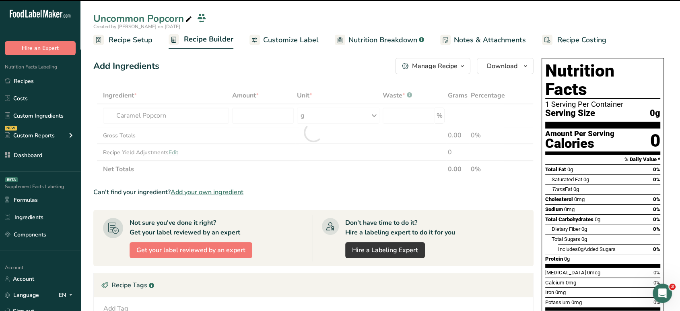
type input "0"
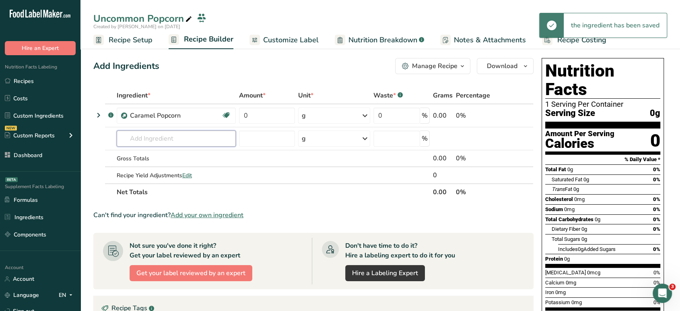
click at [183, 137] on input "text" at bounding box center [176, 138] width 119 height 16
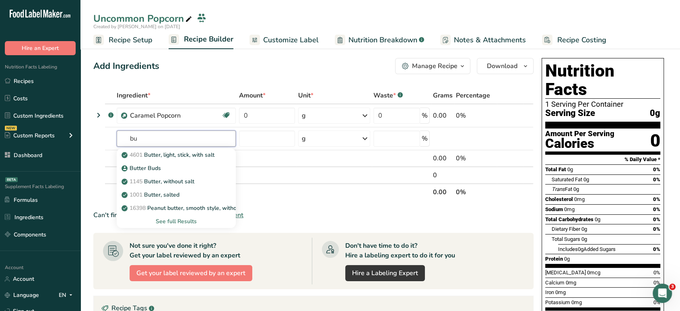
type input "b"
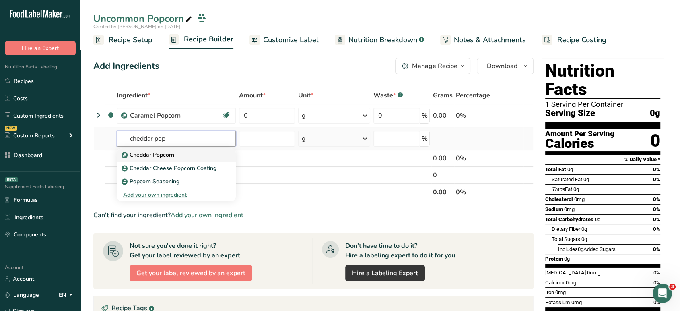
type input "cheddar pop"
click at [188, 158] on div "Cheddar Popcorn" at bounding box center [169, 155] width 93 height 8
type input "Cheddar Popcorn"
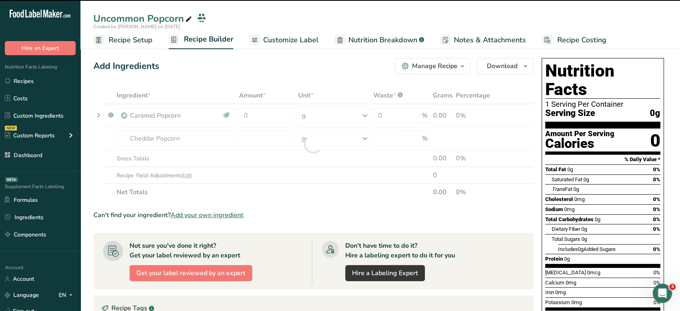
type input "0"
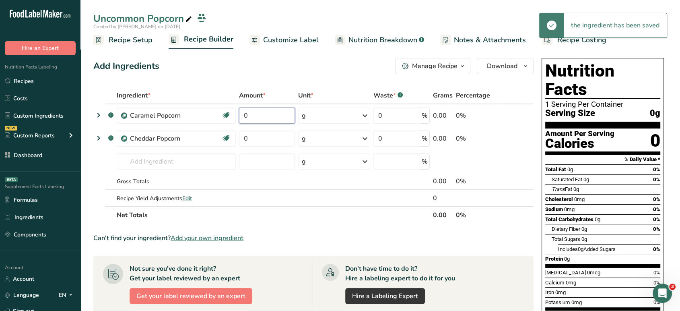
click at [260, 115] on input "0" at bounding box center [267, 115] width 56 height 16
type input "5"
click at [320, 121] on div "Ingredient * Amount * Unit * Waste * .a-a{fill:#347362;}.b-a{fill:#fff;} Grams …" at bounding box center [313, 155] width 440 height 136
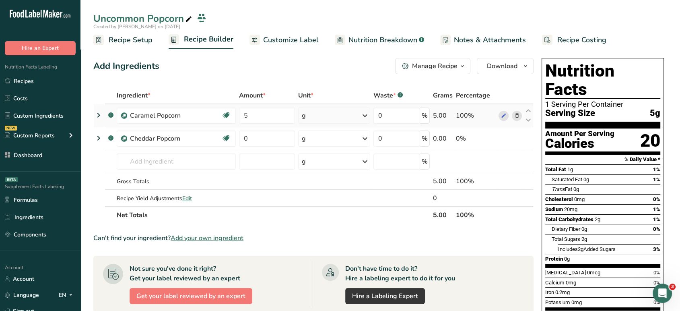
click at [320, 121] on div "g" at bounding box center [334, 115] width 72 height 16
click at [316, 181] on div "See more" at bounding box center [337, 179] width 68 height 8
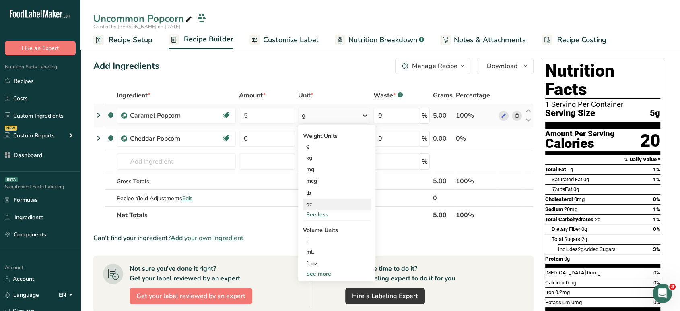
click at [316, 201] on div "oz" at bounding box center [337, 204] width 68 height 12
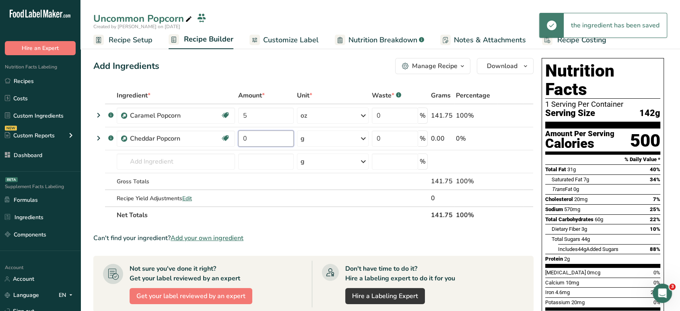
click at [258, 144] on input "0" at bounding box center [266, 138] width 56 height 16
type input "5"
click at [353, 144] on div "Ingredient * Amount * Unit * Waste * .a-a{fill:#347362;}.b-a{fill:#fff;} Grams …" at bounding box center [313, 155] width 440 height 136
click at [343, 142] on div "g" at bounding box center [333, 138] width 72 height 16
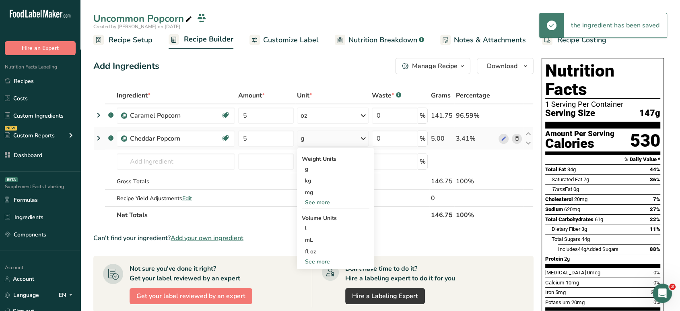
click at [322, 204] on div "See more" at bounding box center [336, 202] width 68 height 8
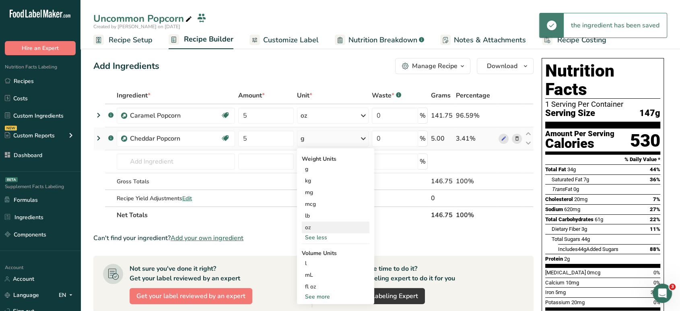
click at [317, 227] on div "oz" at bounding box center [336, 227] width 68 height 12
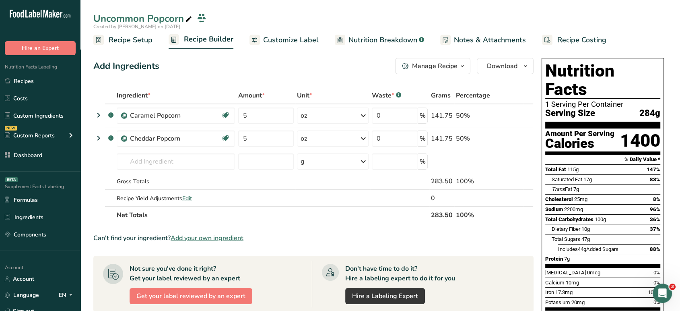
click at [141, 54] on section "Add Ingredients Manage Recipe Delete Recipe Duplicate Recipe Scale Recipe Save …" at bounding box center [381, 290] width 600 height 497
click at [139, 43] on span "Recipe Setup" at bounding box center [131, 40] width 44 height 11
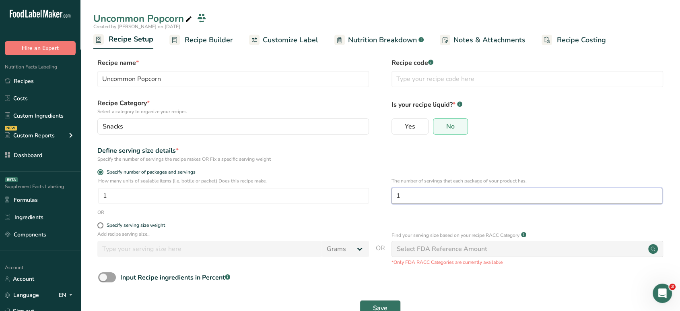
click at [426, 192] on input "1" at bounding box center [527, 196] width 271 height 16
type input "9.46"
click at [360, 300] on button "Save" at bounding box center [380, 308] width 41 height 16
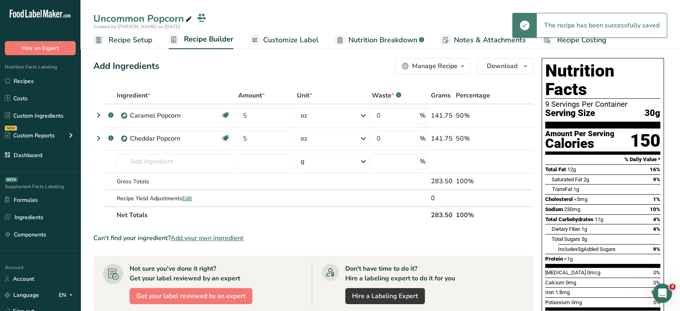
click at [299, 43] on span "Customize Label" at bounding box center [291, 40] width 56 height 11
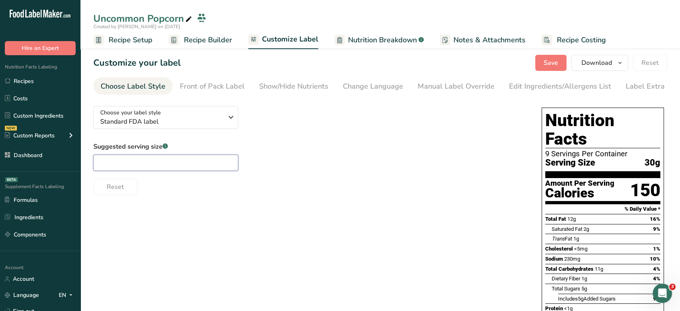
click at [229, 161] on input "text" at bounding box center [165, 163] width 145 height 16
type input "1 oz"
click at [552, 65] on span "Save" at bounding box center [551, 63] width 14 height 10
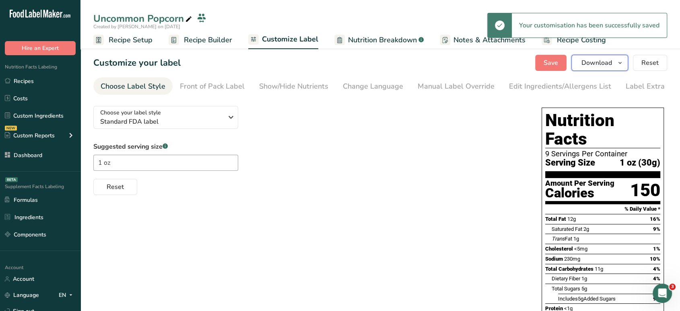
click at [597, 68] on button "Download" at bounding box center [600, 63] width 57 height 16
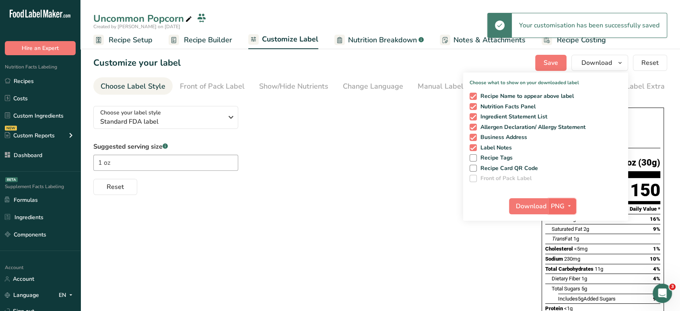
click at [566, 203] on icon "button" at bounding box center [569, 206] width 6 height 10
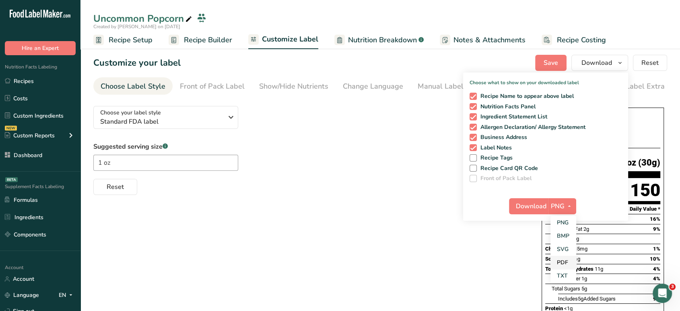
click at [556, 262] on link "PDF" at bounding box center [564, 262] width 26 height 13
click at [527, 207] on span "Download" at bounding box center [531, 206] width 31 height 10
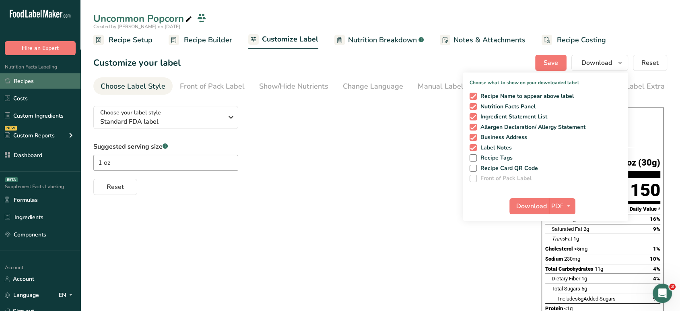
drag, startPoint x: 46, startPoint y: 83, endPoint x: 37, endPoint y: 80, distance: 9.0
click at [37, 80] on link "Recipes" at bounding box center [40, 80] width 81 height 15
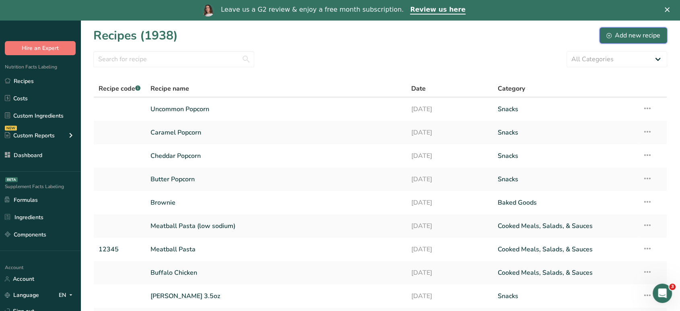
click at [614, 38] on div "Add new recipe" at bounding box center [634, 36] width 54 height 10
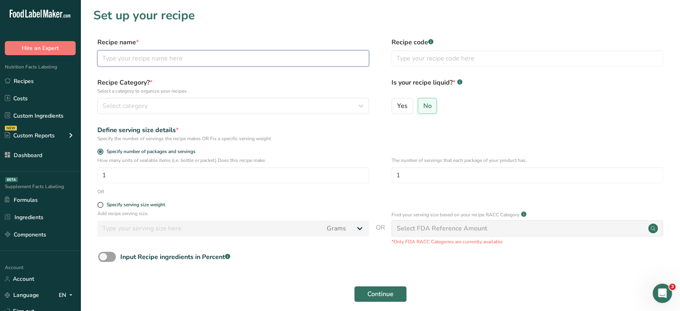
click at [322, 61] on input "text" at bounding box center [233, 58] width 272 height 16
type input "Kett"
click at [322, 61] on input "text" at bounding box center [233, 58] width 272 height 16
type input "Kettle Corn"
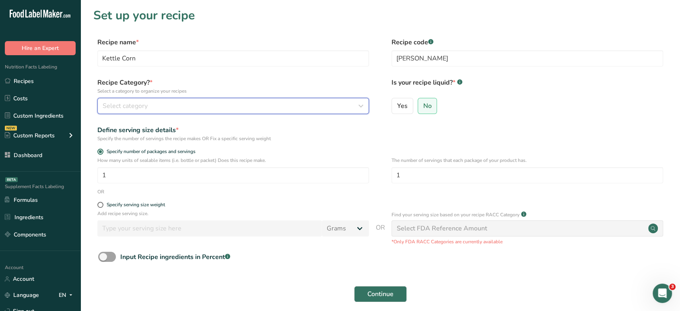
click at [323, 107] on div "Select category" at bounding box center [231, 106] width 256 height 10
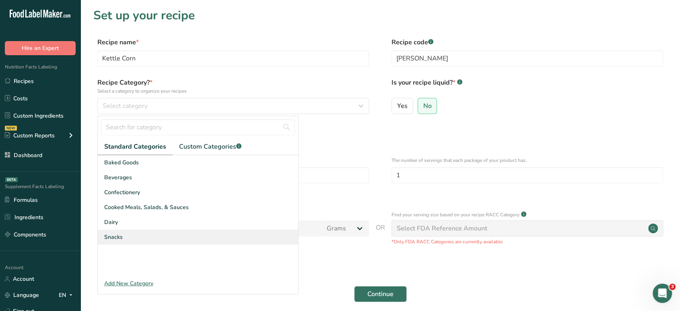
click at [143, 234] on div "Snacks" at bounding box center [198, 236] width 200 height 15
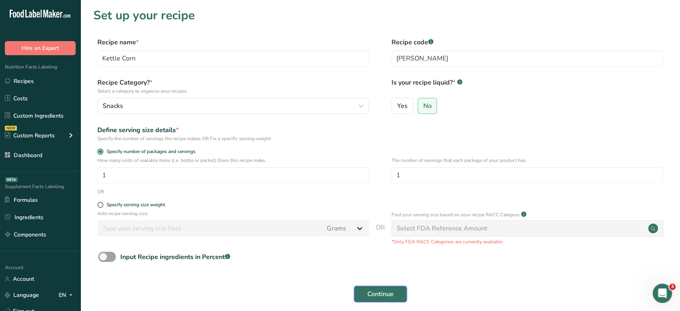
click at [370, 291] on span "Continue" at bounding box center [380, 294] width 26 height 10
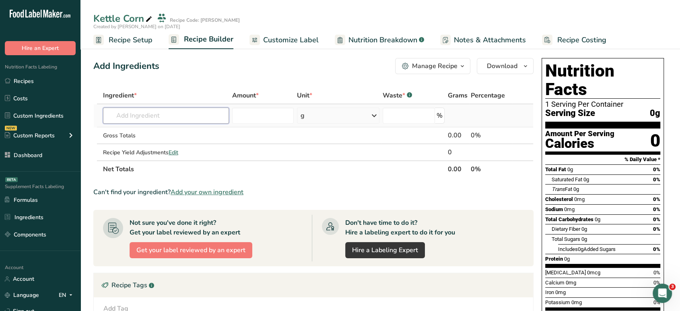
click at [218, 111] on input "text" at bounding box center [166, 115] width 126 height 16
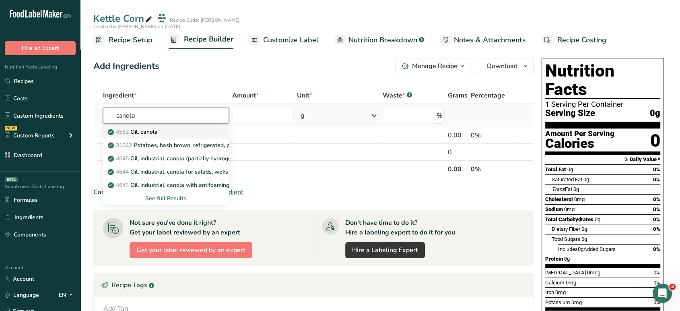
type input "canola"
click at [214, 126] on link "4582 Oil, canola" at bounding box center [166, 131] width 126 height 13
type input "Oil, canola"
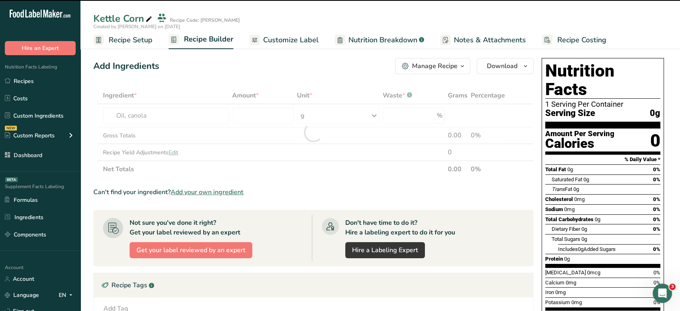
type input "0"
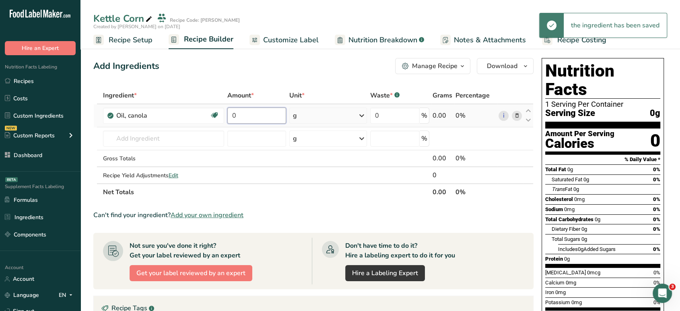
click at [258, 110] on input "0" at bounding box center [256, 115] width 59 height 16
type input "64"
click at [290, 114] on div "Ingredient * Amount * Unit * Waste * .a-a{fill:#347362;}.b-a{fill:#fff;} Grams …" at bounding box center [313, 144] width 440 height 114
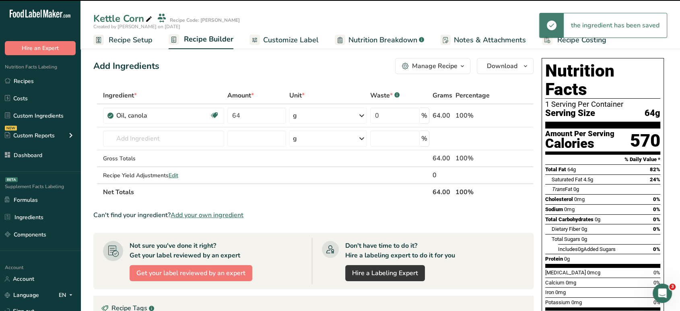
click at [320, 114] on div "g" at bounding box center [328, 115] width 78 height 16
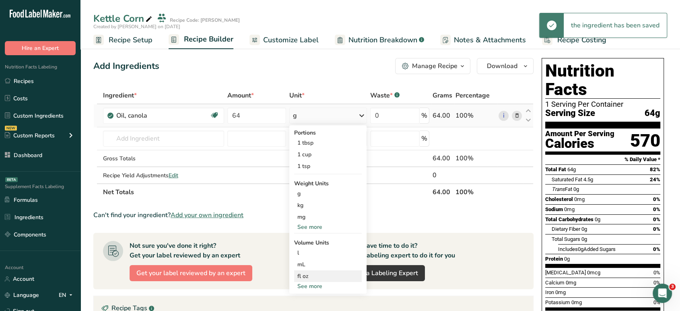
click at [307, 275] on div "fl oz" at bounding box center [327, 276] width 61 height 8
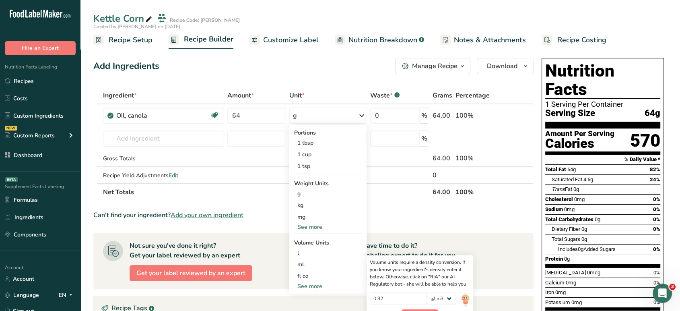
drag, startPoint x: 661, startPoint y: 156, endPoint x: 686, endPoint y: 132, distance: 34.7
click at [680, 132] on html ".a-20{fill:#fff;} Hire an Expert Nutrition Facts Labeling Recipes Costs Custom …" at bounding box center [340, 258] width 680 height 516
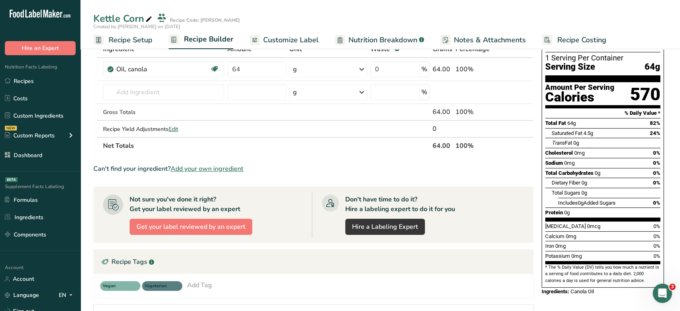
scroll to position [47, 0]
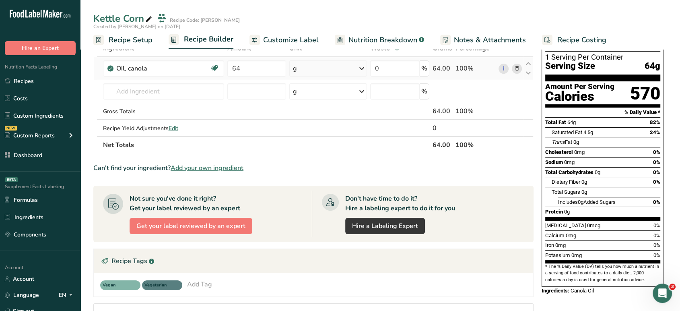
click at [338, 73] on div "g" at bounding box center [328, 68] width 78 height 16
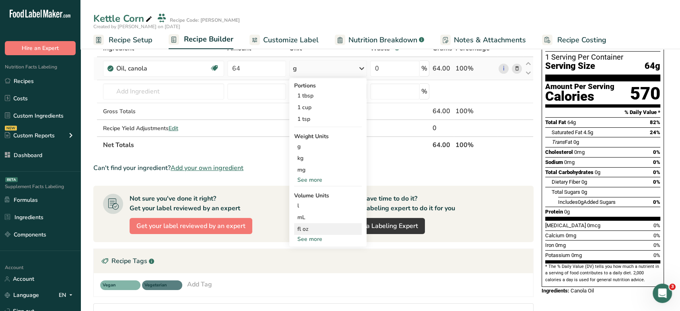
click at [309, 228] on div "fl oz" at bounding box center [327, 229] width 61 height 8
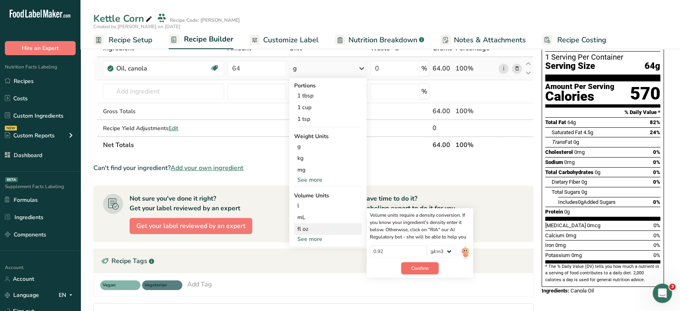
click at [433, 268] on button "Confirm" at bounding box center [419, 268] width 37 height 12
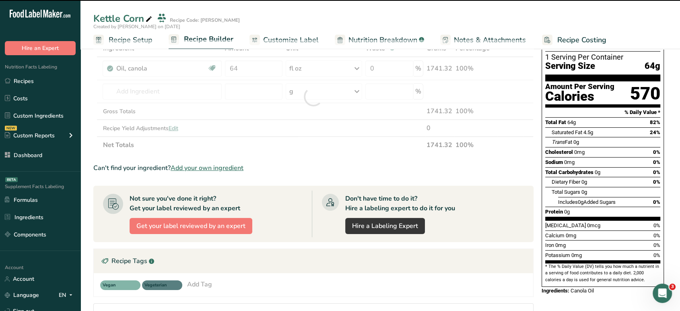
scroll to position [0, 0]
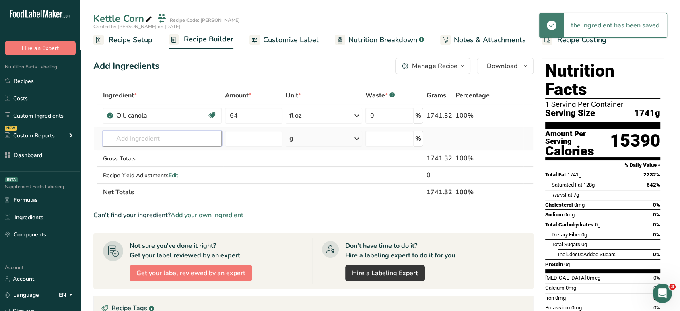
click at [157, 143] on input "text" at bounding box center [162, 138] width 119 height 16
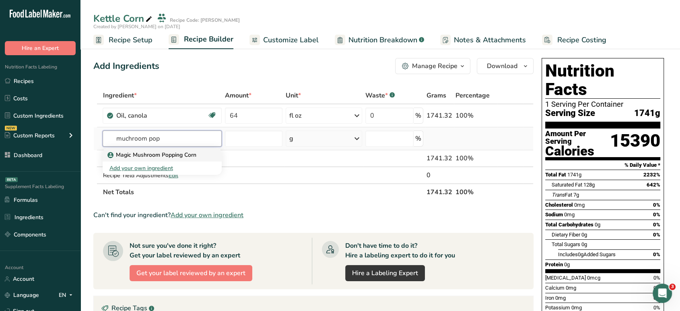
type input "muchroom pop"
click at [169, 153] on p "Magic Mushroom Popping Corn" at bounding box center [152, 155] width 87 height 8
type input "Magic Mushroom Popping Corn"
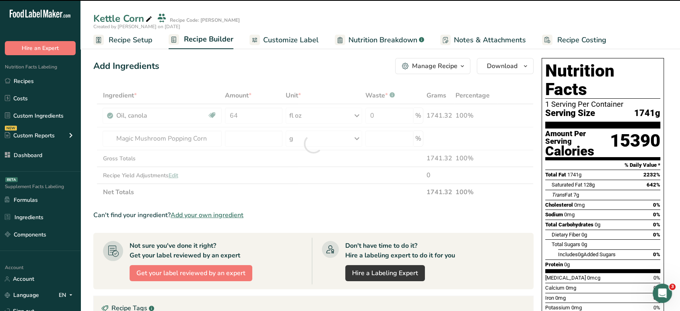
type input "0"
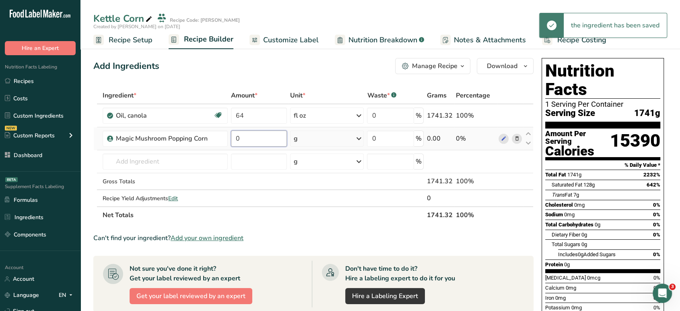
click at [254, 138] on input "0" at bounding box center [259, 138] width 56 height 16
type input "96"
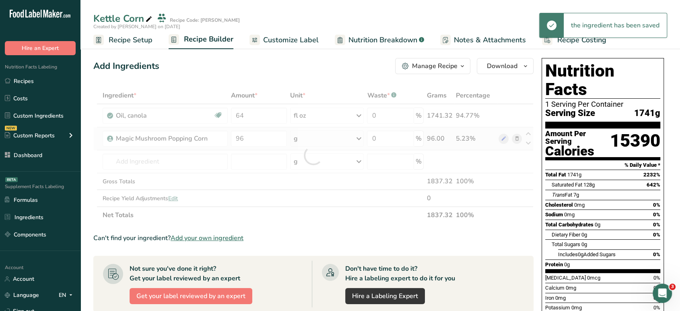
click at [324, 135] on div "Ingredient * Amount * Unit * Waste * .a-a{fill:#347362;}.b-a{fill:#fff;} Grams …" at bounding box center [313, 155] width 440 height 136
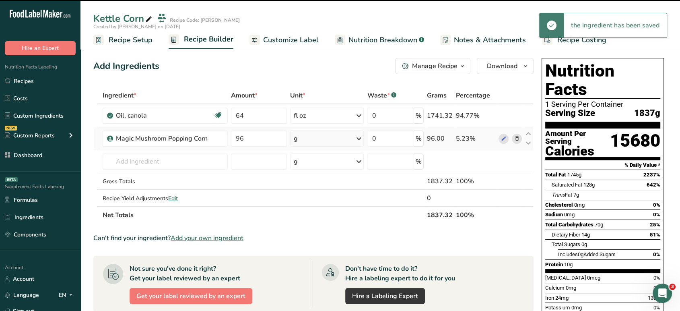
click at [324, 135] on div "g" at bounding box center [327, 138] width 74 height 16
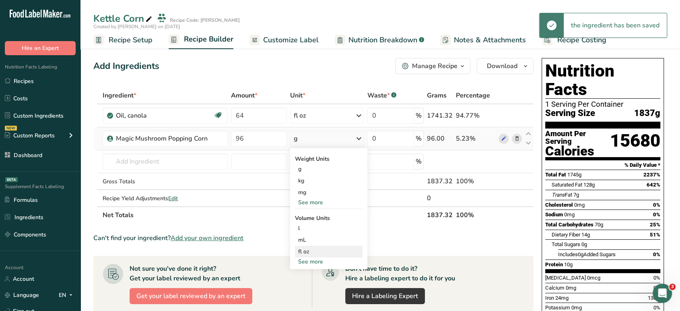
click at [319, 252] on div "fl oz" at bounding box center [328, 251] width 61 height 8
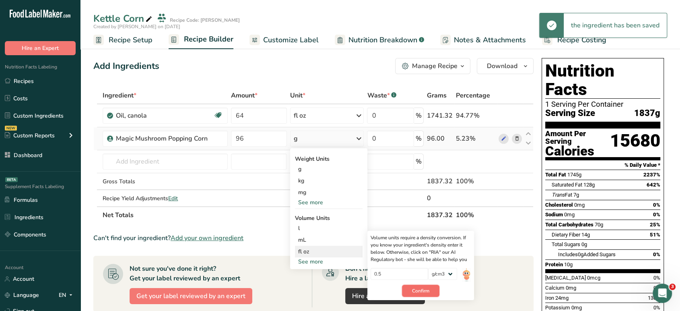
click at [423, 290] on span "Confirm" at bounding box center [420, 290] width 17 height 7
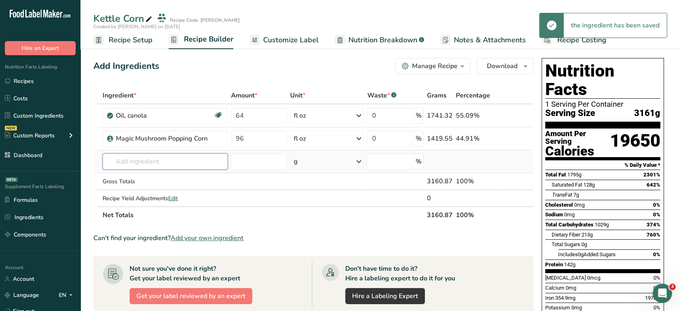
click at [171, 160] on input "text" at bounding box center [165, 161] width 125 height 16
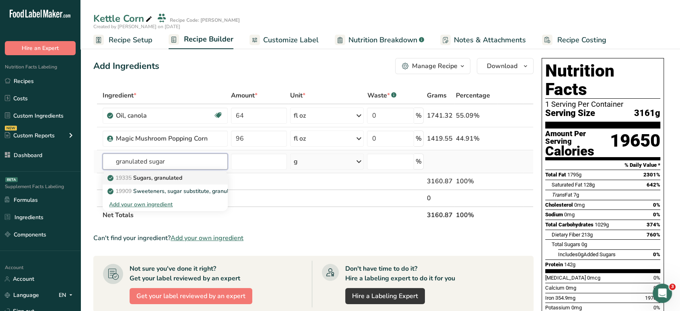
type input "granulated sugar"
click at [182, 173] on p "19335 Sugars, granulated" at bounding box center [145, 177] width 73 height 8
type input "Sugars, granulated"
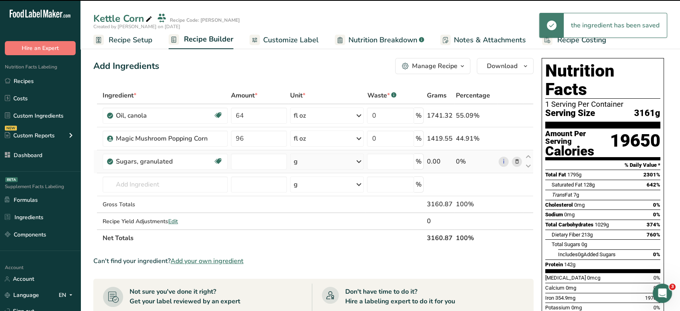
type input "0"
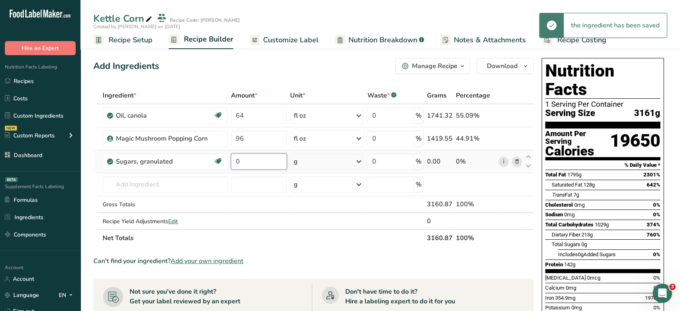
click at [258, 161] on input "0" at bounding box center [259, 161] width 56 height 16
type input "4"
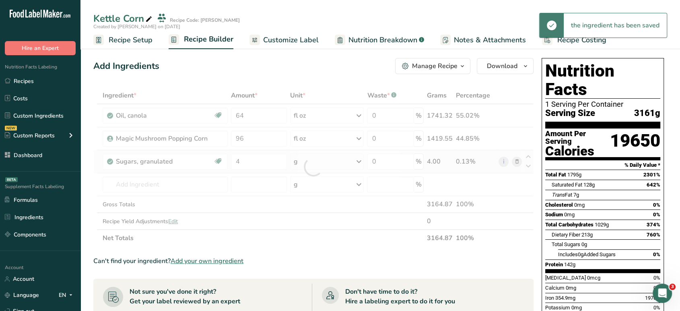
click at [317, 157] on div "Ingredient * Amount * Unit * Waste * .a-a{fill:#347362;}.b-a{fill:#fff;} Grams …" at bounding box center [313, 166] width 440 height 159
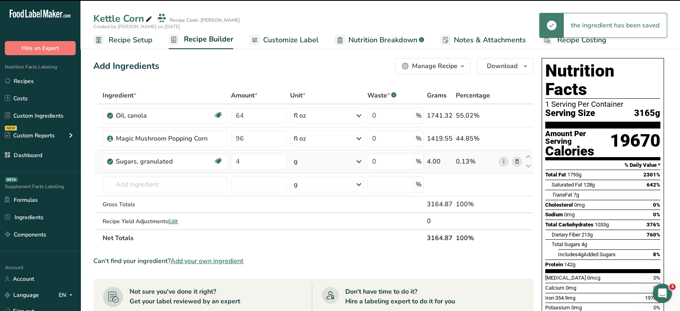
click at [317, 157] on div "g" at bounding box center [327, 161] width 74 height 16
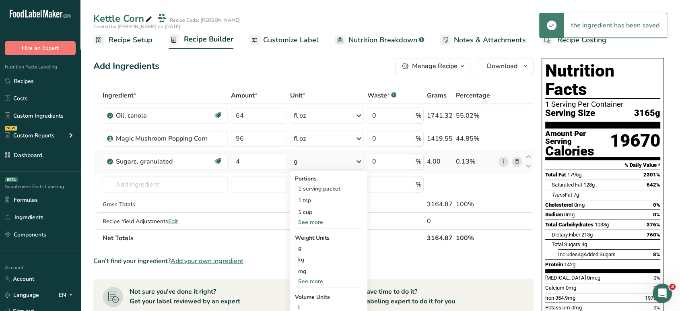
click at [316, 224] on div "See more" at bounding box center [329, 222] width 68 height 8
click at [314, 289] on div "See more" at bounding box center [329, 293] width 68 height 8
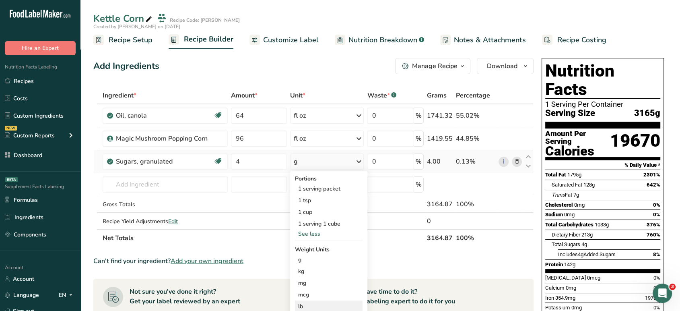
click at [314, 304] on div "lb" at bounding box center [329, 306] width 68 height 12
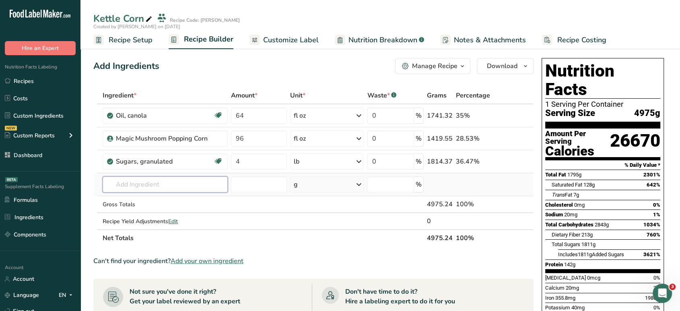
click at [180, 186] on input "text" at bounding box center [165, 184] width 125 height 16
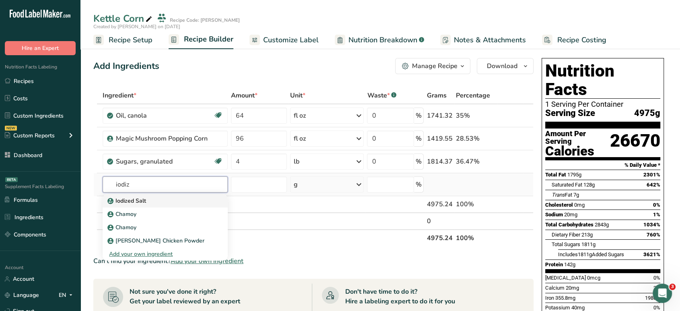
type input "iodiz"
click at [187, 202] on div "Iodized Salt" at bounding box center [158, 200] width 99 height 8
type input "Iodized Salt"
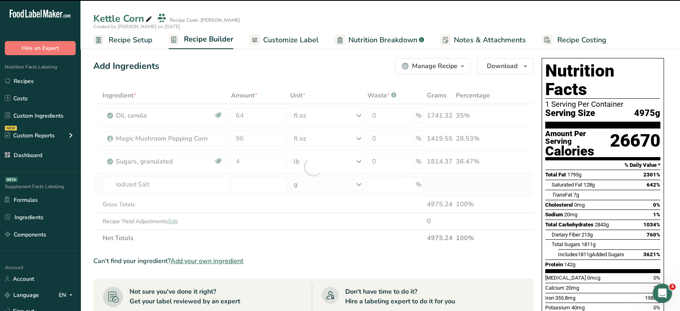
type input "0"
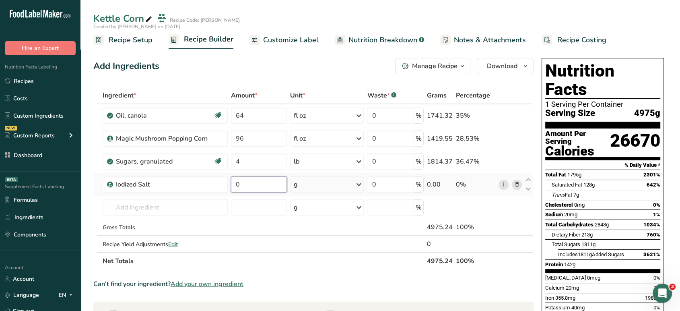
click at [253, 184] on input "0" at bounding box center [259, 184] width 56 height 16
type input "4"
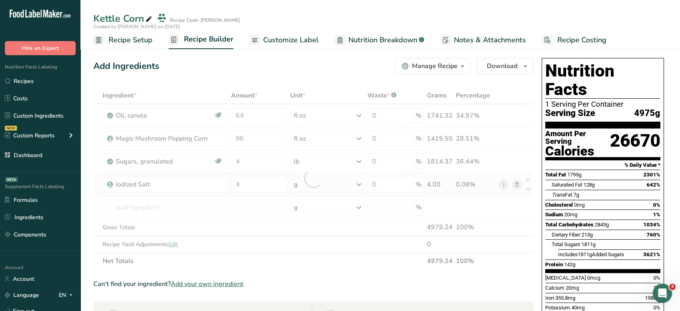
click at [325, 184] on div "Ingredient * Amount * Unit * Waste * .a-a{fill:#347362;}.b-a{fill:#fff;} Grams …" at bounding box center [313, 178] width 440 height 182
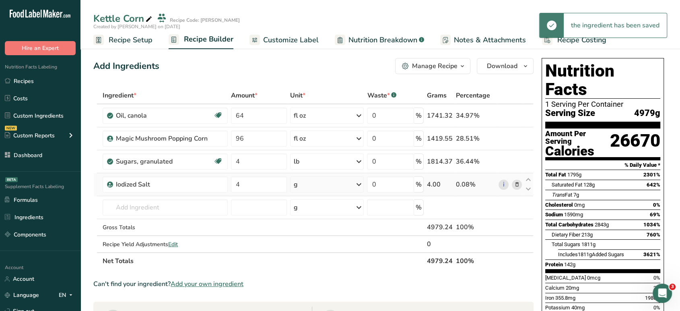
click at [325, 183] on div "g" at bounding box center [327, 184] width 74 height 16
click at [325, 244] on div "See more" at bounding box center [329, 248] width 68 height 8
click at [318, 272] on div "oz" at bounding box center [329, 273] width 68 height 12
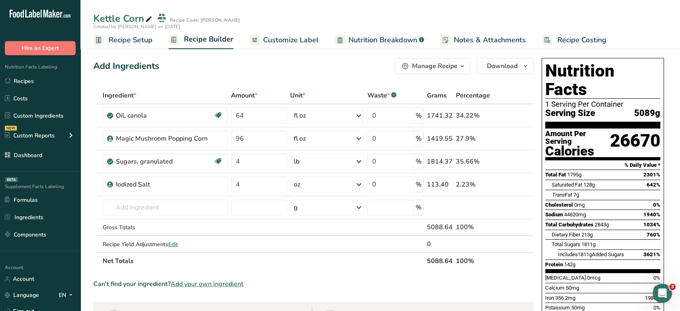
click at [153, 39] on ul "Recipe Setup Recipe Builder Customize Label Nutrition Breakdown .a-a{fill:#3473…" at bounding box center [381, 39] width 600 height 19
click at [145, 41] on span "Recipe Setup" at bounding box center [131, 40] width 44 height 11
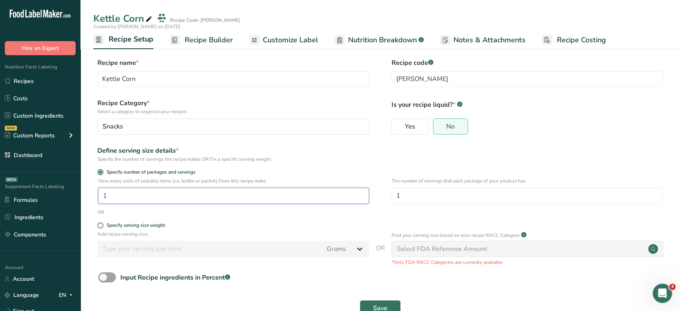
click at [126, 189] on input "1" at bounding box center [233, 196] width 271 height 16
type input "21.2"
click at [442, 198] on input "1" at bounding box center [527, 196] width 271 height 16
type input "8"
click at [360, 300] on button "Save" at bounding box center [380, 308] width 41 height 16
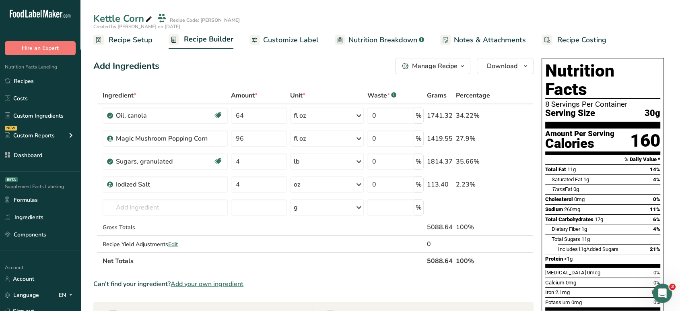
click at [304, 42] on span "Customize Label" at bounding box center [291, 40] width 56 height 11
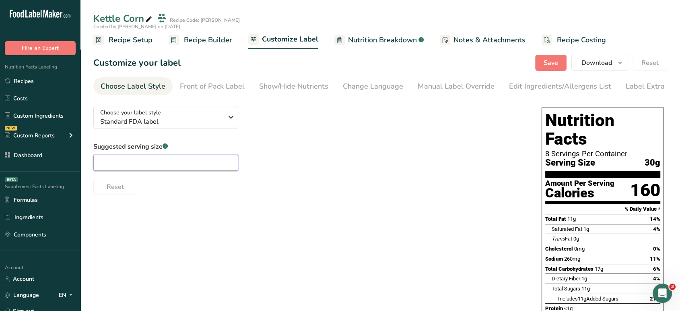
click at [200, 163] on input "text" at bounding box center [165, 163] width 145 height 16
type input "1 oz"
click at [554, 84] on div "Edit Ingredients/Allergens List" at bounding box center [560, 86] width 102 height 11
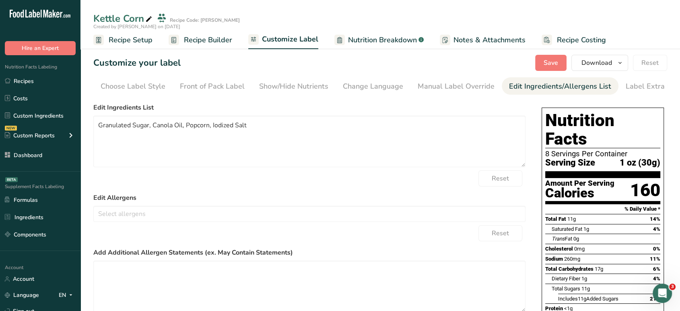
scroll to position [0, 11]
click at [257, 128] on textarea "Granulated Sugar, Canola Oil, Popcorn, Iodized Salt" at bounding box center [309, 142] width 432 height 52
type textarea "Granulated Sugar, Canola Oil, Popcorn, Iodized Salt."
click at [548, 60] on span "Save" at bounding box center [551, 63] width 14 height 10
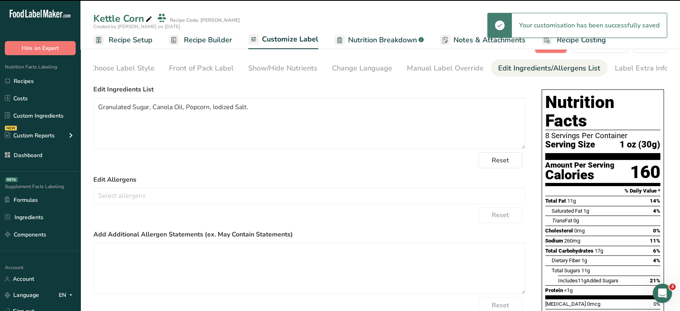
scroll to position [0, 0]
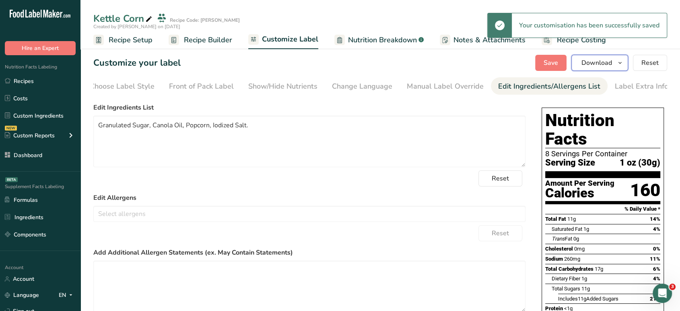
click at [592, 59] on span "Download" at bounding box center [597, 63] width 31 height 10
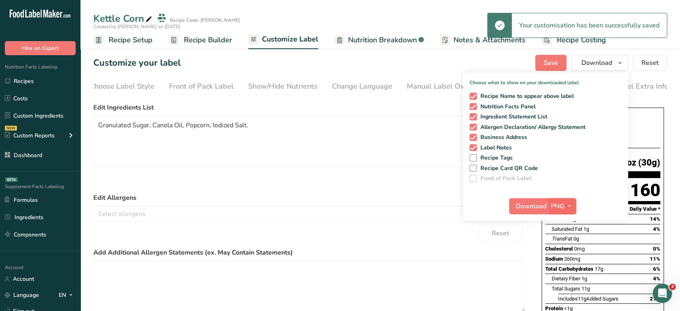
click at [564, 204] on span "PNG" at bounding box center [558, 206] width 14 height 10
click at [567, 264] on link "PDF" at bounding box center [564, 262] width 26 height 13
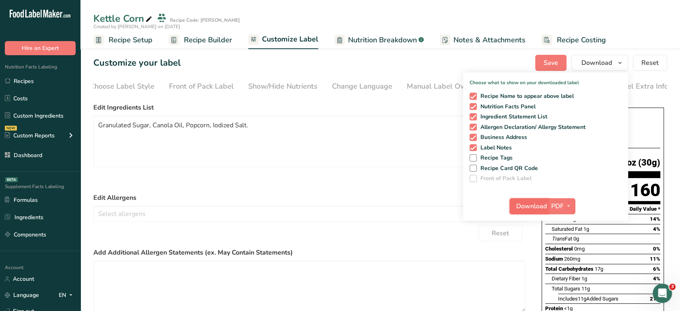
click at [525, 205] on span "Download" at bounding box center [531, 206] width 31 height 10
